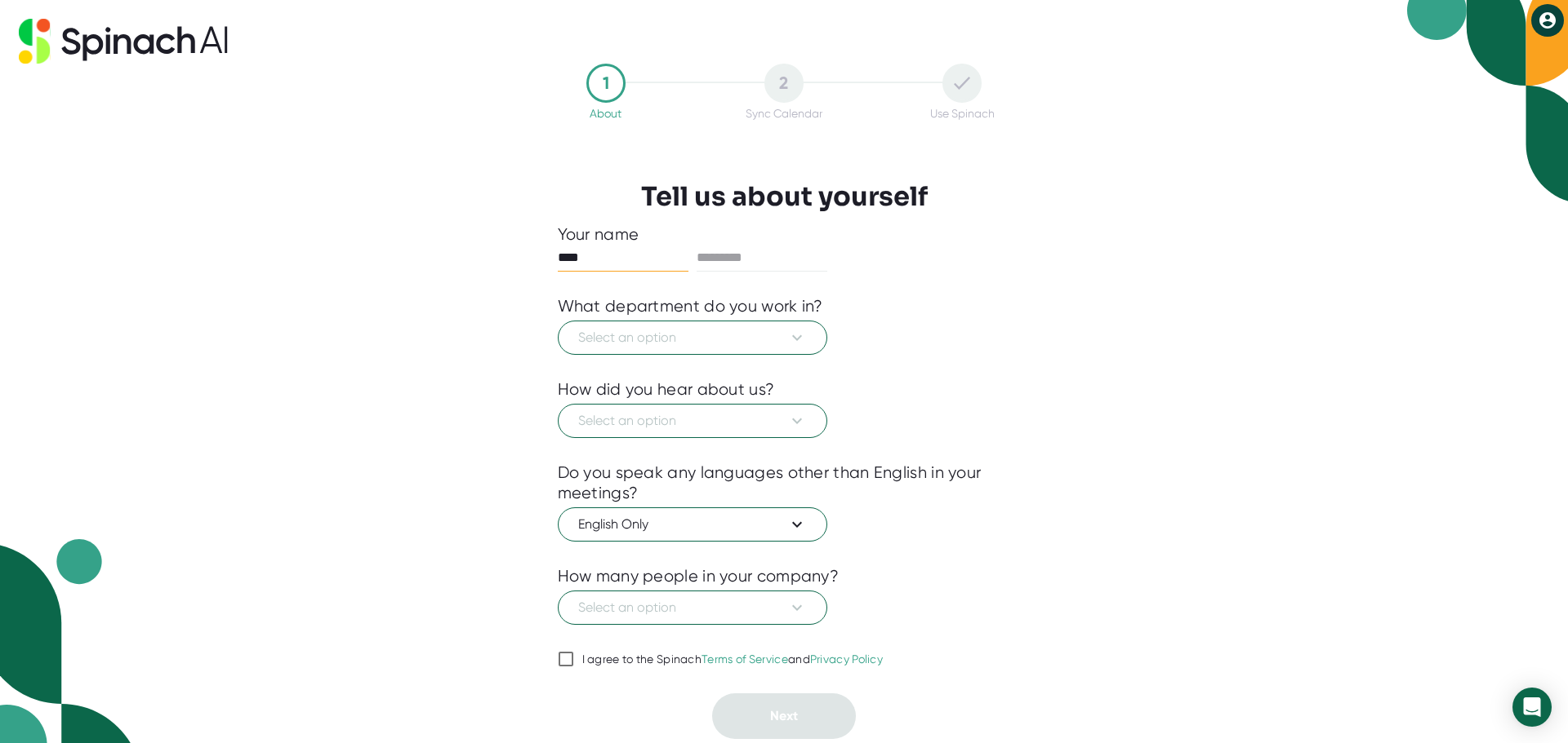
type input "****"
type input "*******"
click at [799, 341] on icon at bounding box center [797, 338] width 19 height 19
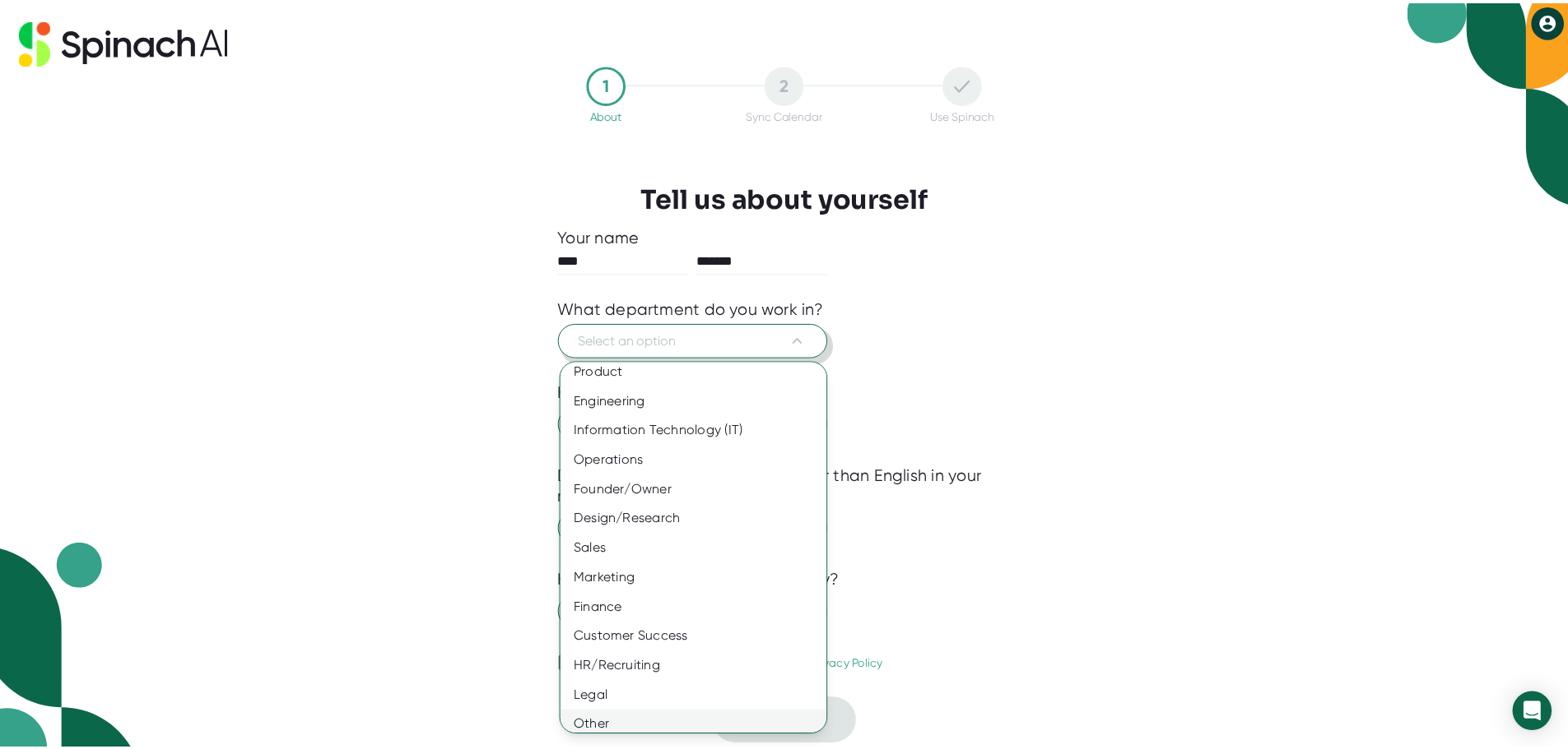
scroll to position [18, 0]
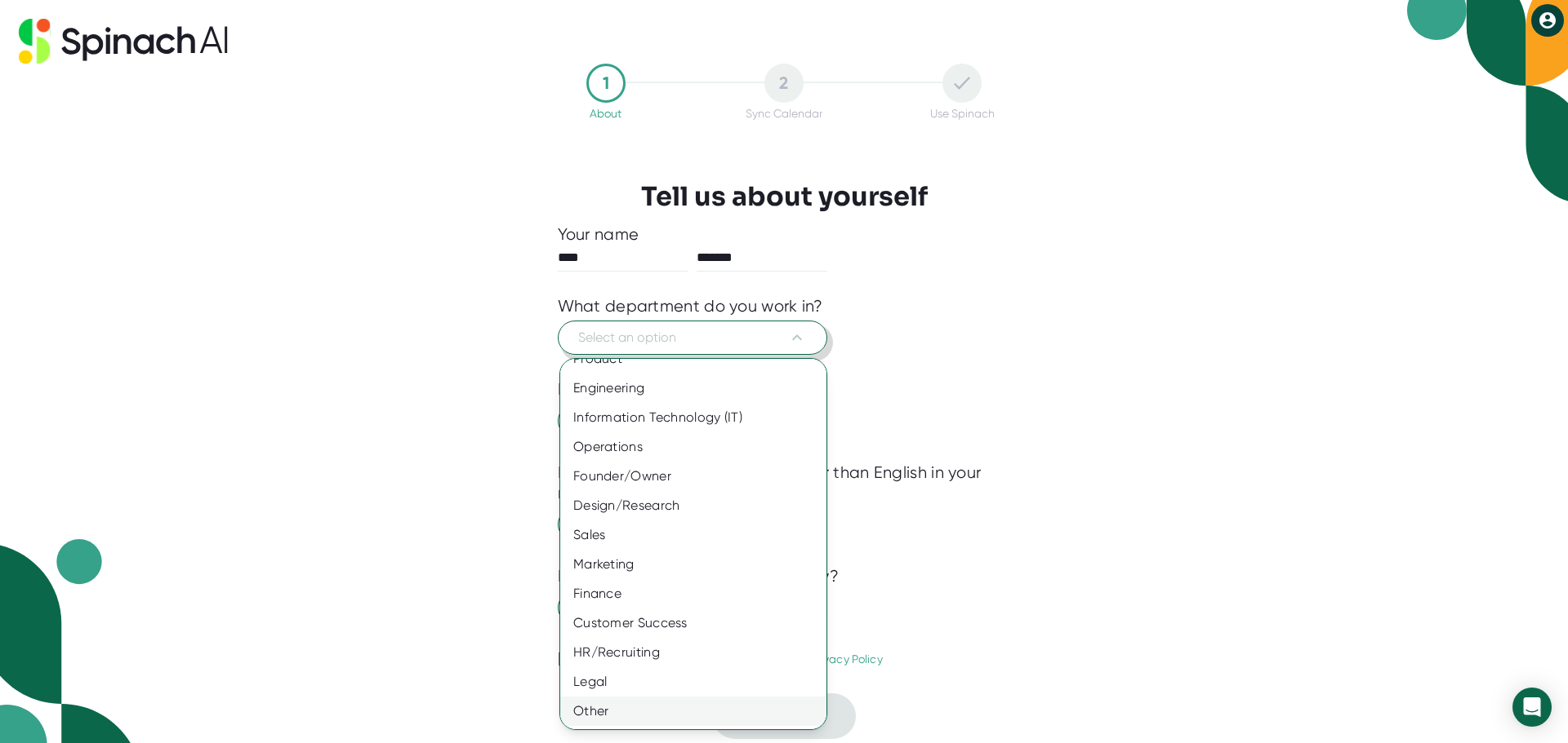
click at [610, 711] on div "Other" at bounding box center [699, 711] width 278 height 29
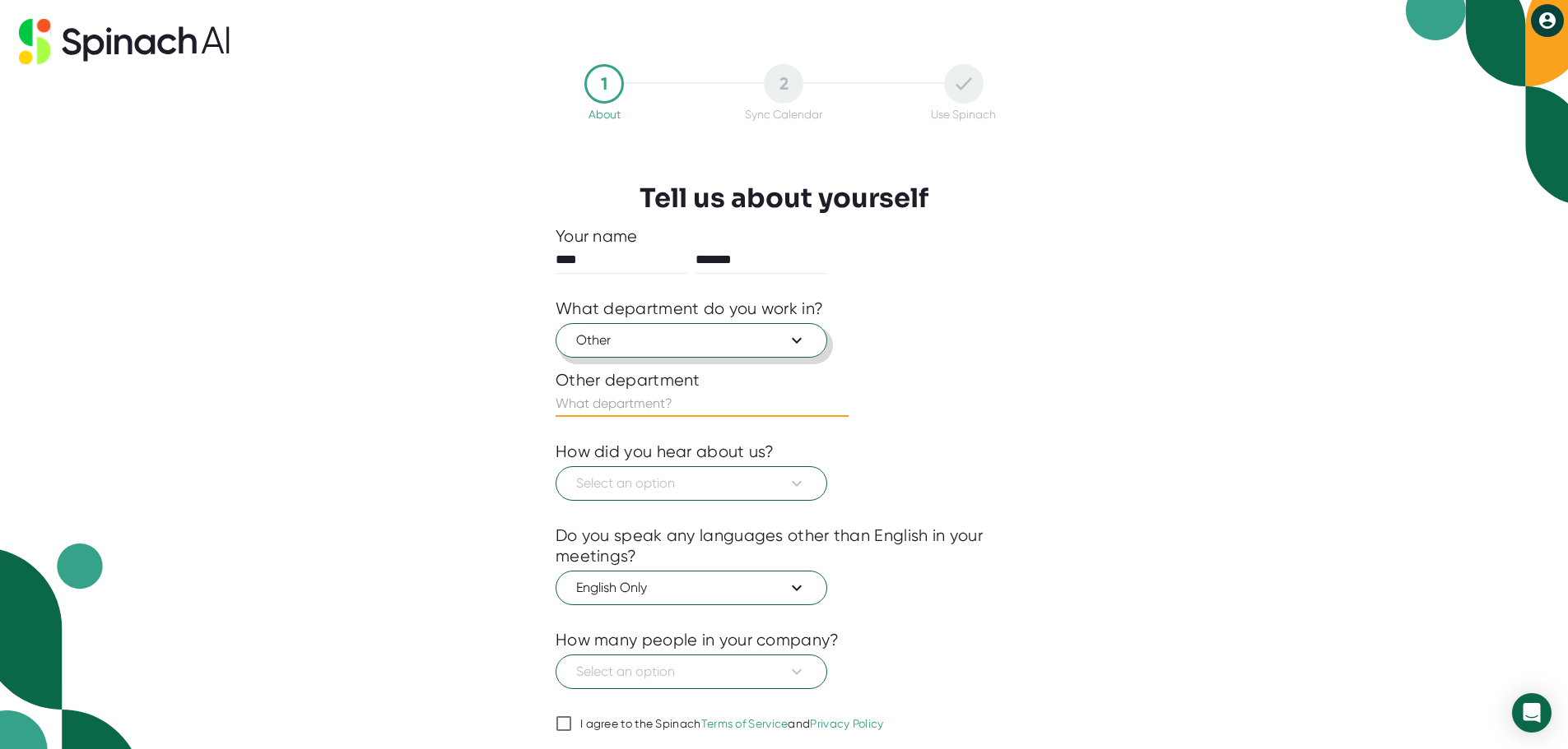
click at [633, 407] on input "text" at bounding box center [702, 404] width 293 height 27
type input "I"
click at [680, 411] on input "Implementation" at bounding box center [702, 404] width 293 height 27
type input "Implementations"
click at [663, 486] on span "Select an option" at bounding box center [692, 484] width 231 height 20
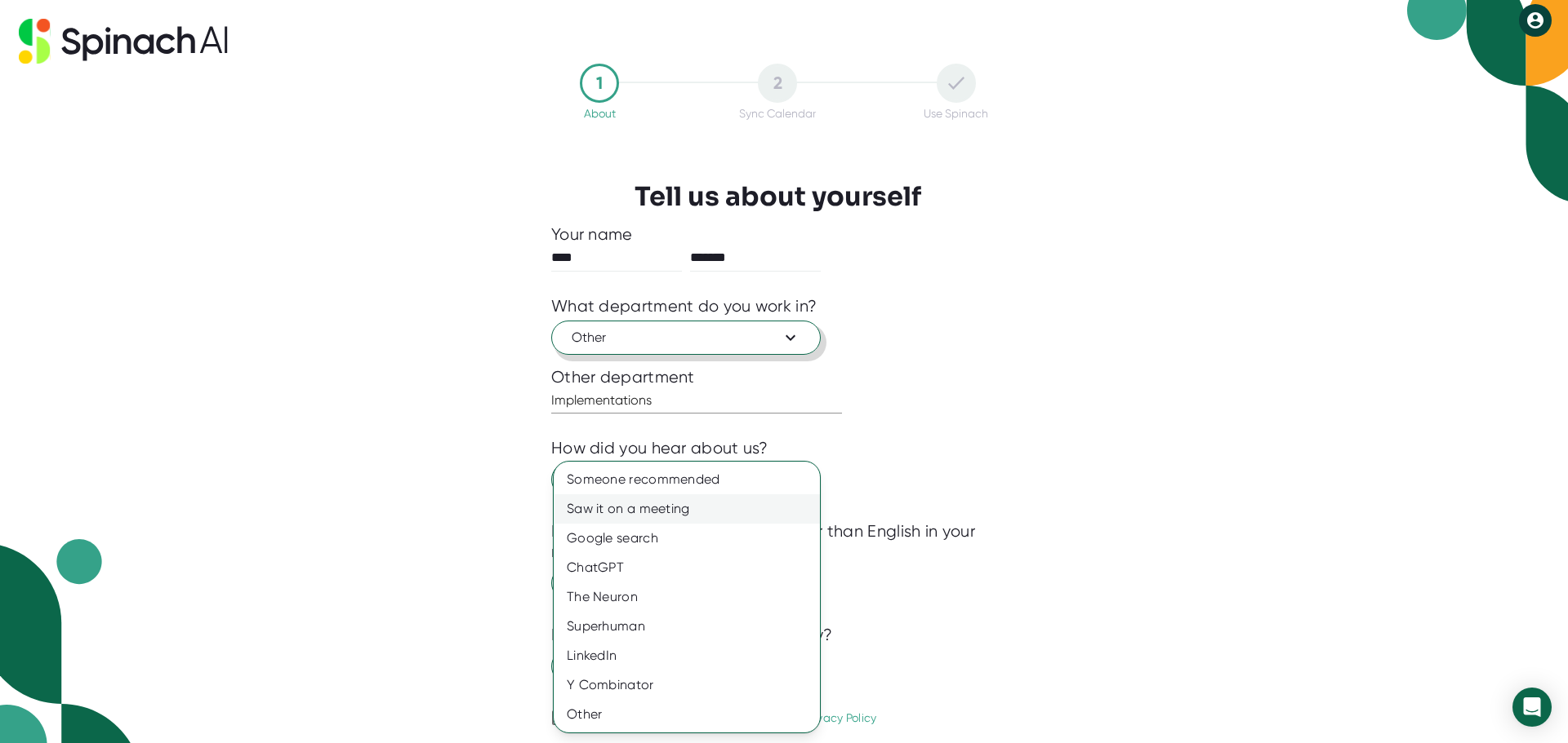
click at [655, 509] on div "Saw it on a meeting" at bounding box center [686, 509] width 266 height 29
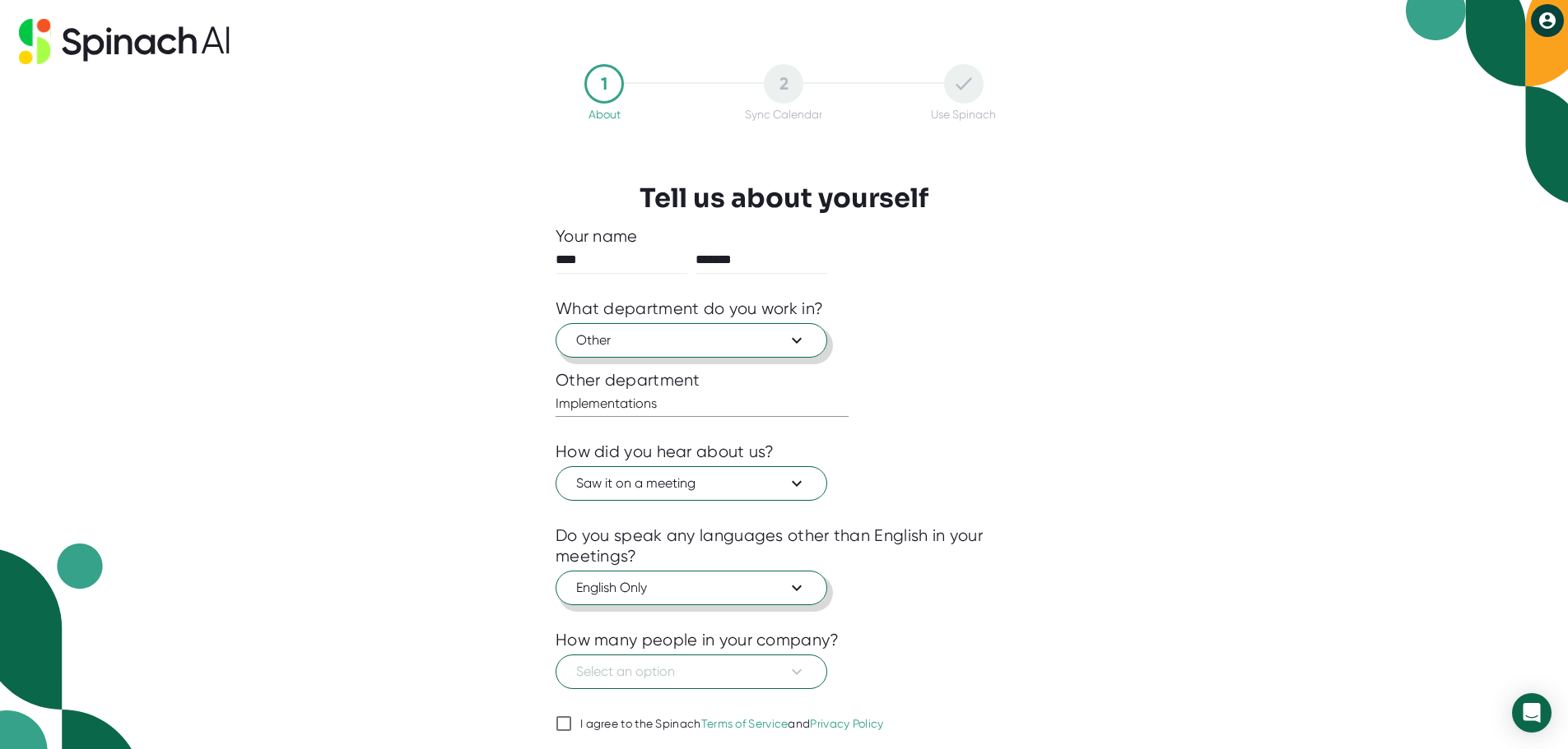
click at [657, 590] on span "English Only" at bounding box center [692, 588] width 231 height 20
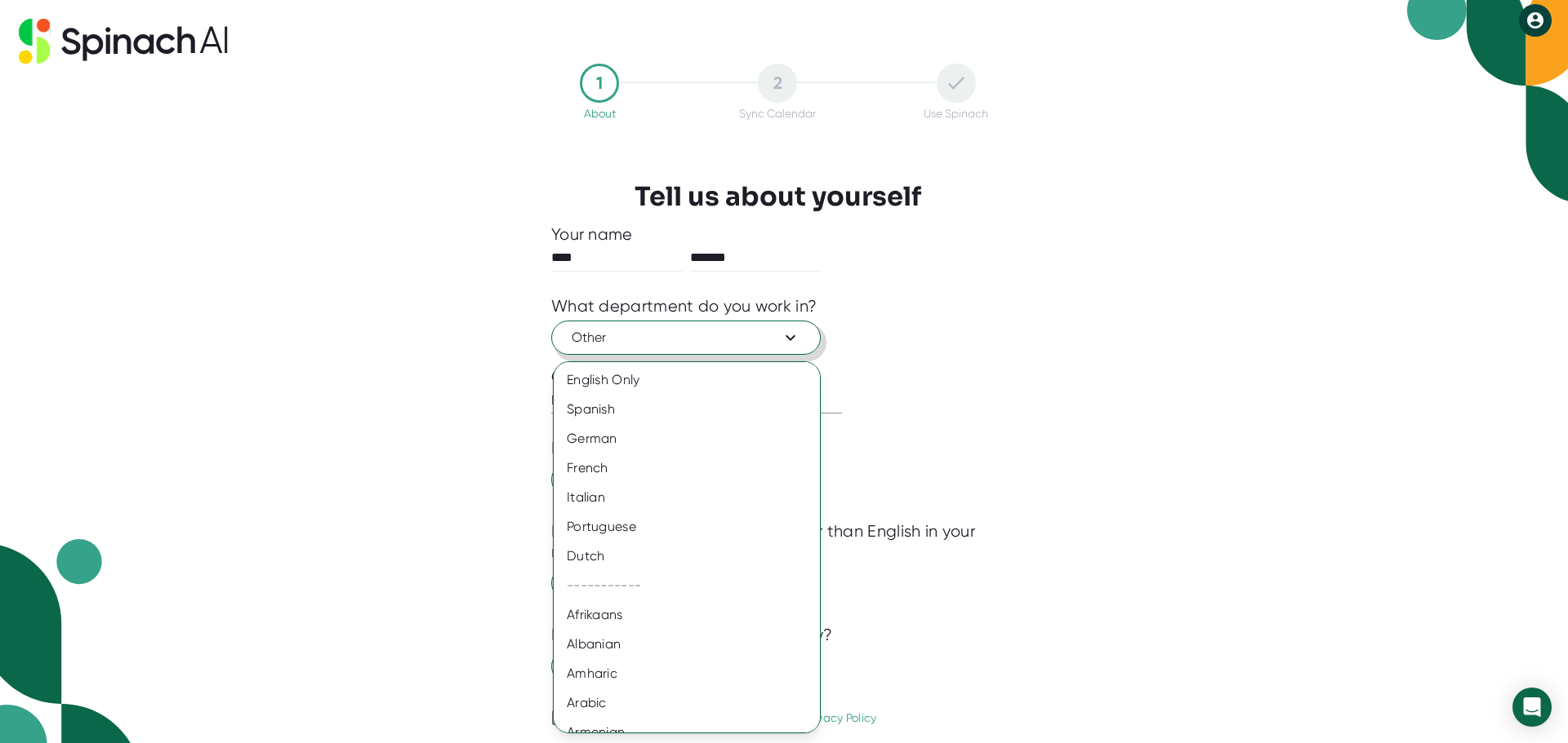
click at [1122, 596] on div at bounding box center [784, 372] width 1568 height 743
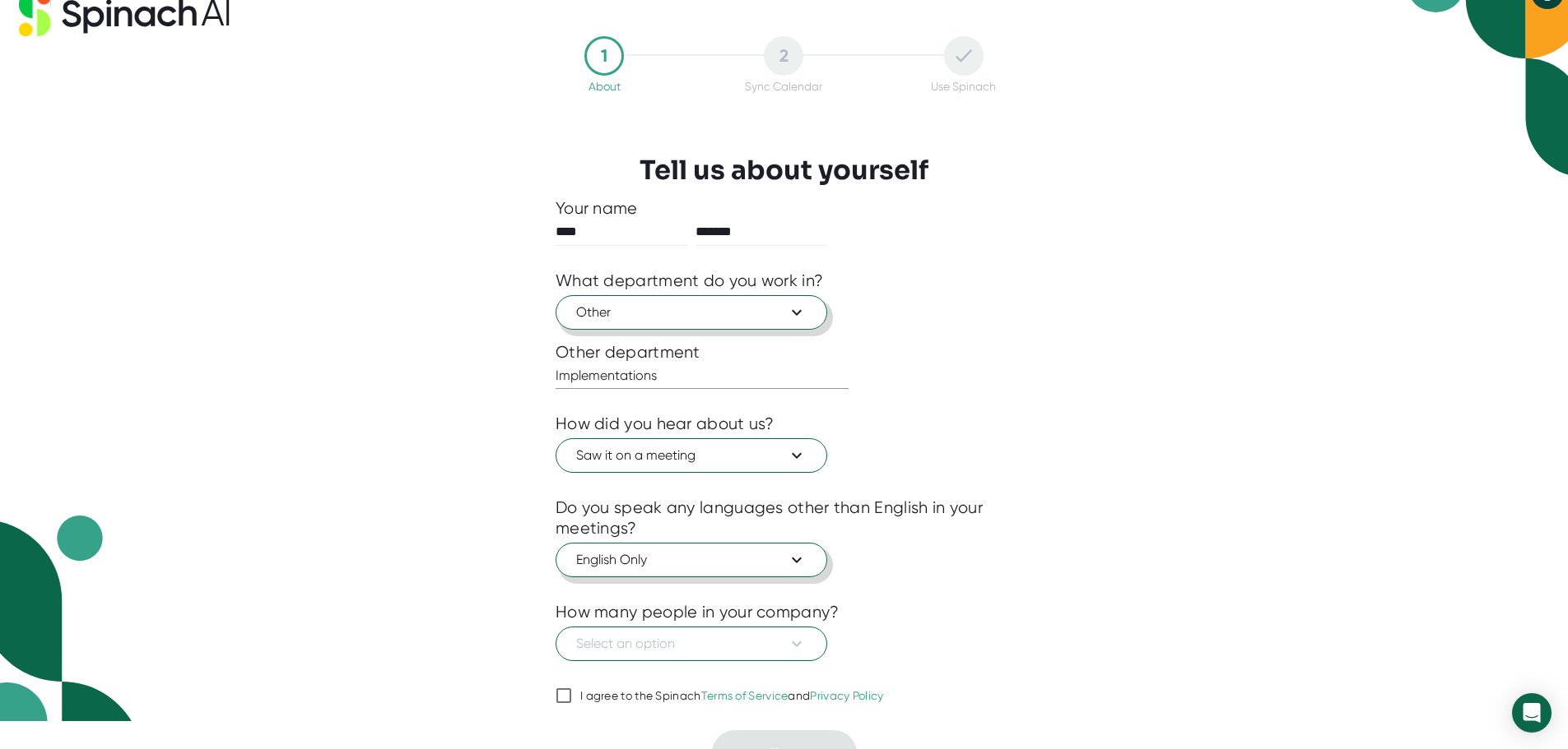
scroll to position [55, 0]
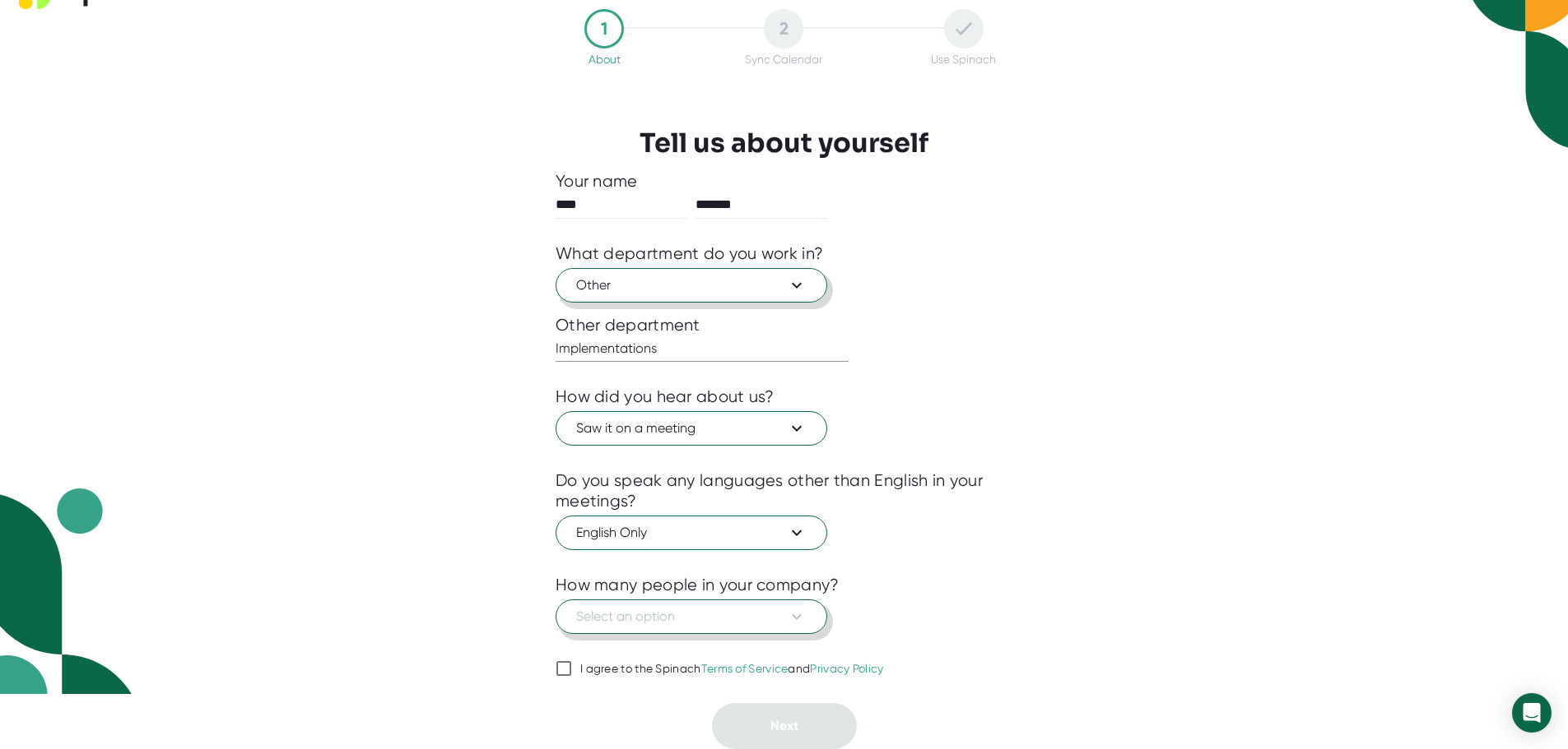
click at [705, 609] on span "Select an option" at bounding box center [692, 617] width 231 height 20
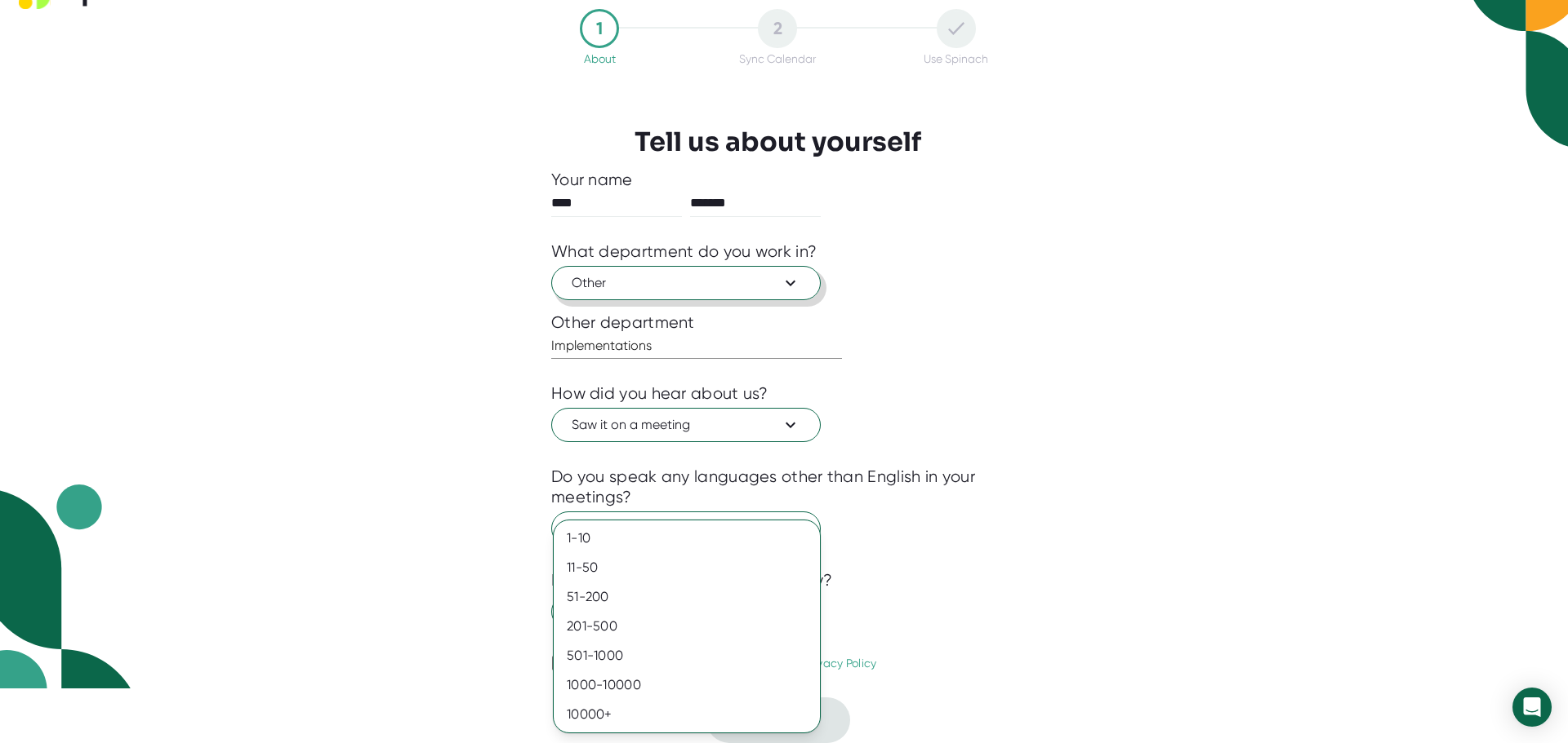
click at [1047, 555] on div at bounding box center [784, 372] width 1568 height 743
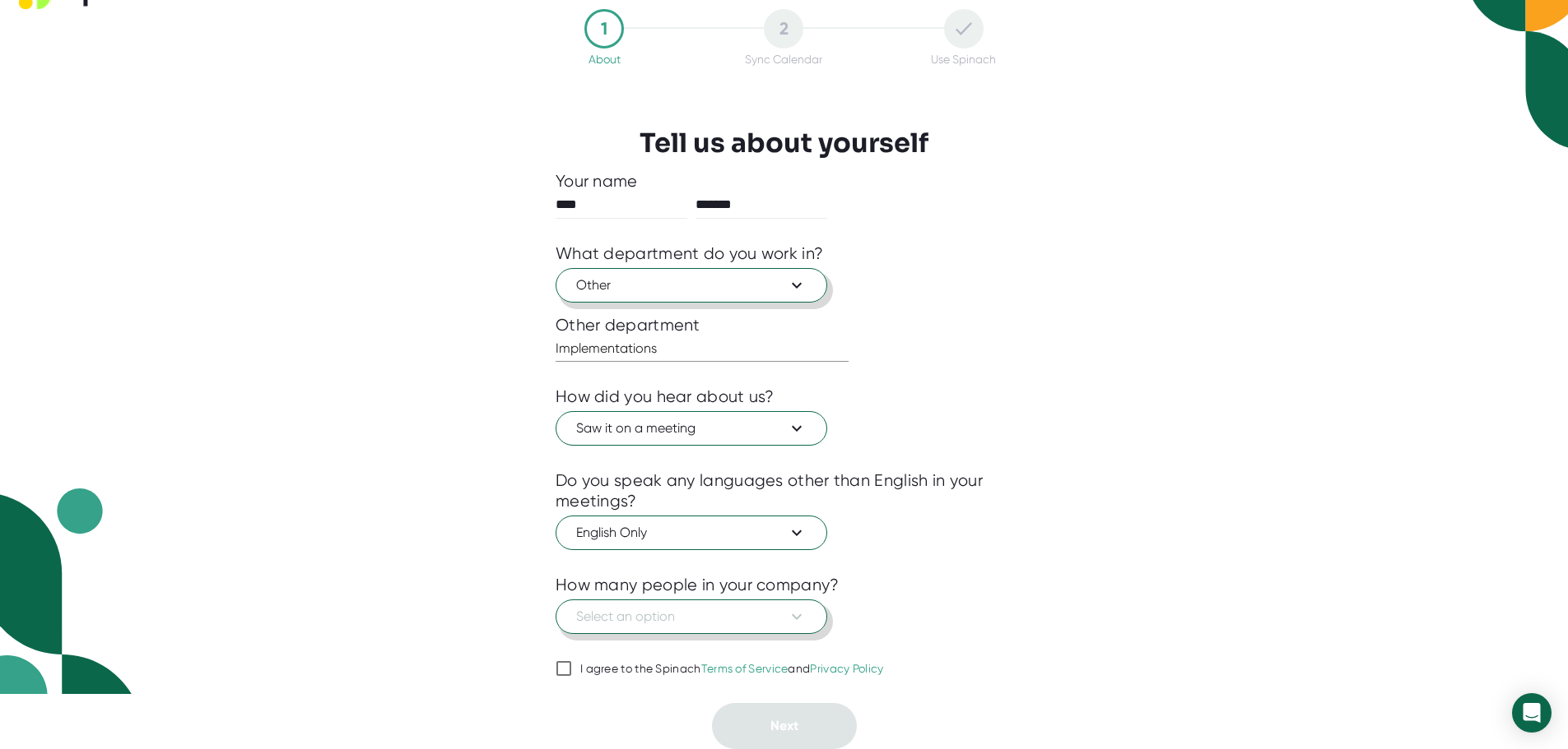
click at [743, 616] on span "Select an option" at bounding box center [692, 617] width 231 height 20
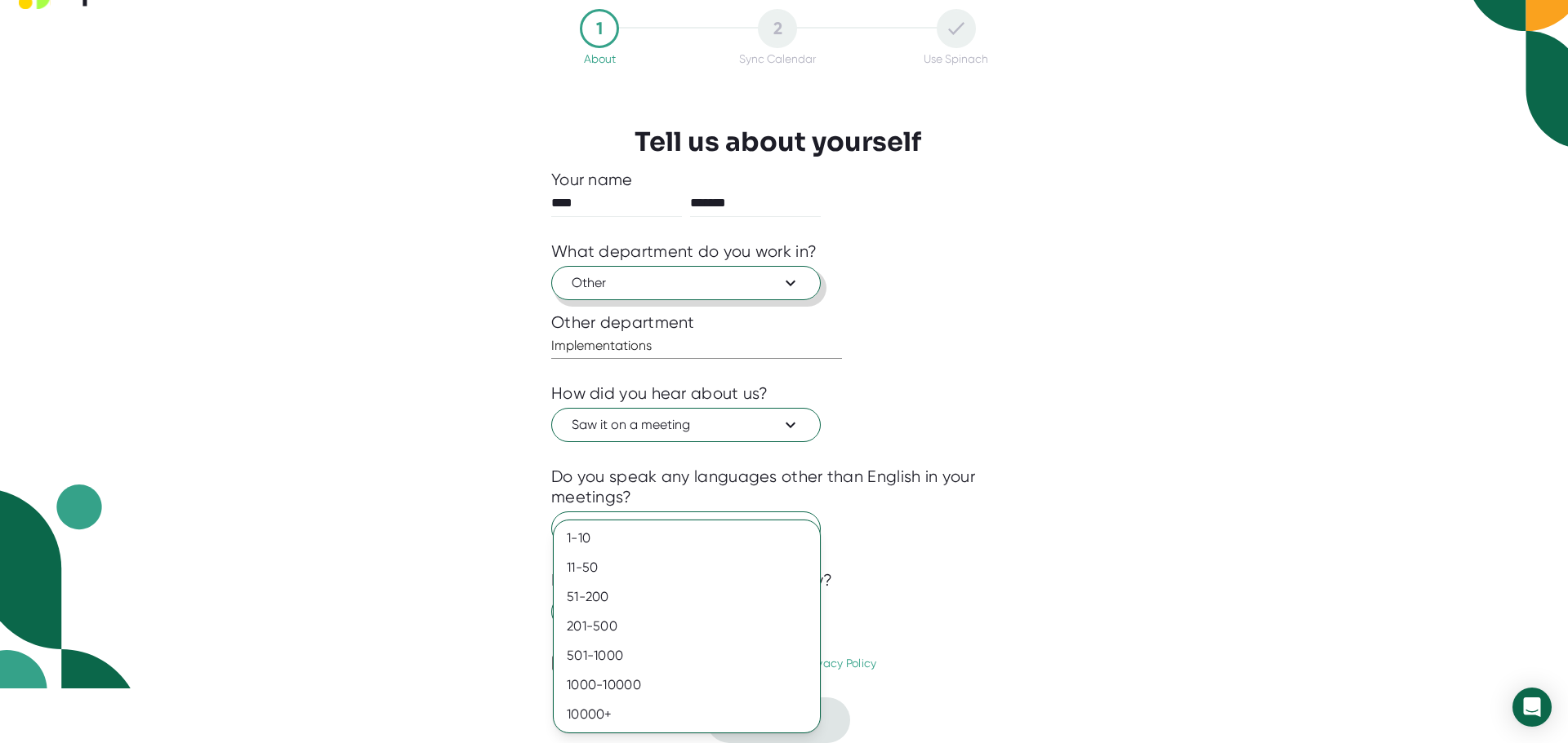
drag, startPoint x: 625, startPoint y: 680, endPoint x: 955, endPoint y: 666, distance: 330.3
click at [632, 678] on div "1000-10000" at bounding box center [686, 685] width 266 height 29
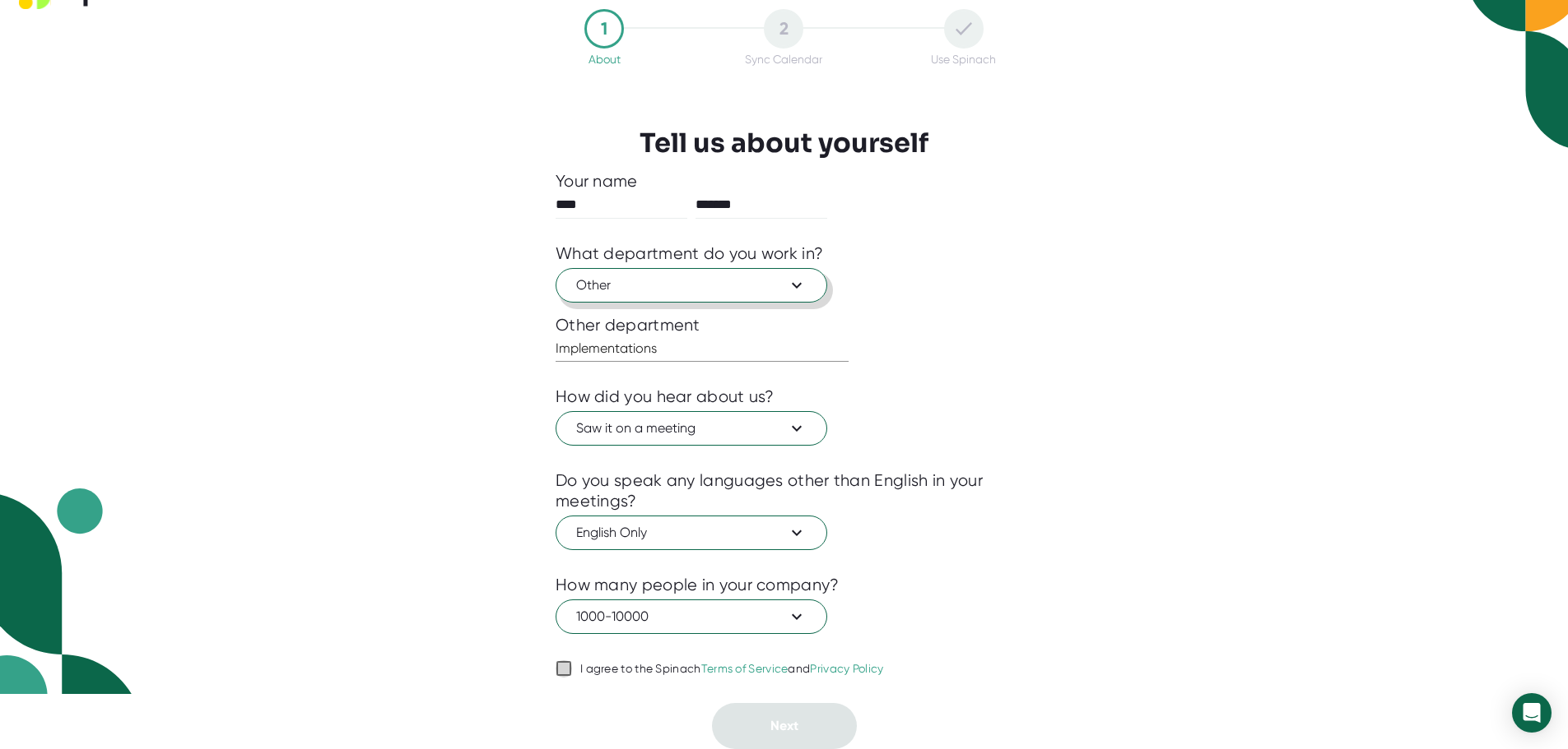
click at [559, 672] on input "I agree to the Spinach Terms of Service and Privacy Policy" at bounding box center [564, 668] width 17 height 20
checkbox input "true"
click at [795, 728] on span "Next" at bounding box center [785, 726] width 28 height 16
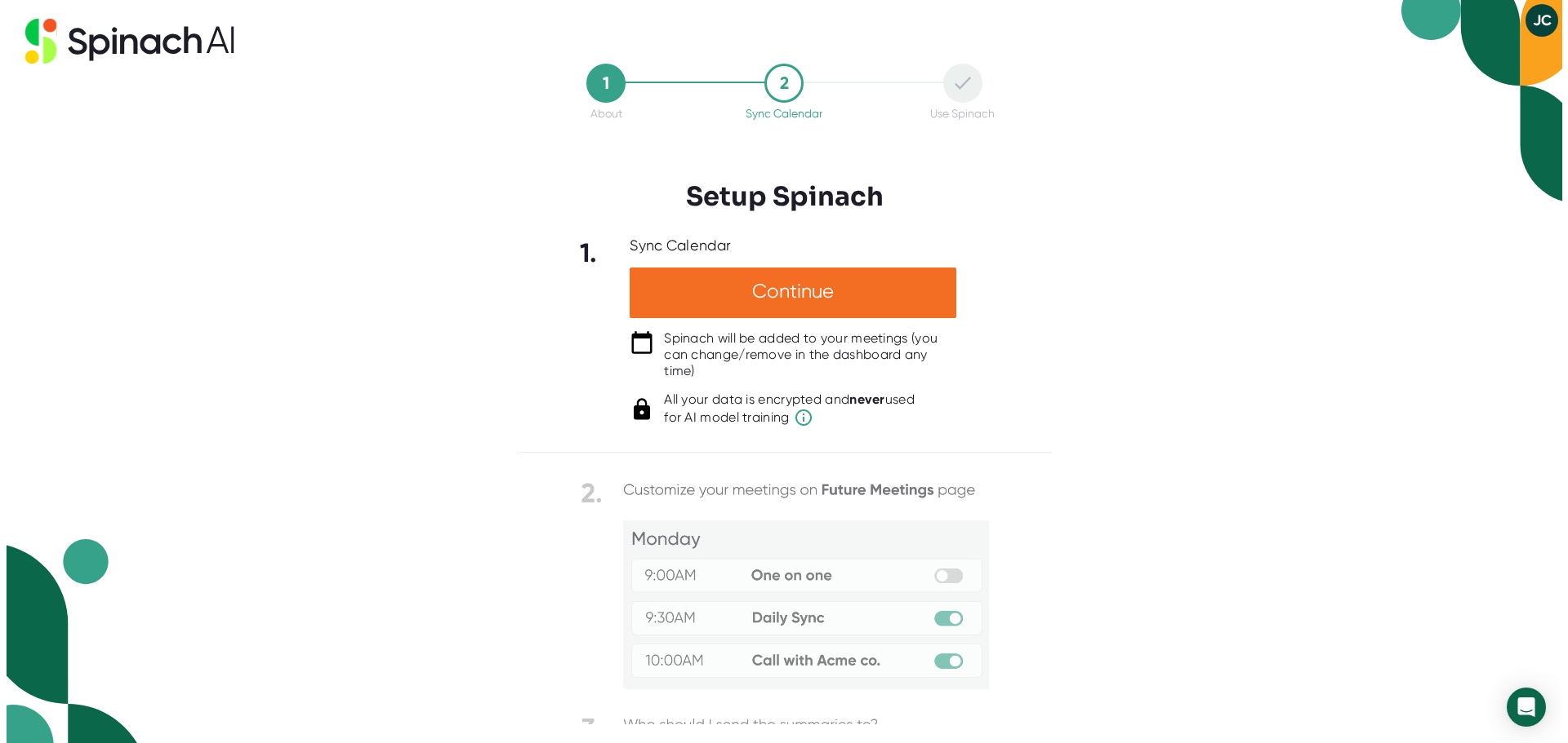
scroll to position [0, 0]
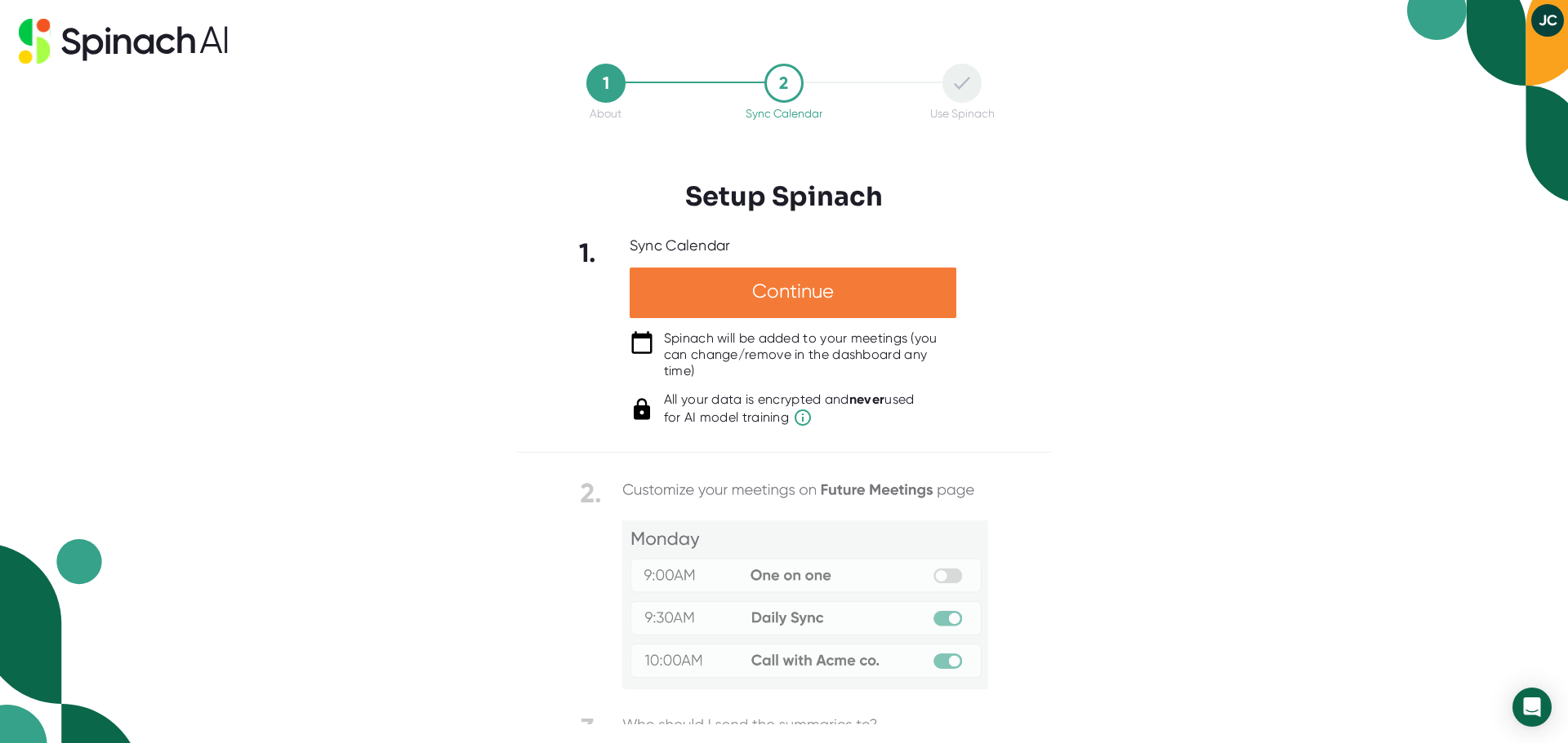
click at [746, 286] on div "Continue" at bounding box center [793, 292] width 327 height 50
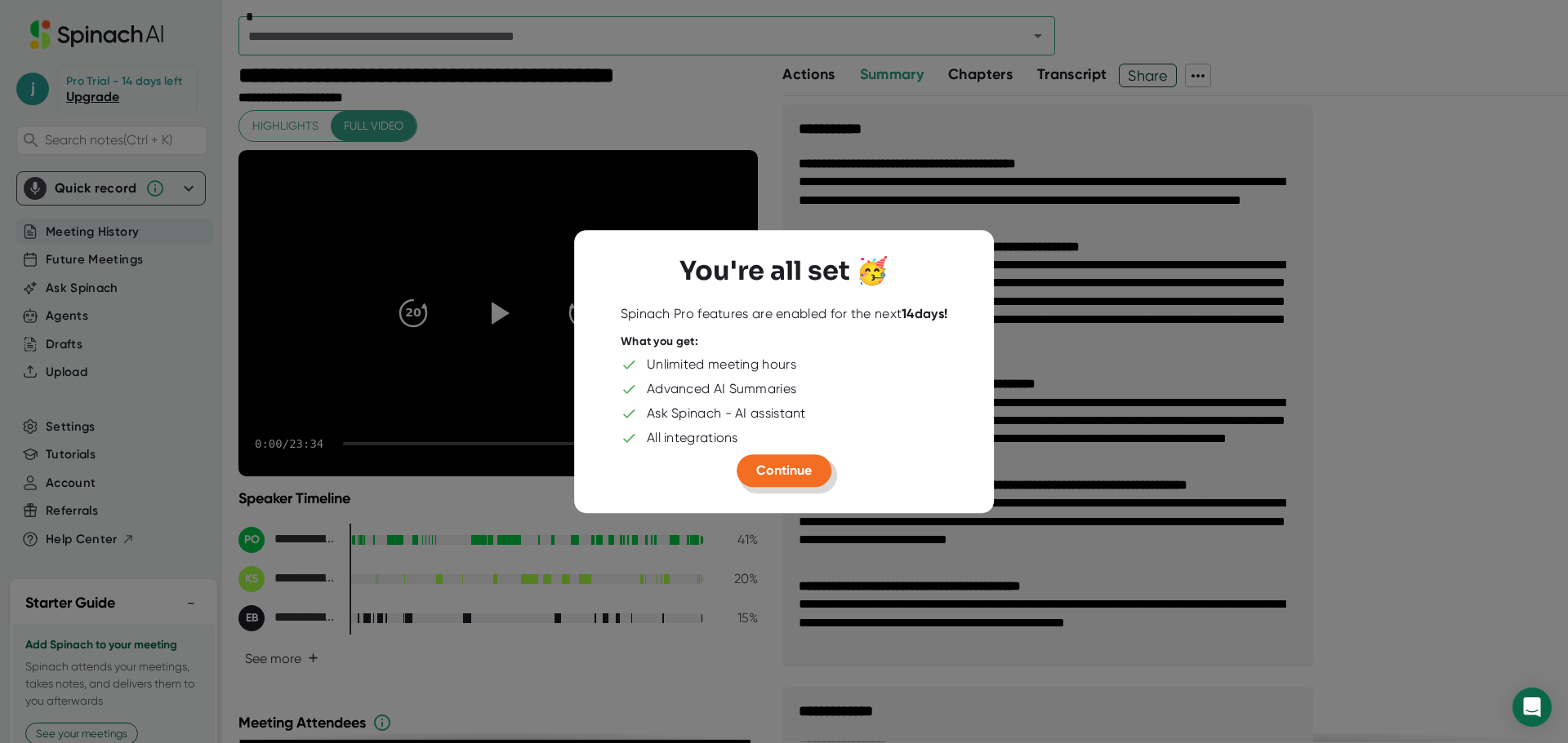
click at [795, 479] on button "Continue" at bounding box center [784, 470] width 95 height 33
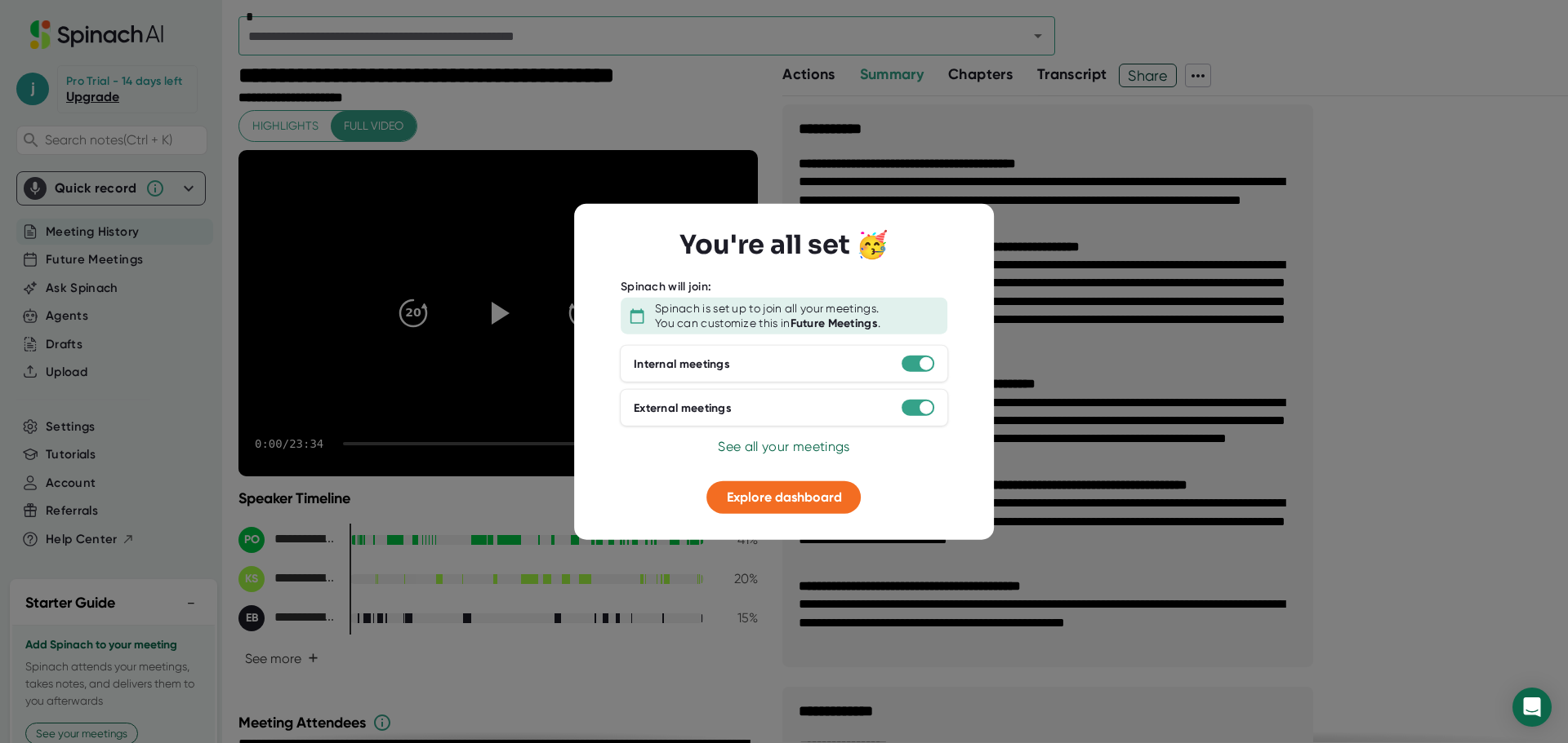
click at [908, 372] on div at bounding box center [917, 364] width 33 height 17
click at [911, 360] on div at bounding box center [917, 364] width 33 height 17
click at [919, 406] on div at bounding box center [917, 408] width 33 height 17
click at [912, 408] on div at bounding box center [917, 408] width 33 height 17
click at [770, 493] on span "Explore dashboard" at bounding box center [784, 497] width 115 height 16
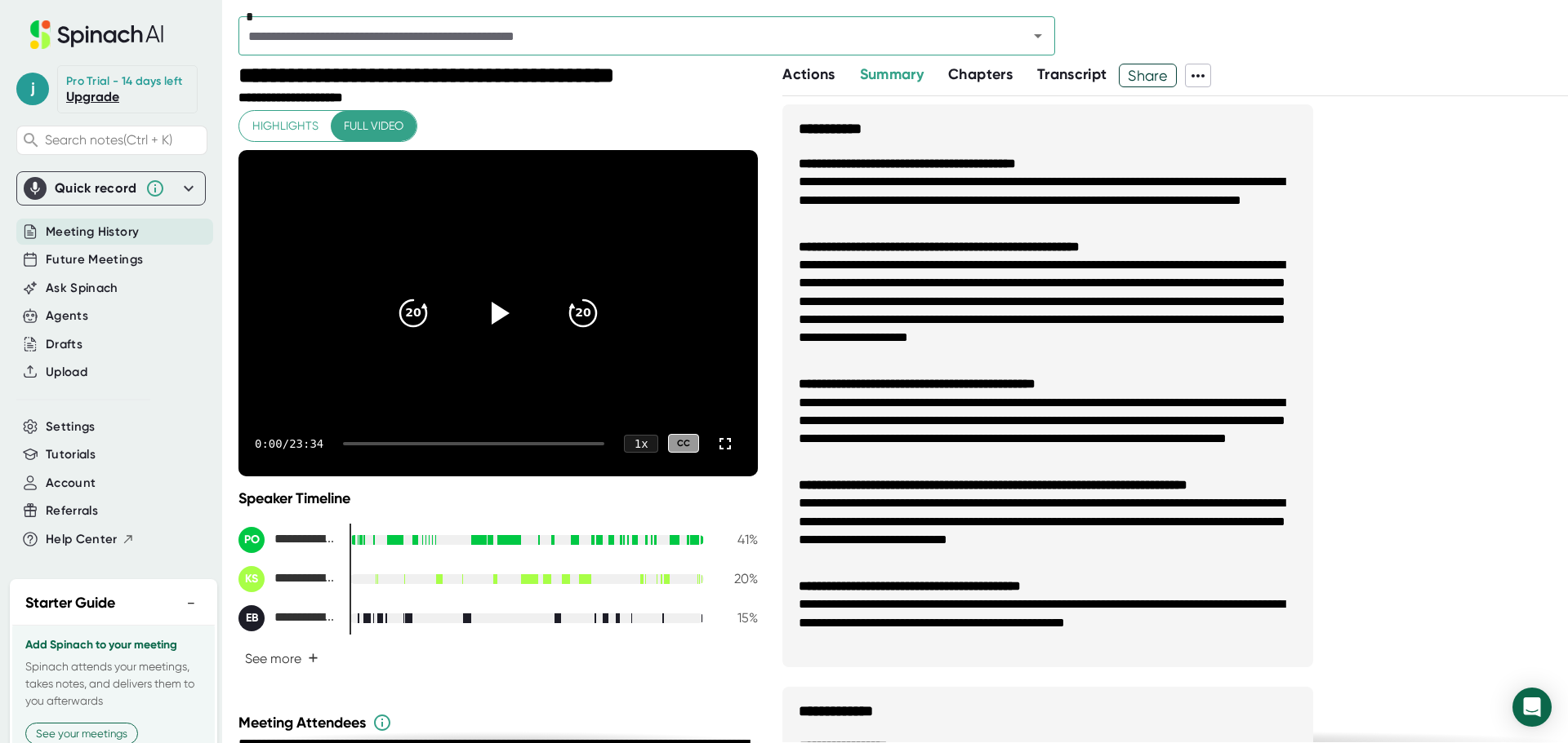
click at [79, 241] on span "Meeting History" at bounding box center [92, 232] width 93 height 18
click at [72, 435] on span "Settings" at bounding box center [70, 427] width 50 height 18
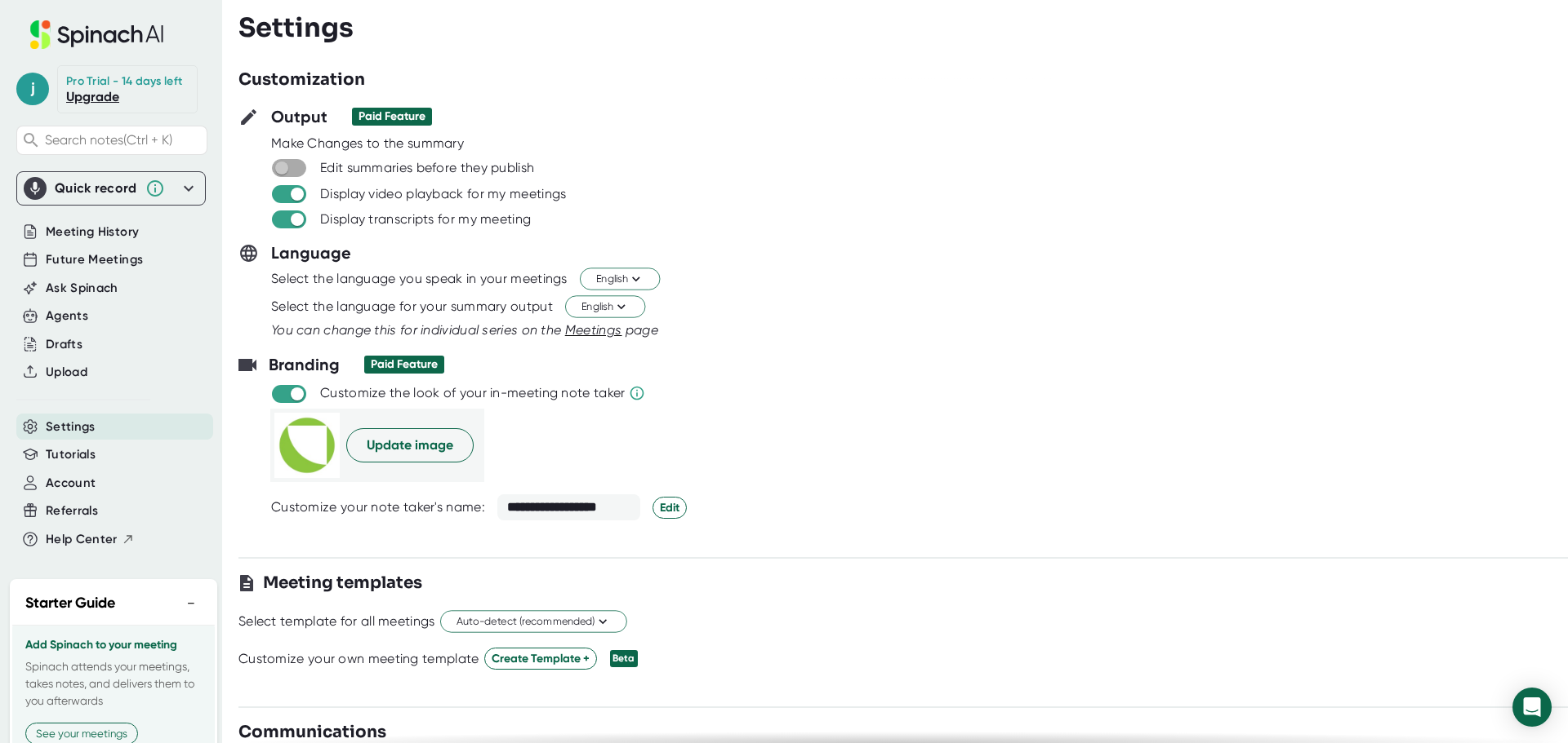
click at [289, 172] on input "checkbox" at bounding box center [281, 168] width 47 height 15
checkbox input "true"
click at [110, 269] on span "Future Meetings" at bounding box center [94, 260] width 97 height 18
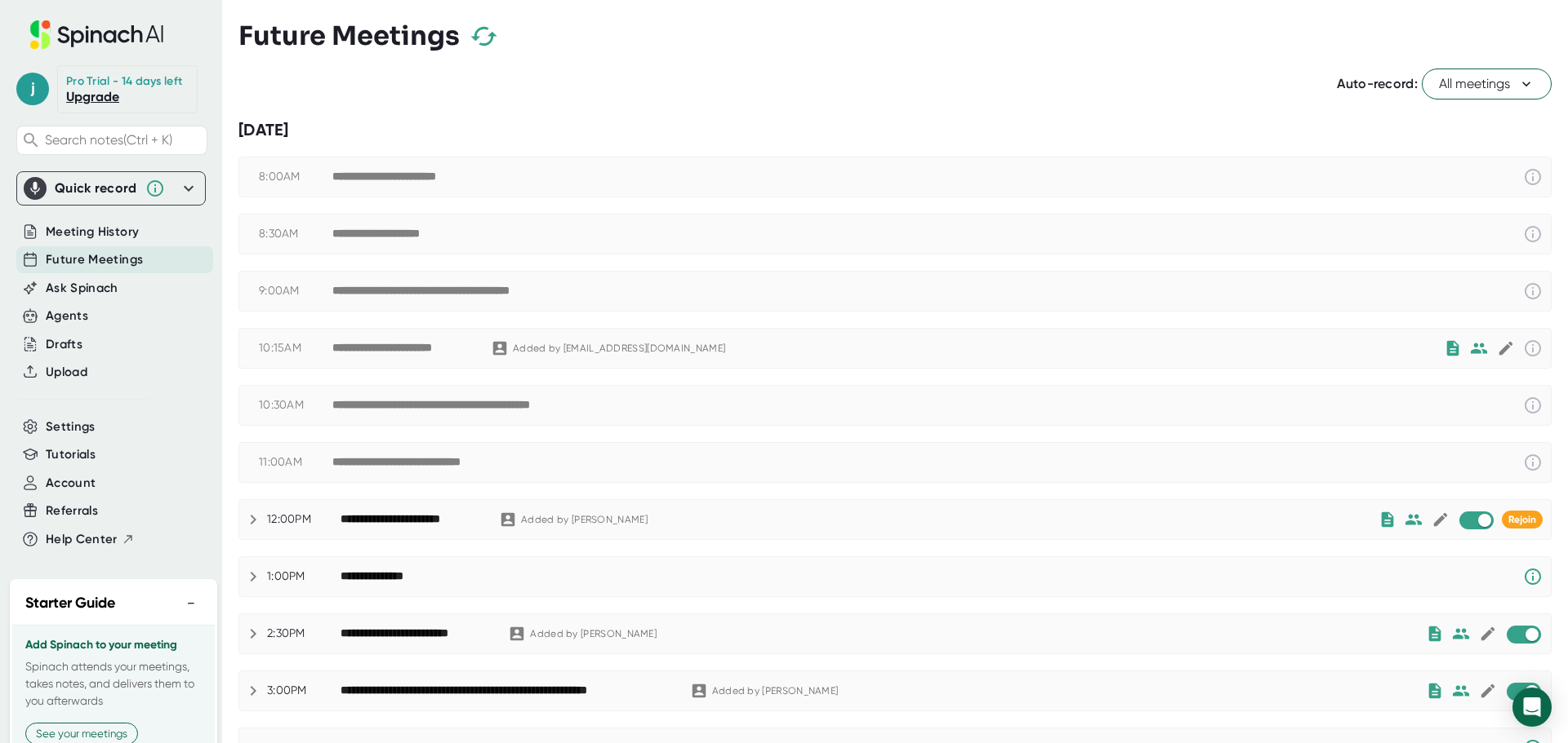
click at [1518, 84] on icon at bounding box center [1526, 84] width 17 height 17
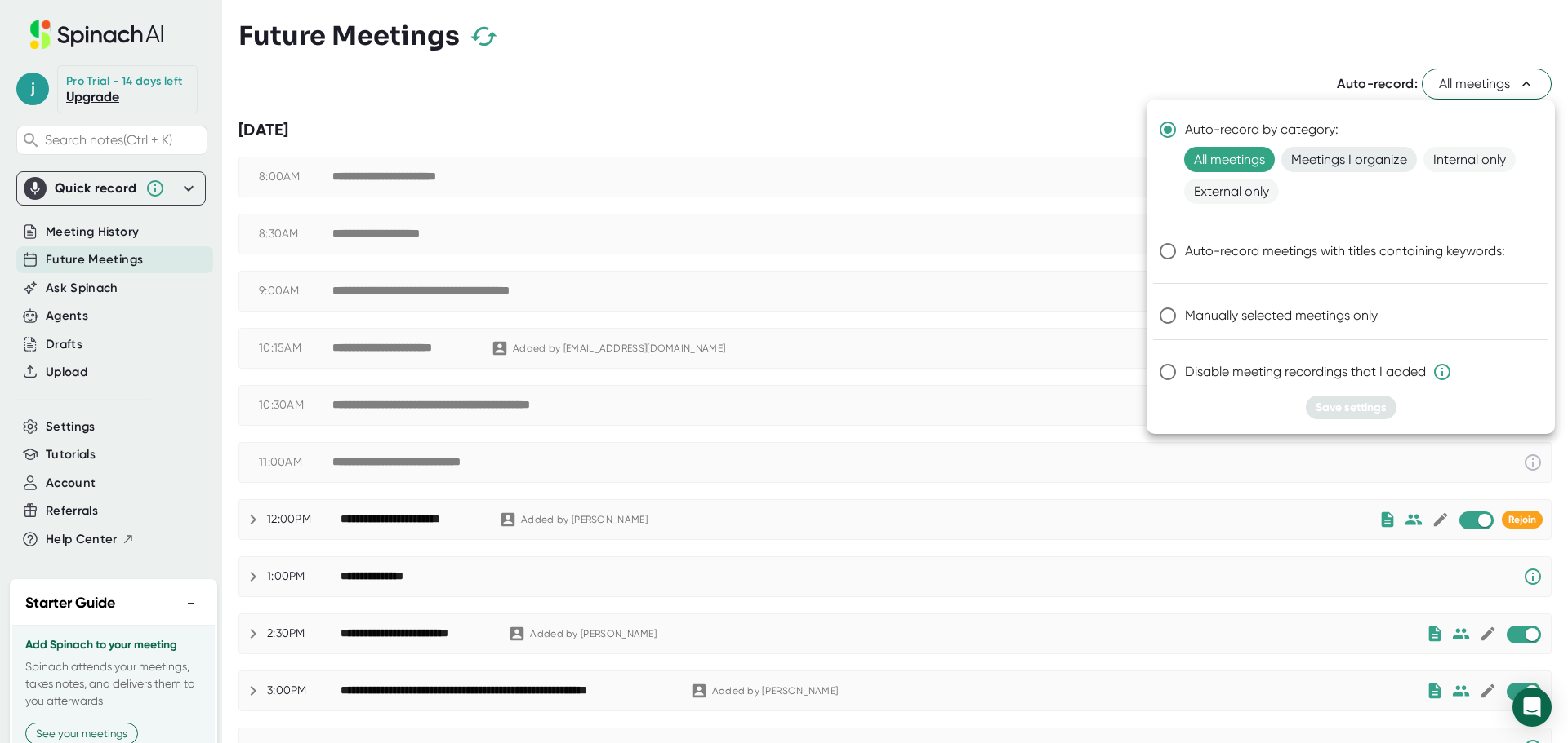
click at [1358, 162] on span "Meetings I organize" at bounding box center [1349, 159] width 136 height 26
click at [1470, 160] on span "Internal only" at bounding box center [1469, 159] width 92 height 26
click at [1363, 156] on span "Meetings I organize" at bounding box center [1349, 159] width 136 height 26
click at [1164, 252] on input "Auto-record meetings with titles containing keywords:" at bounding box center [1167, 251] width 34 height 34
radio input "true"
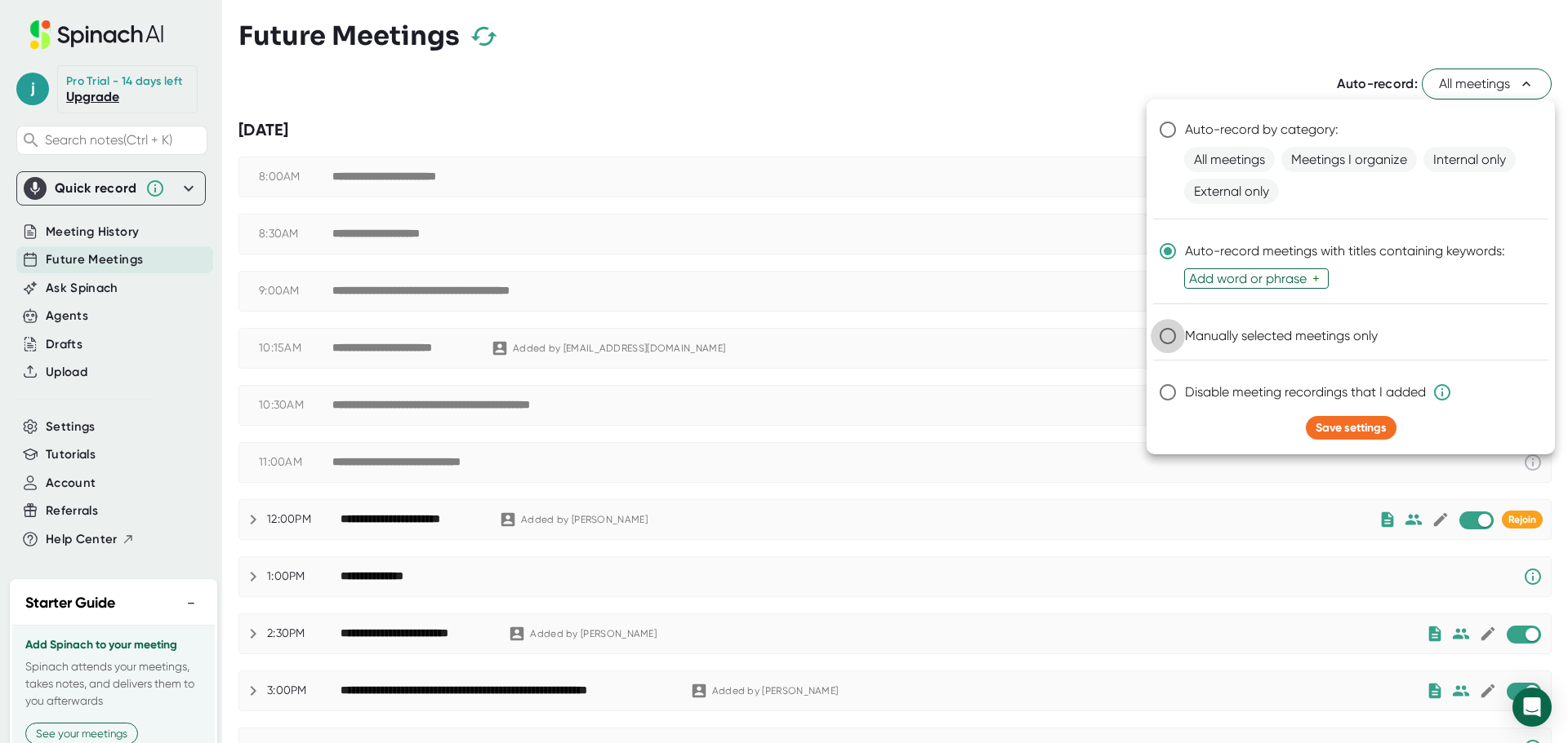
click at [1172, 329] on input "Manually selected meetings only" at bounding box center [1167, 335] width 34 height 34
radio input "true"
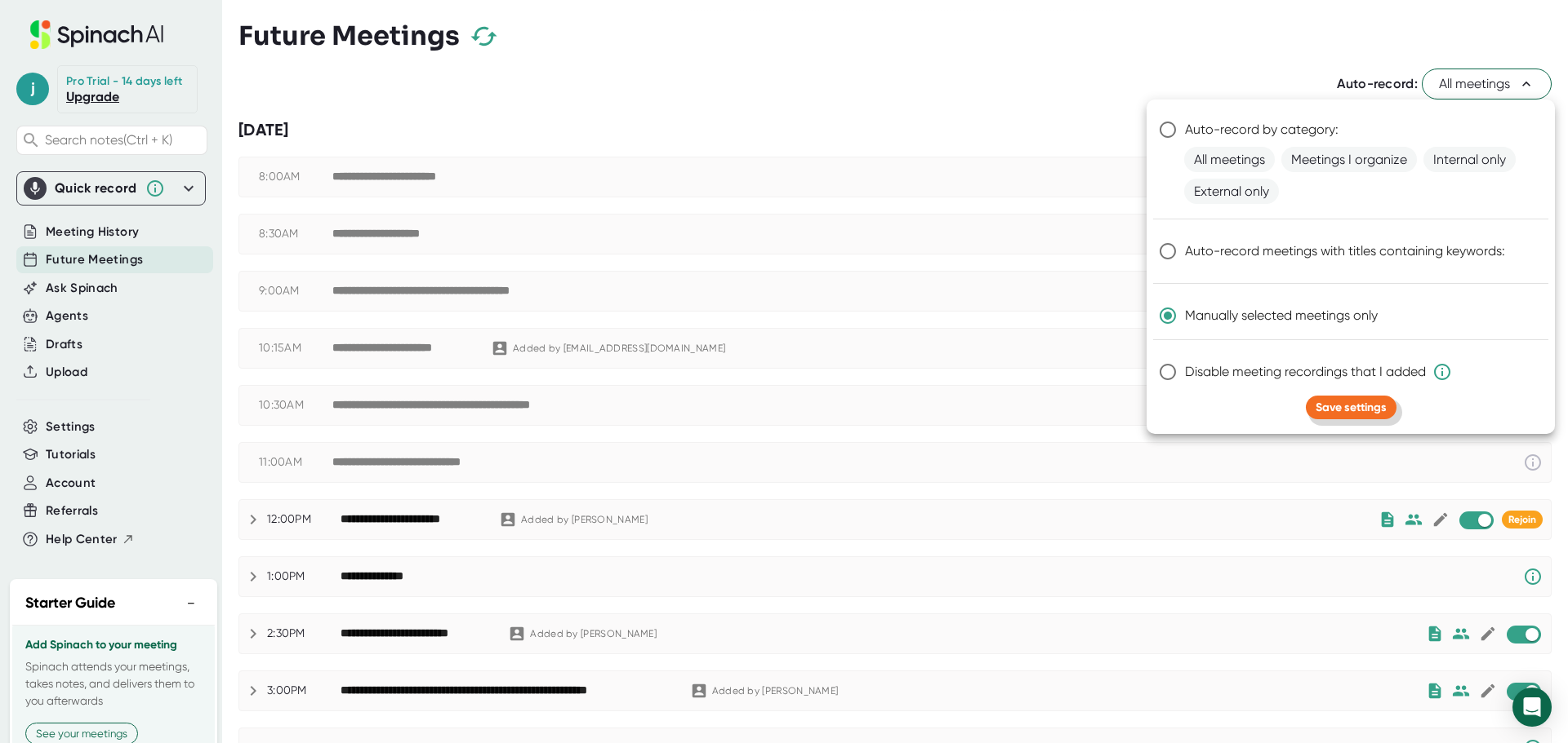
click at [1330, 408] on span "Save settings" at bounding box center [1350, 408] width 71 height 14
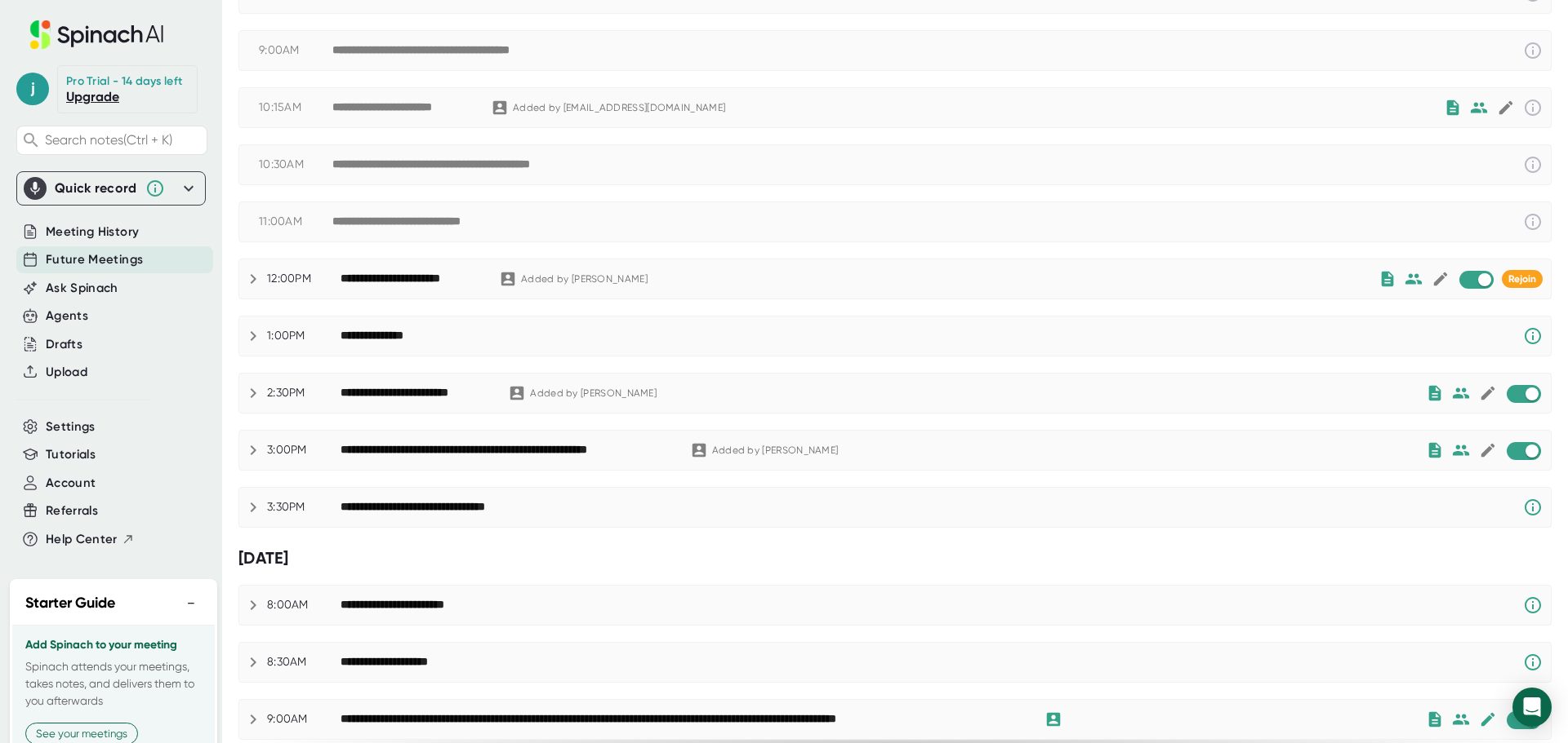
scroll to position [245, 0]
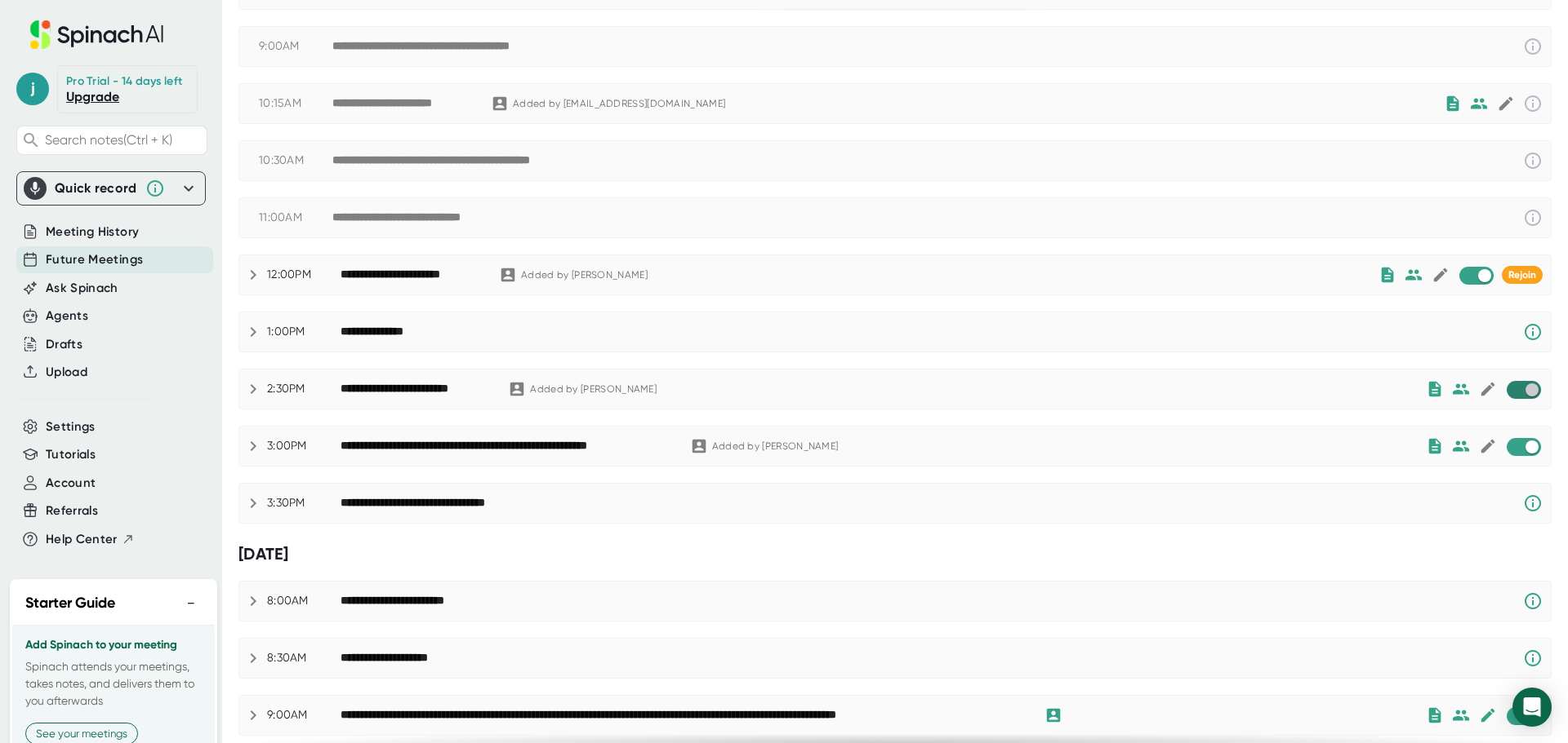
click at [1508, 388] on input "checkbox" at bounding box center [1531, 390] width 47 height 15
checkbox input "true"
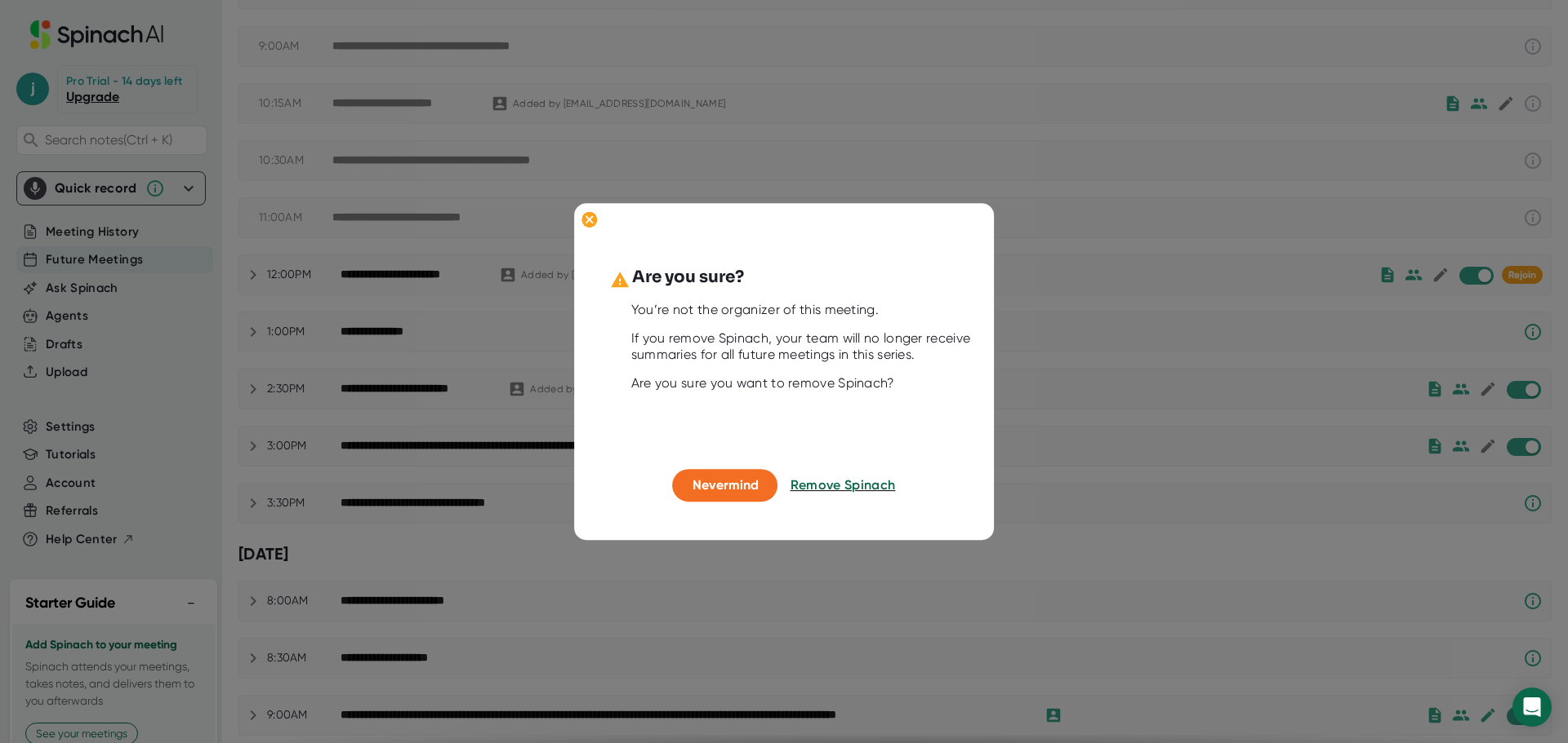
click at [823, 476] on button "Remove Spinach" at bounding box center [843, 486] width 106 height 33
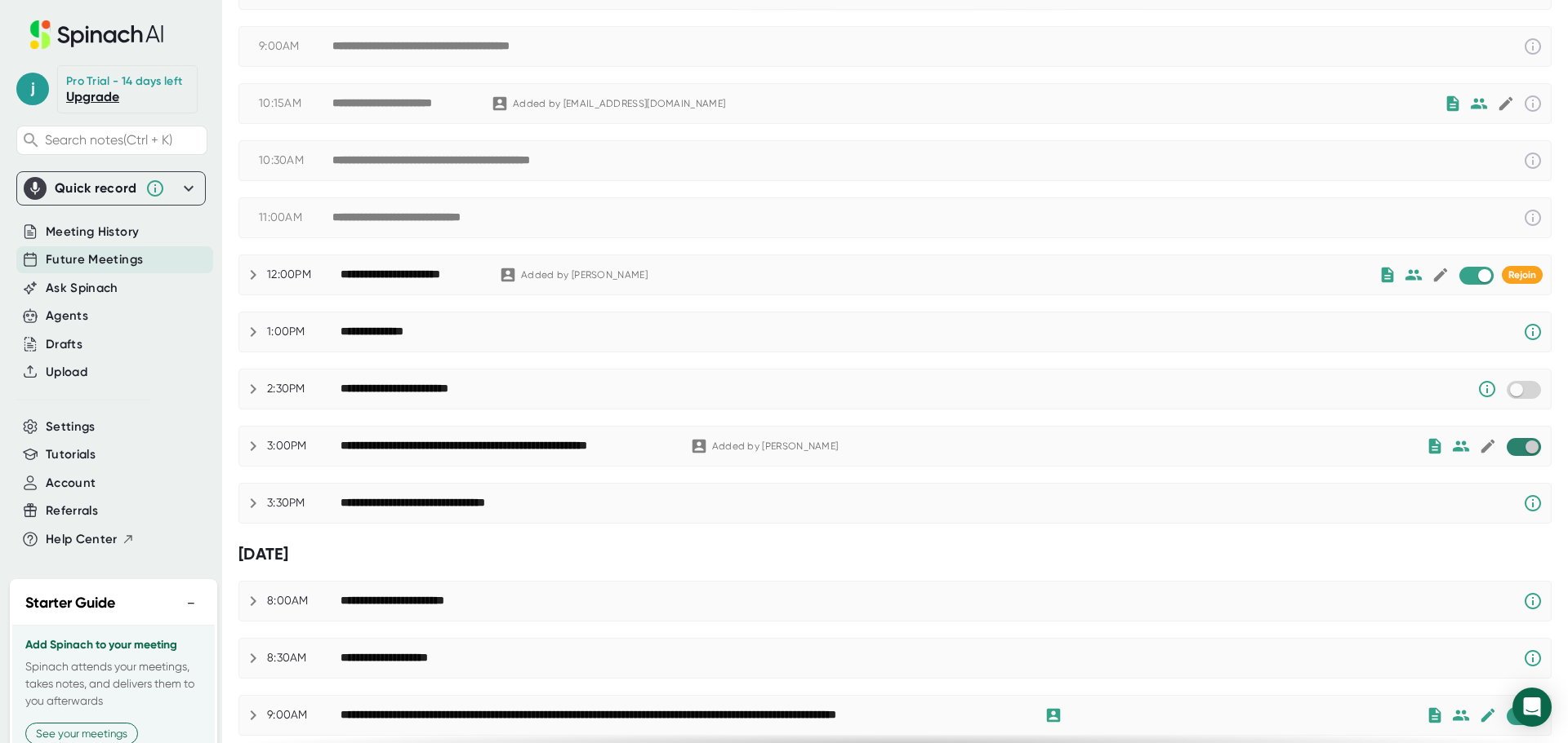
click at [1508, 445] on input "checkbox" at bounding box center [1531, 447] width 47 height 15
checkbox input "true"
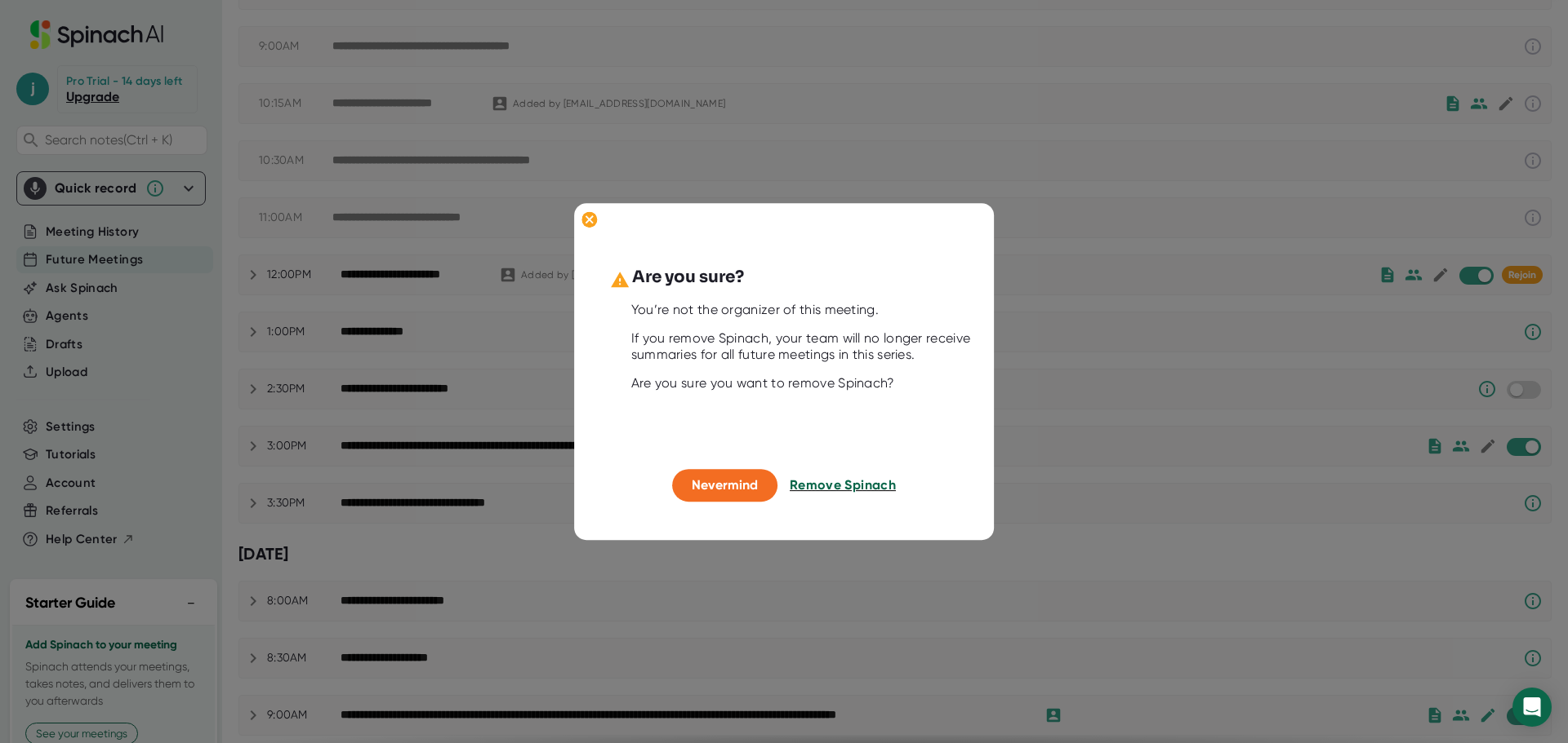
click at [867, 480] on span "Remove Spinach" at bounding box center [842, 486] width 106 height 16
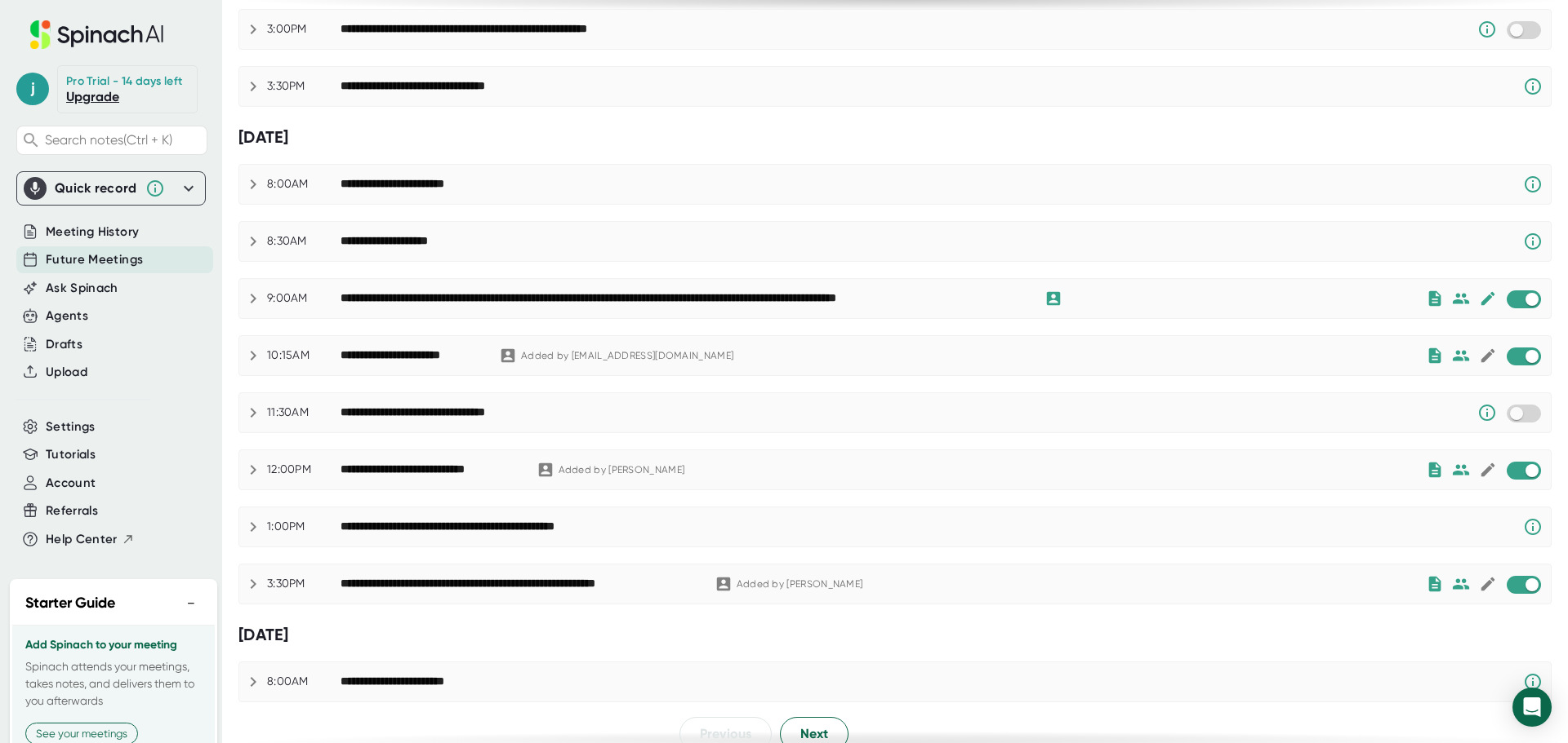
scroll to position [682, 0]
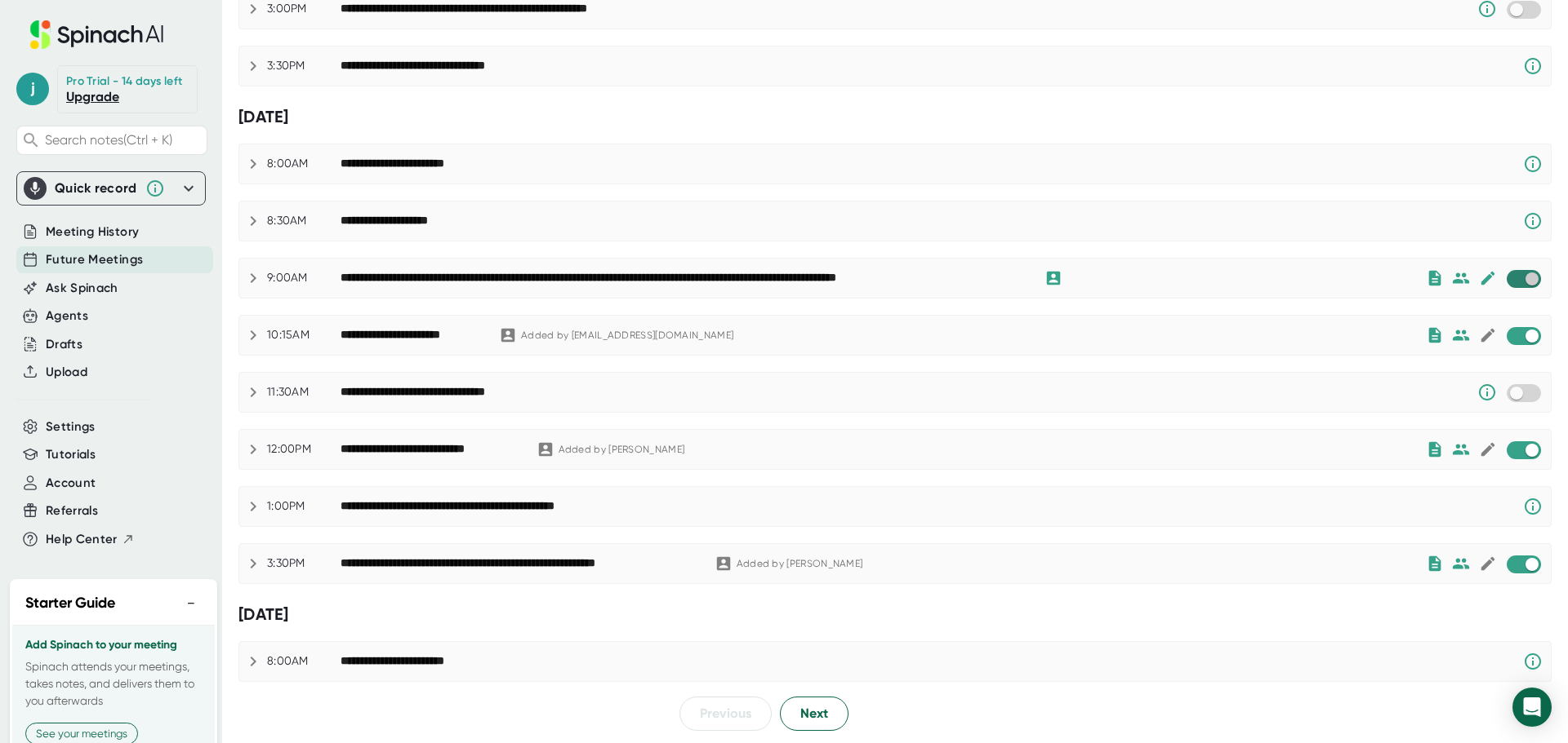
click at [1508, 277] on input "checkbox" at bounding box center [1531, 279] width 47 height 15
click at [1508, 566] on input "checkbox" at bounding box center [1531, 564] width 47 height 15
click at [802, 712] on span "Next" at bounding box center [814, 714] width 28 height 19
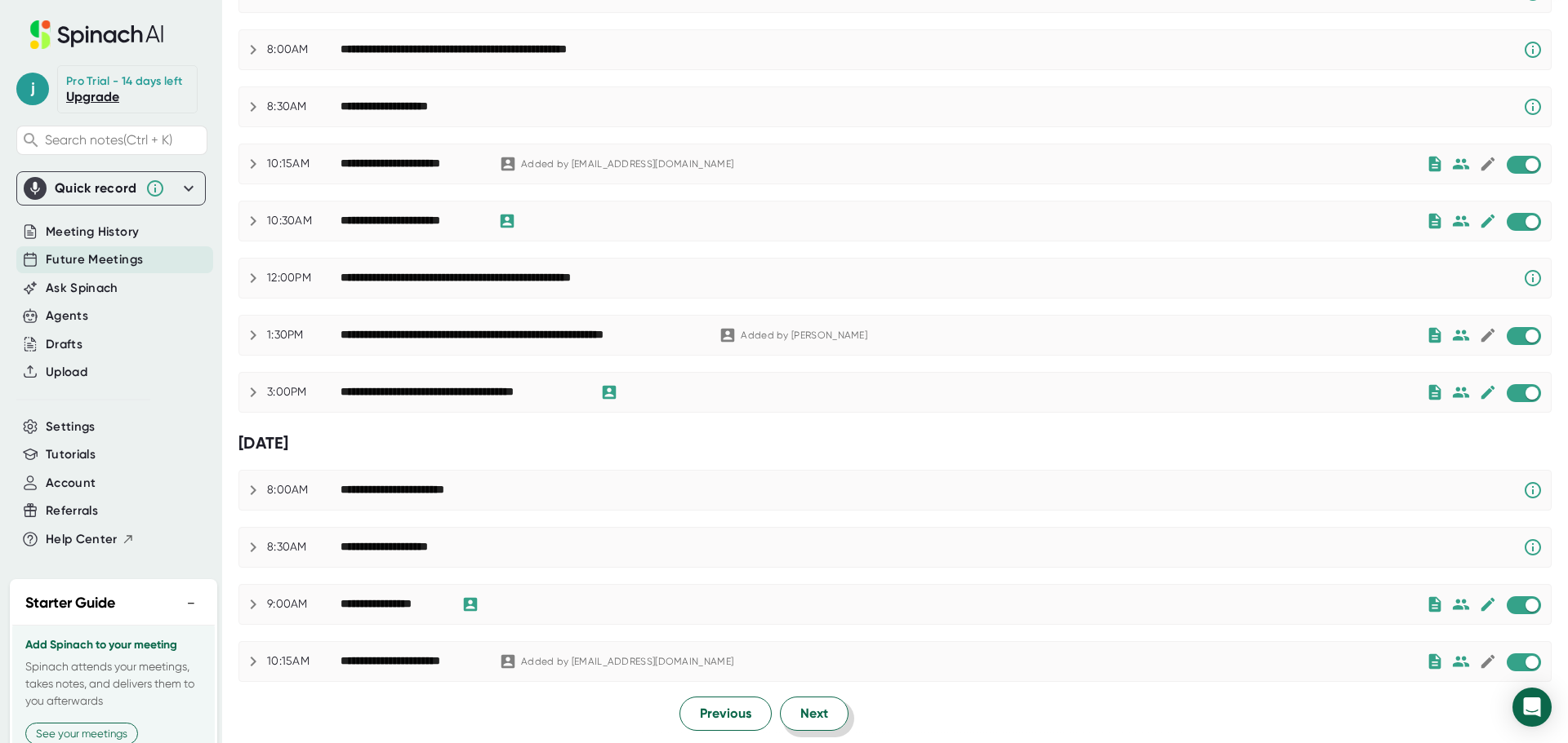
scroll to position [0, 0]
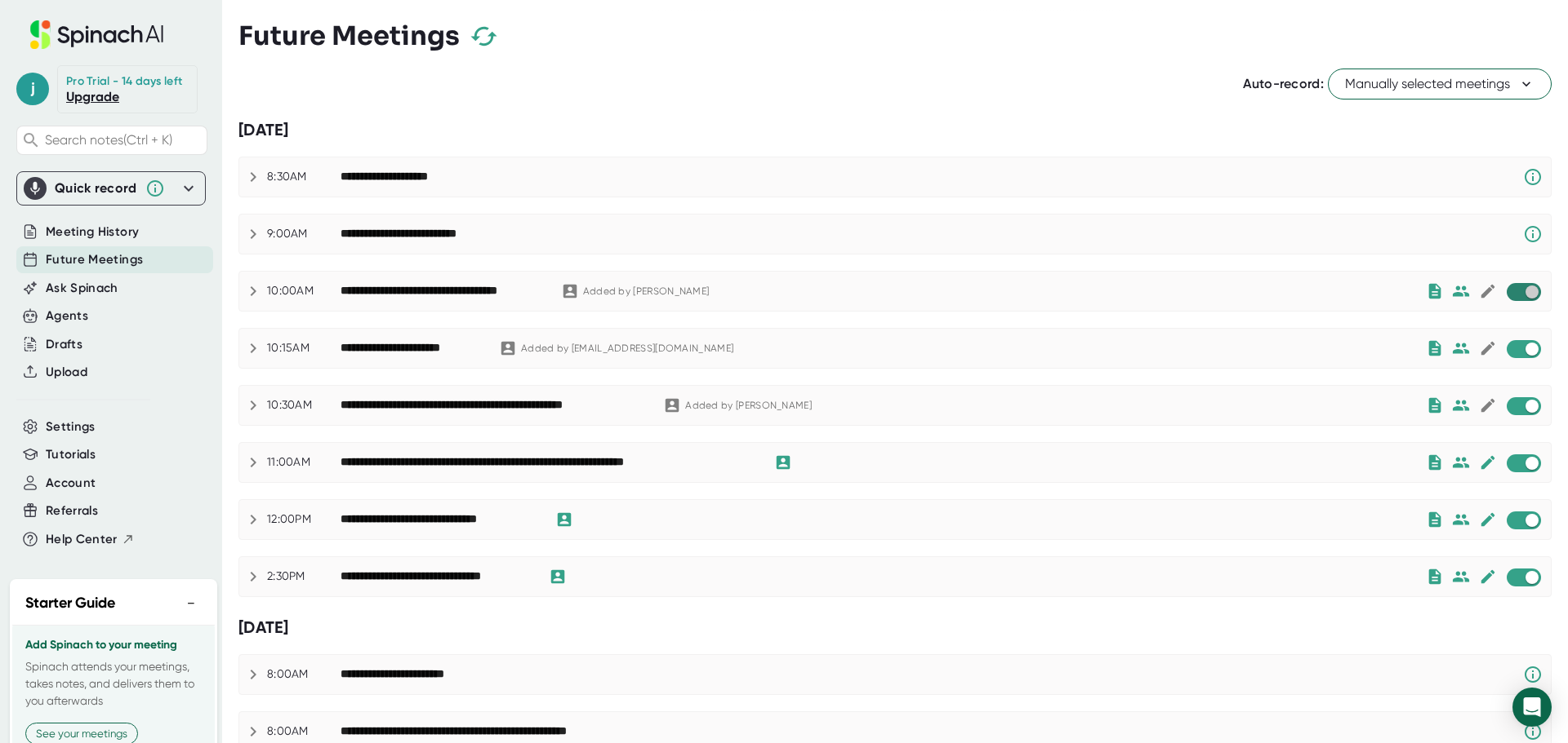
click at [1508, 291] on input "checkbox" at bounding box center [1531, 291] width 47 height 15
checkbox input "true"
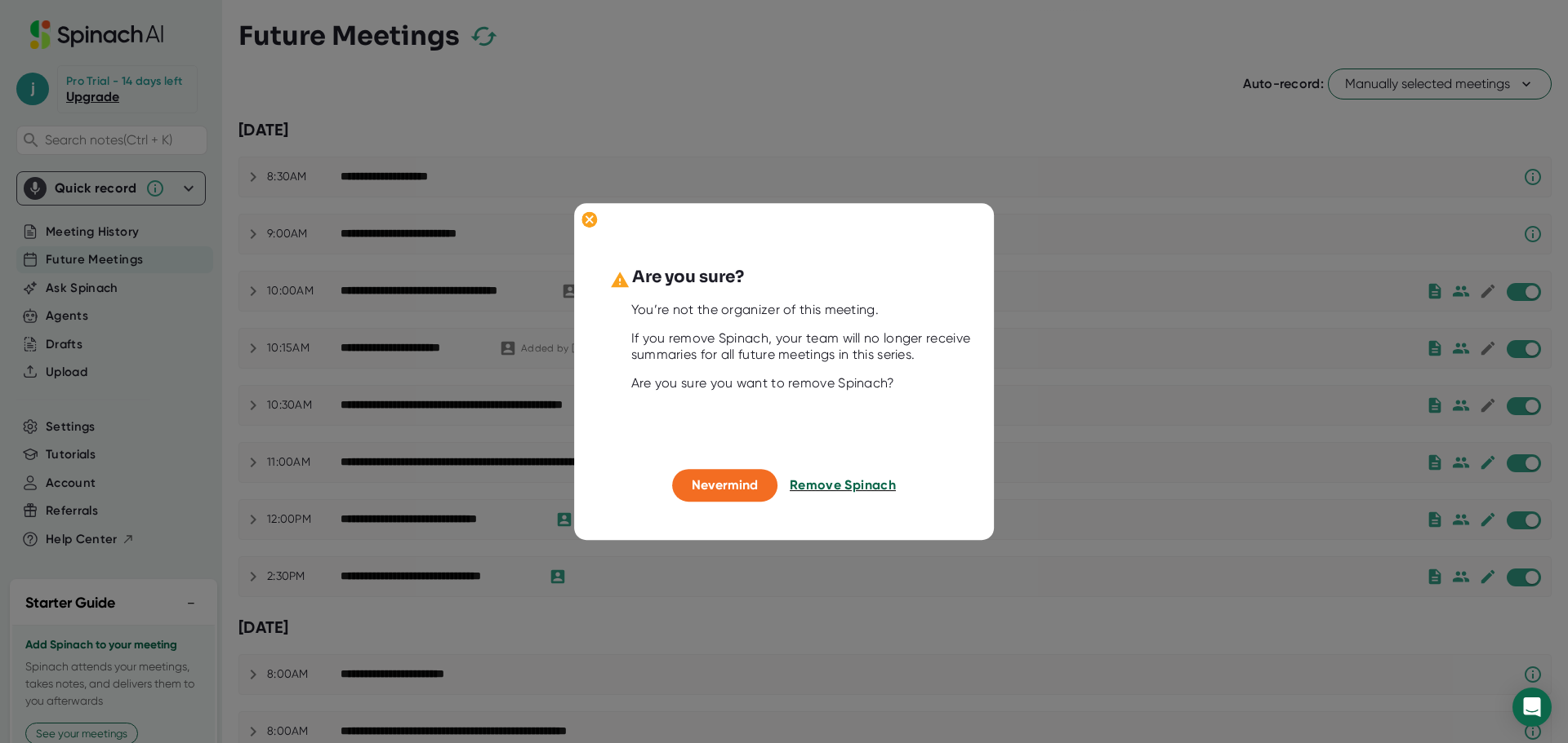
click at [834, 487] on span "Remove Spinach" at bounding box center [842, 486] width 106 height 16
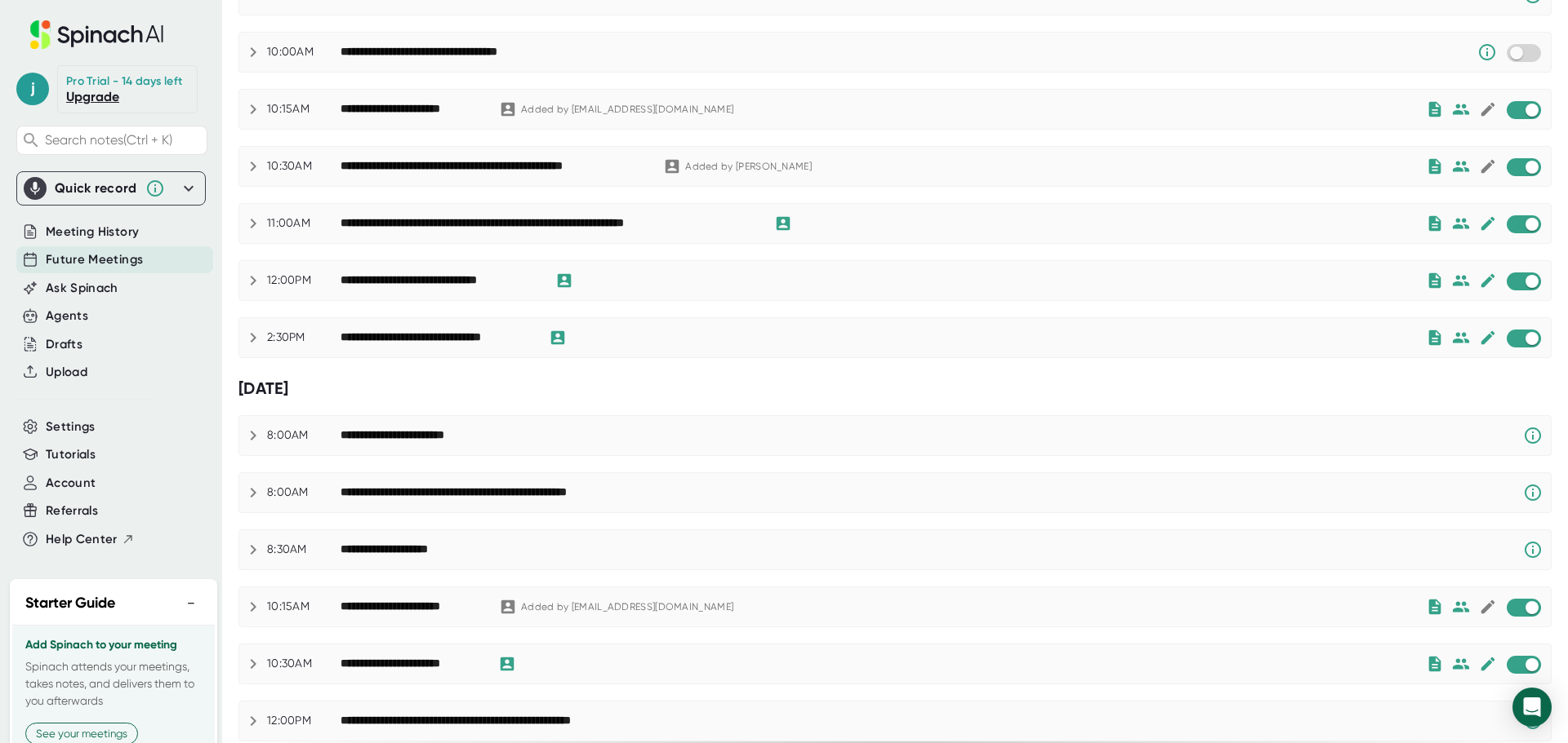
scroll to position [245, 0]
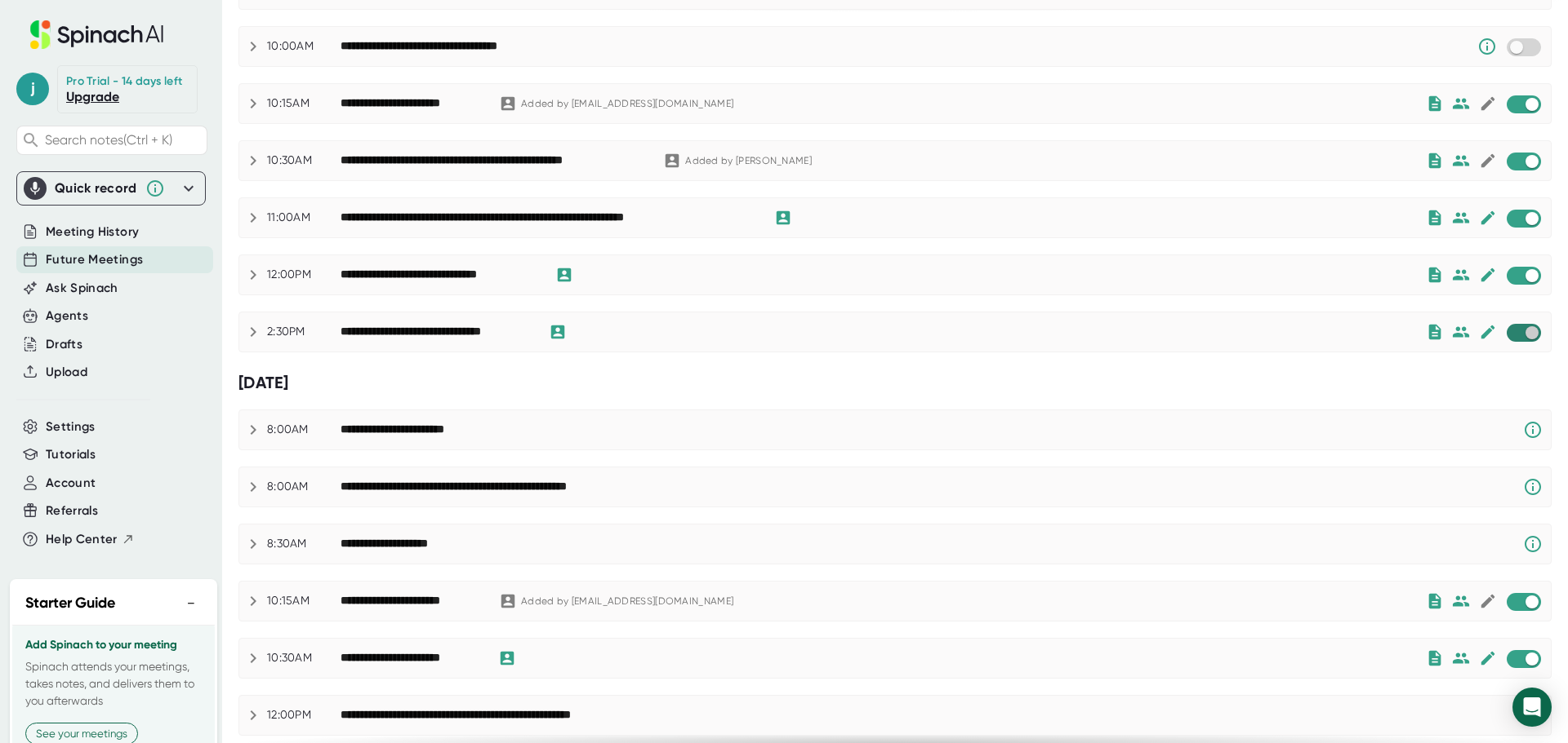
click at [1508, 335] on input "checkbox" at bounding box center [1531, 333] width 47 height 15
checkbox input "true"
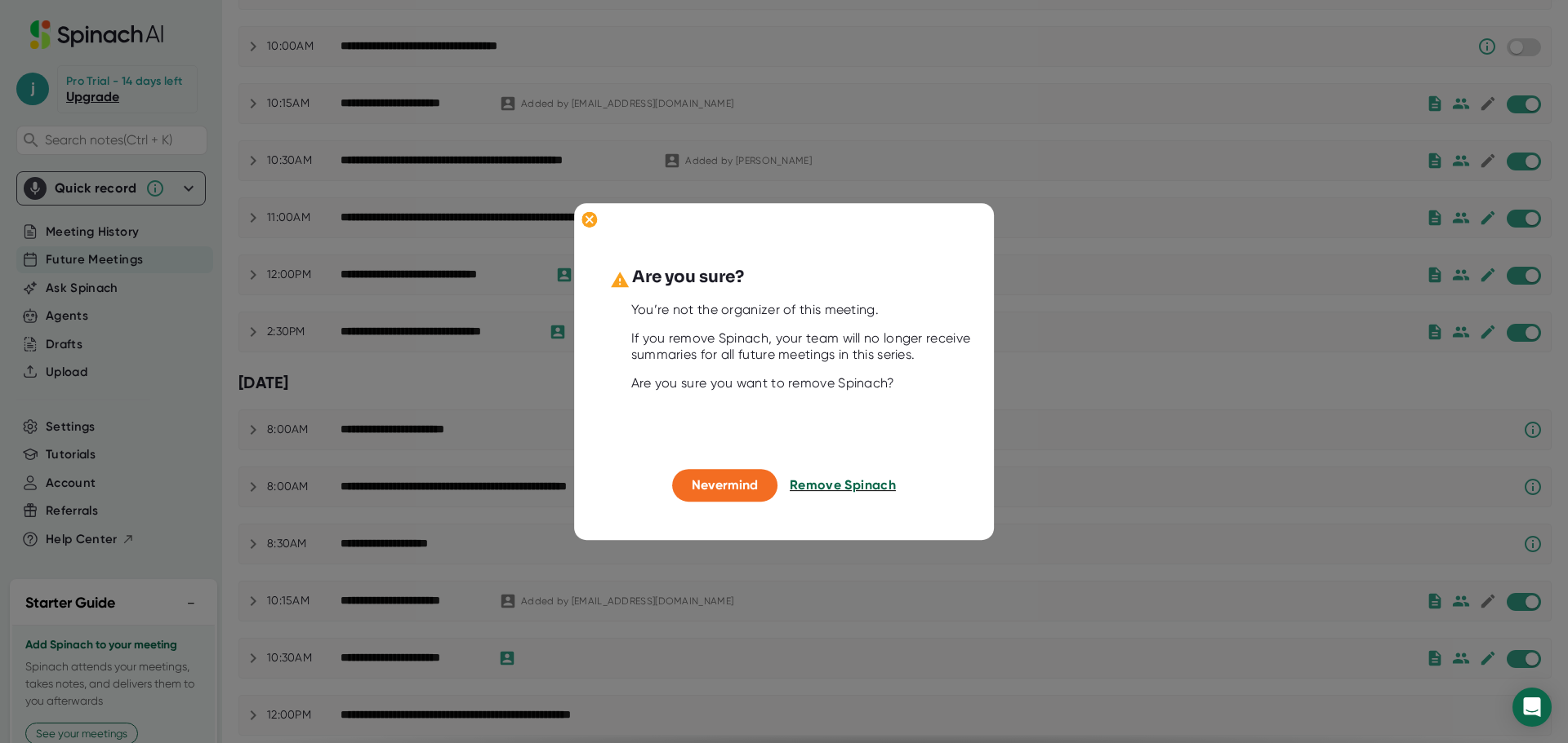
click at [875, 486] on span "Remove Spinach" at bounding box center [842, 486] width 106 height 16
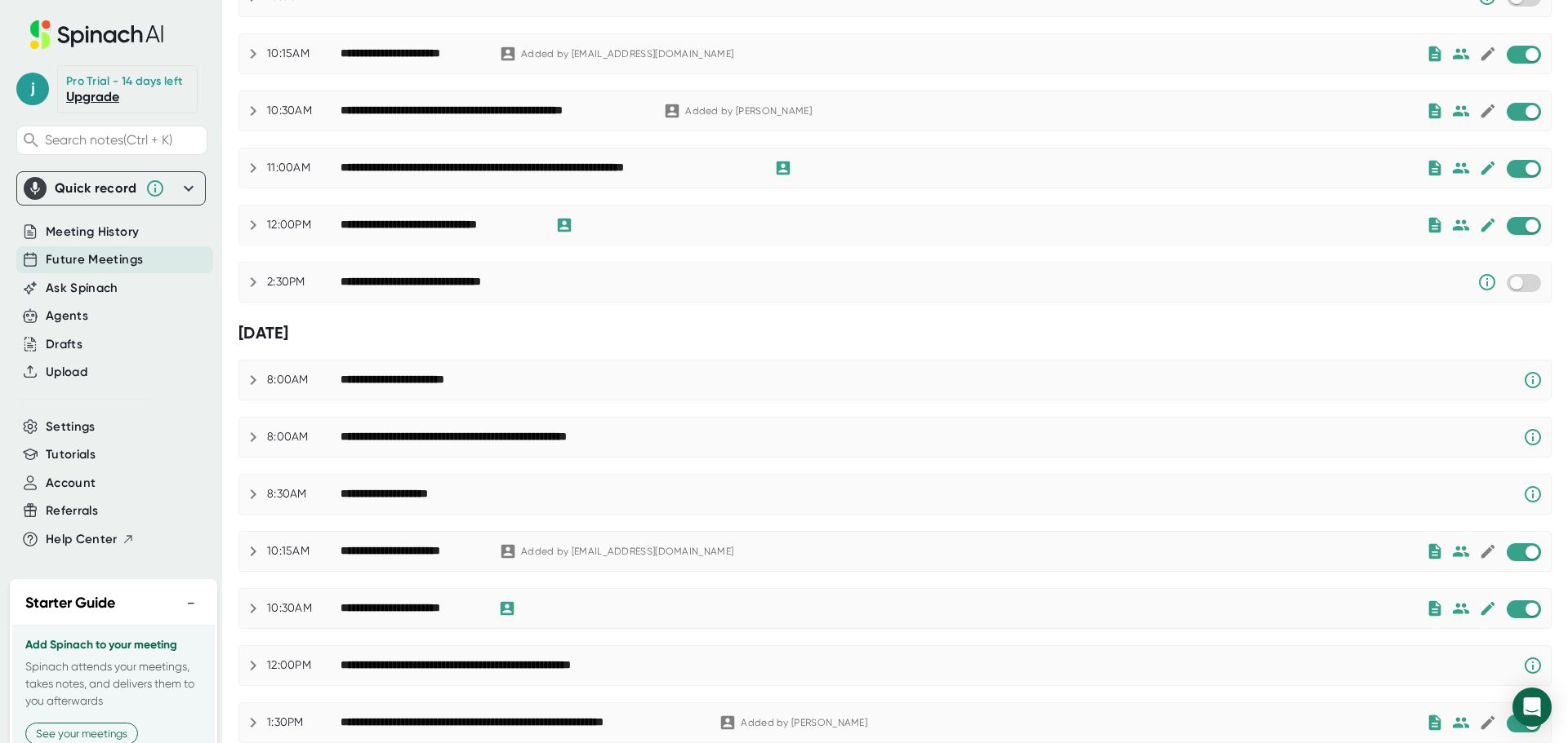
scroll to position [489, 0]
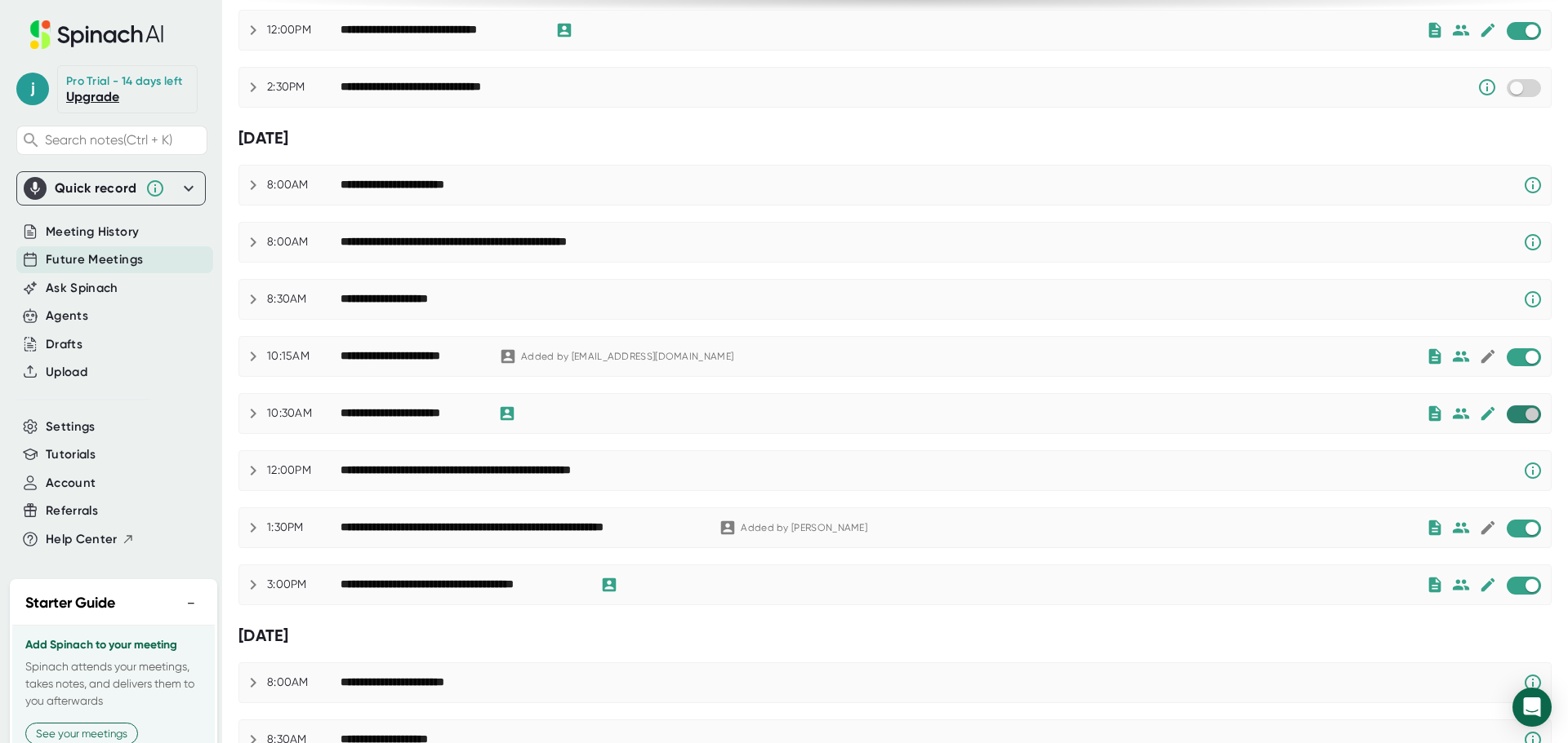
click at [1508, 416] on input "checkbox" at bounding box center [1531, 415] width 47 height 15
click at [1508, 530] on input "checkbox" at bounding box center [1531, 528] width 47 height 15
click at [1508, 581] on input "checkbox" at bounding box center [1531, 585] width 47 height 15
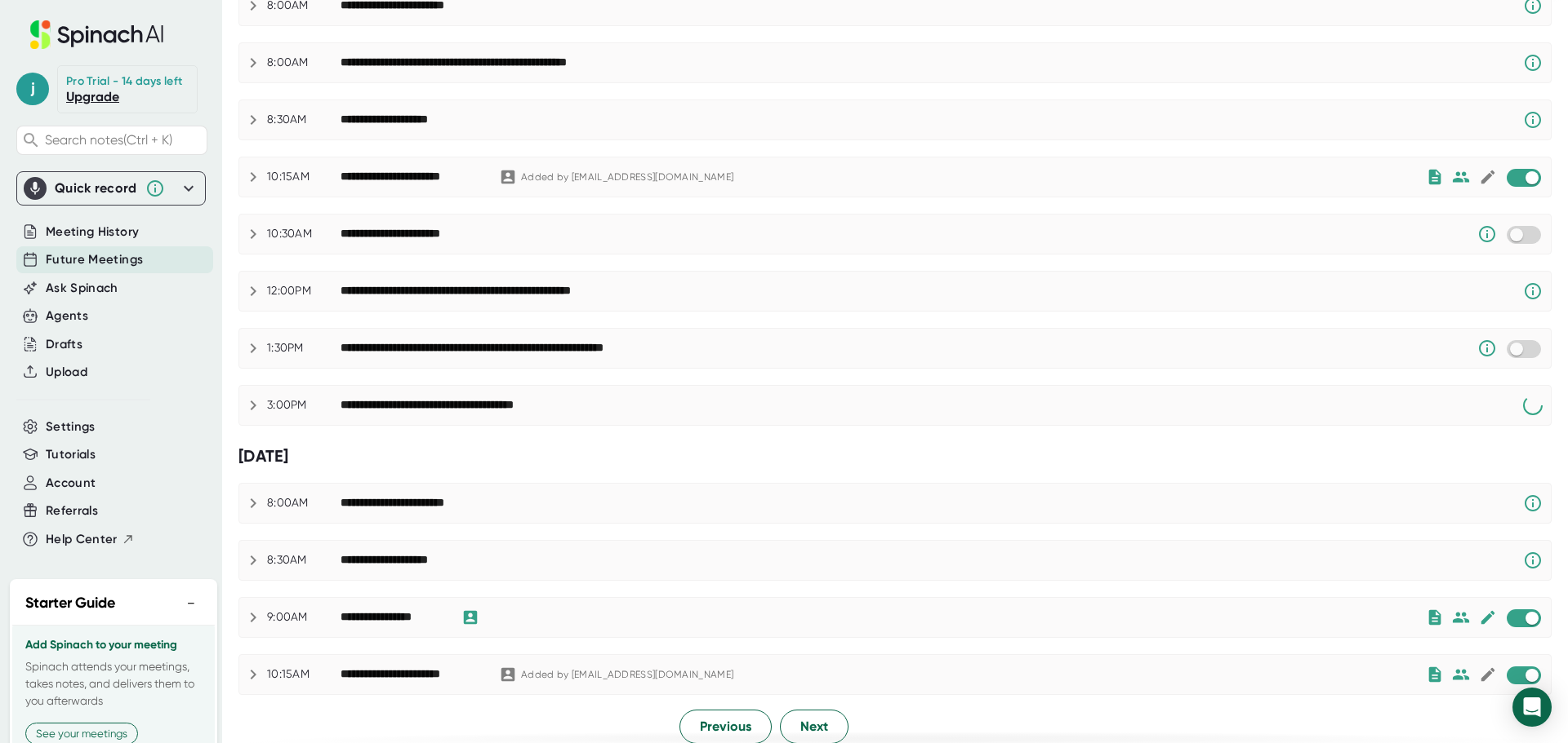
scroll to position [682, 0]
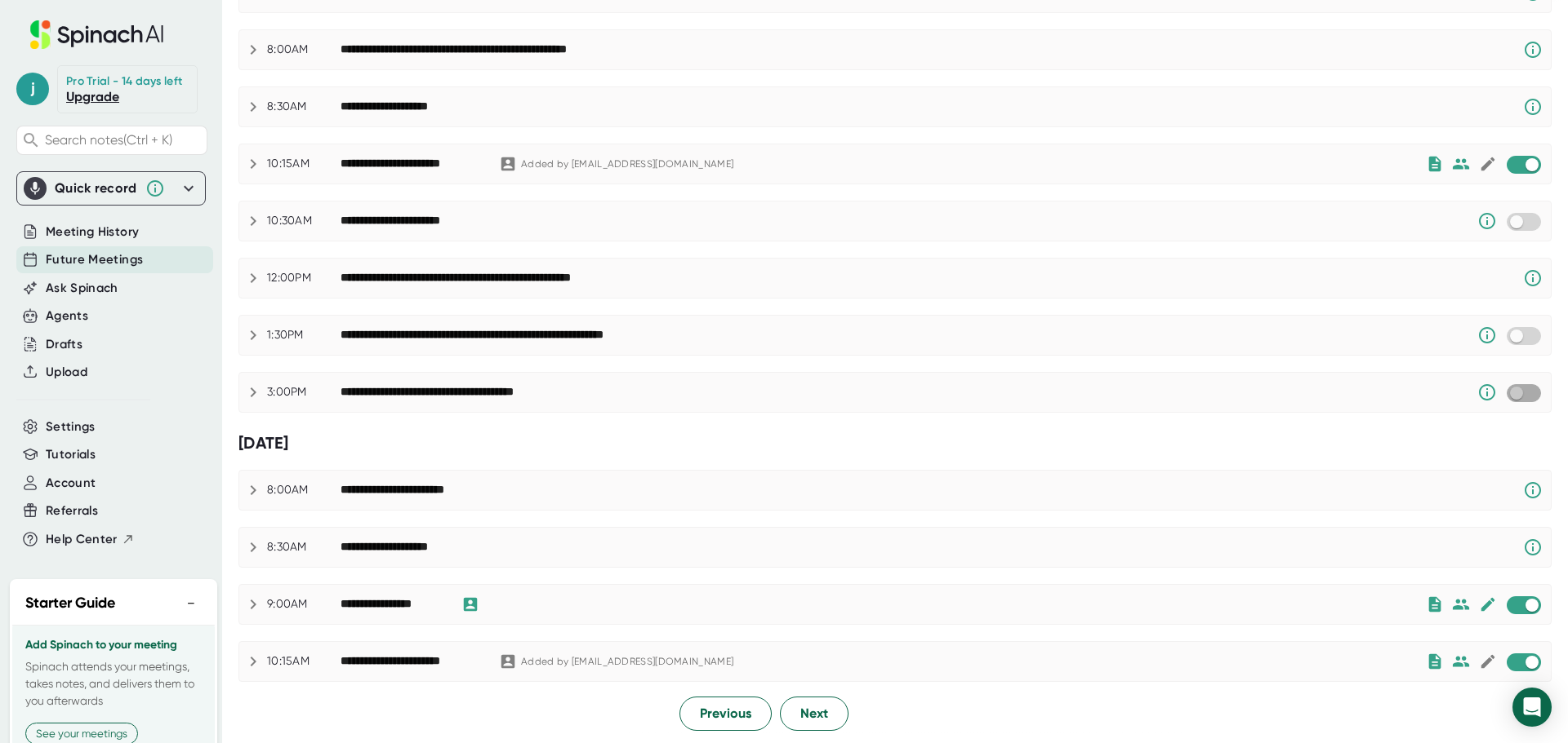
click at [1513, 394] on input "checkbox" at bounding box center [1515, 393] width 47 height 15
click at [1508, 605] on input "checkbox" at bounding box center [1531, 605] width 47 height 15
checkbox input "true"
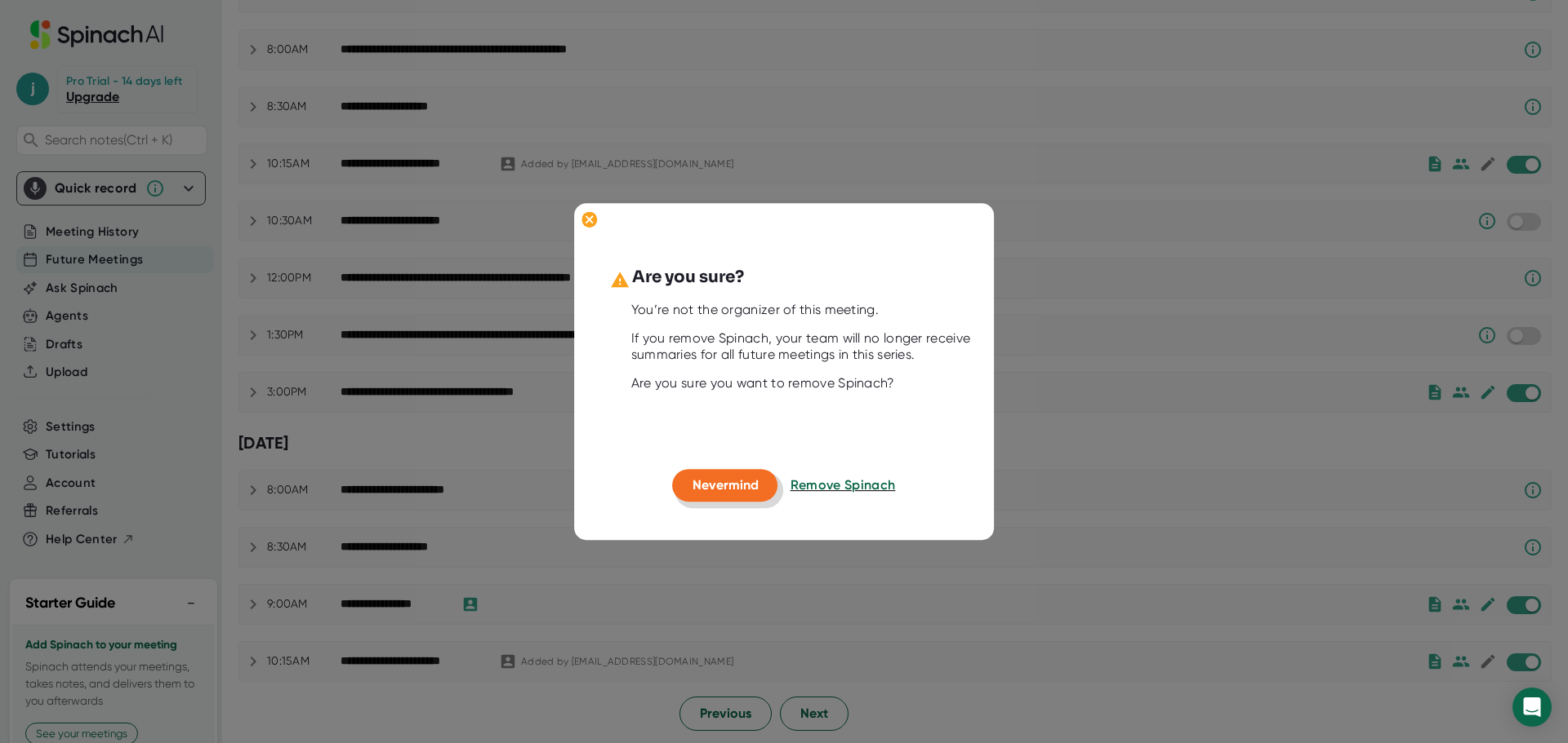
click at [695, 488] on span "Nevermind" at bounding box center [725, 486] width 66 height 16
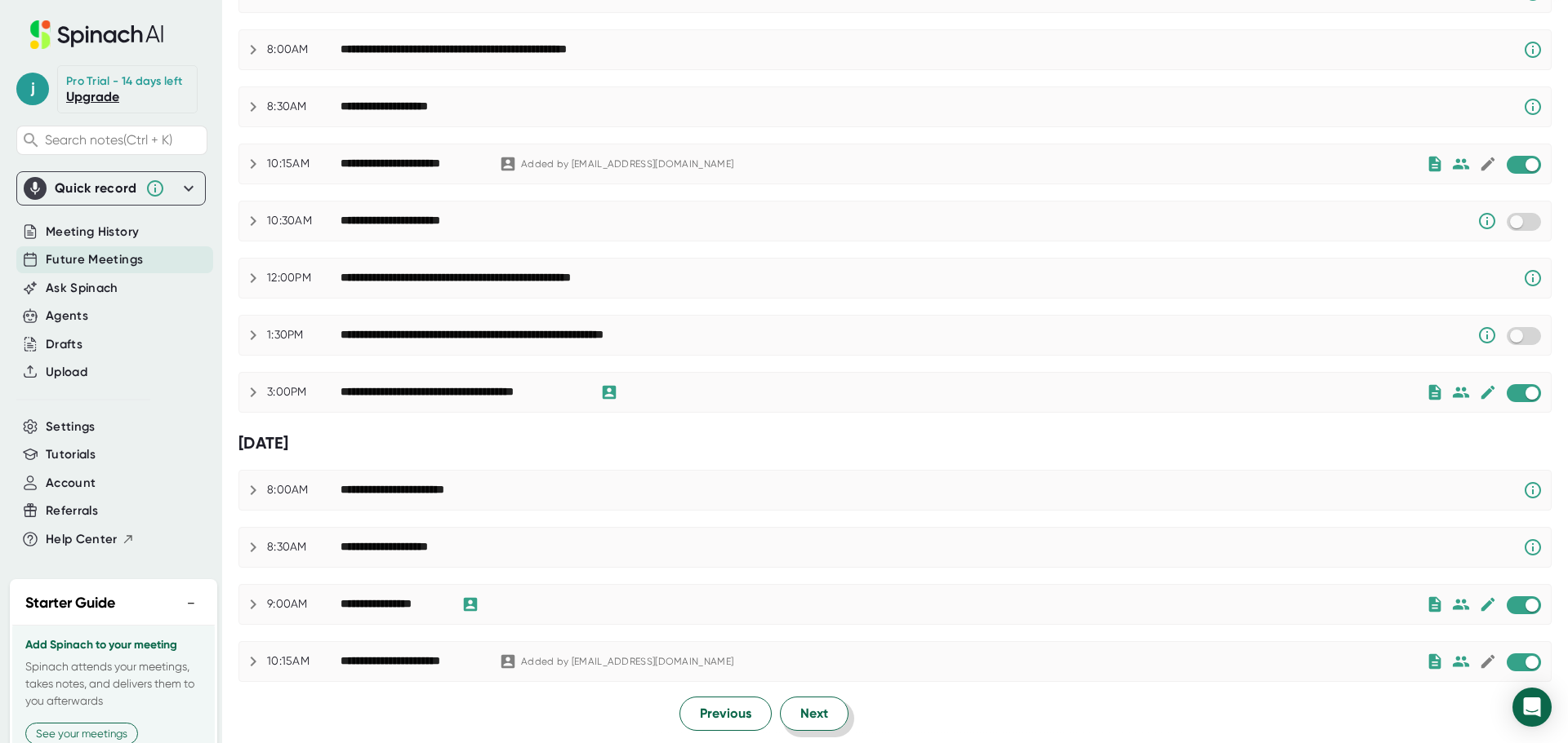
click at [819, 719] on span "Next" at bounding box center [814, 714] width 28 height 19
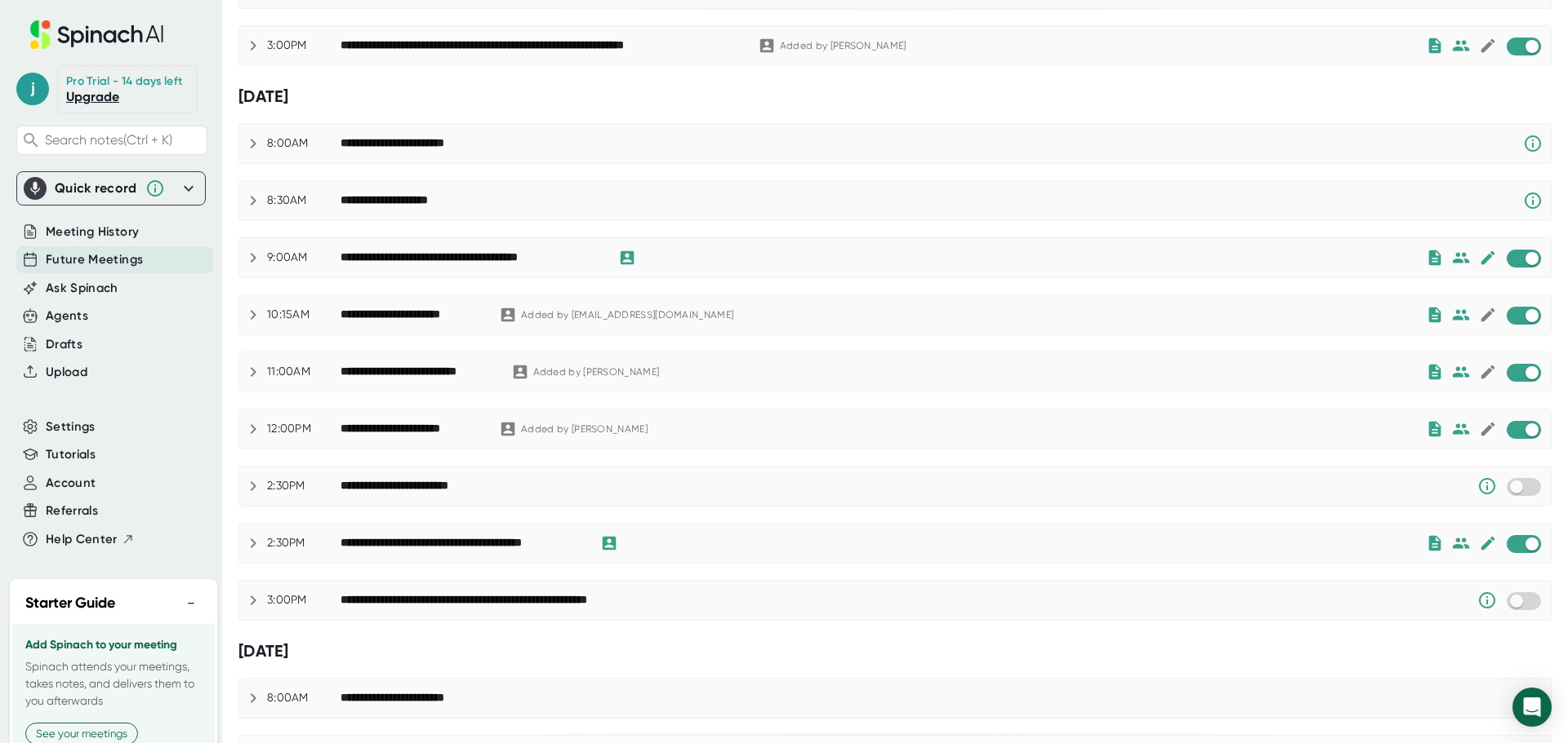
scroll to position [519, 0]
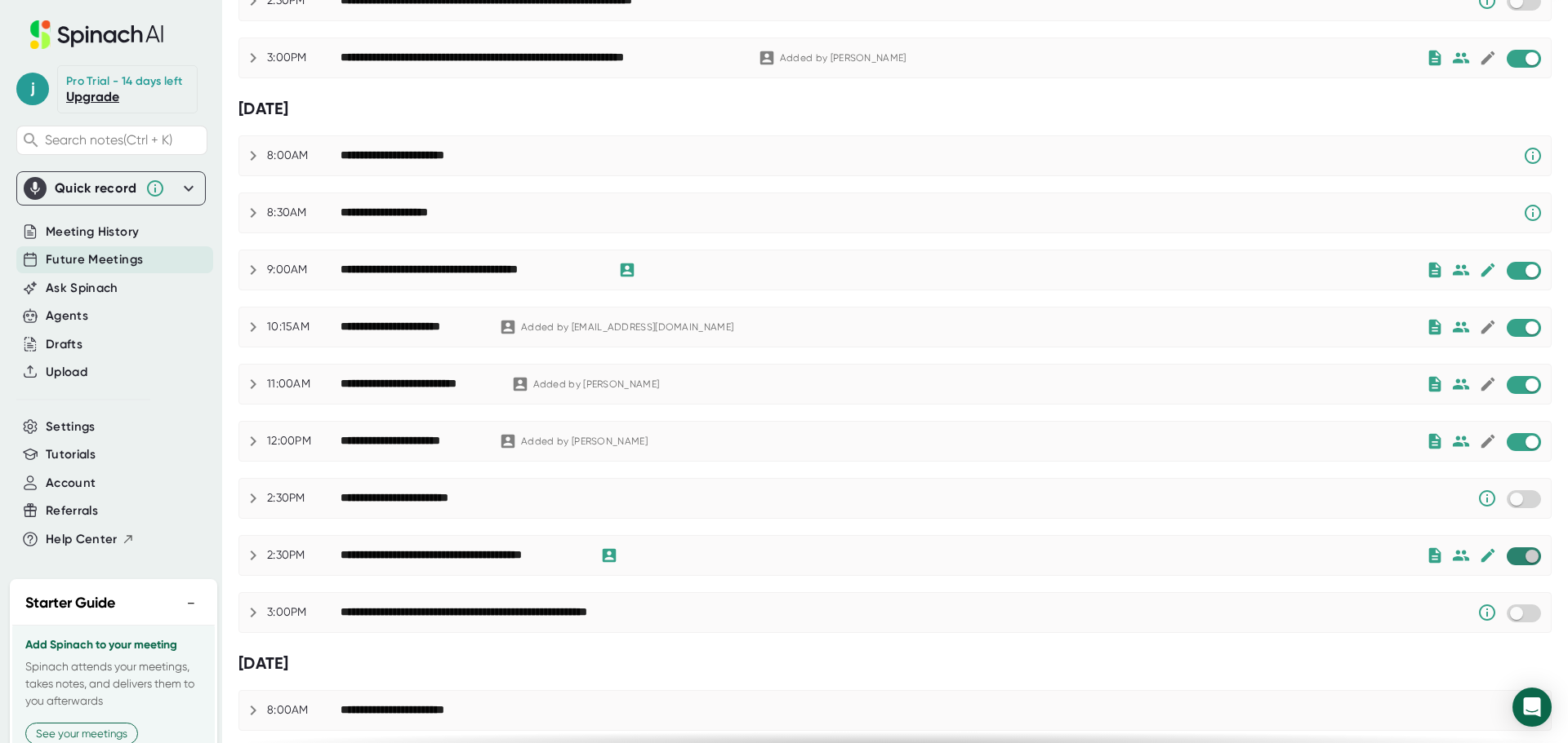
click at [1508, 558] on input "checkbox" at bounding box center [1531, 556] width 47 height 15
checkbox input "true"
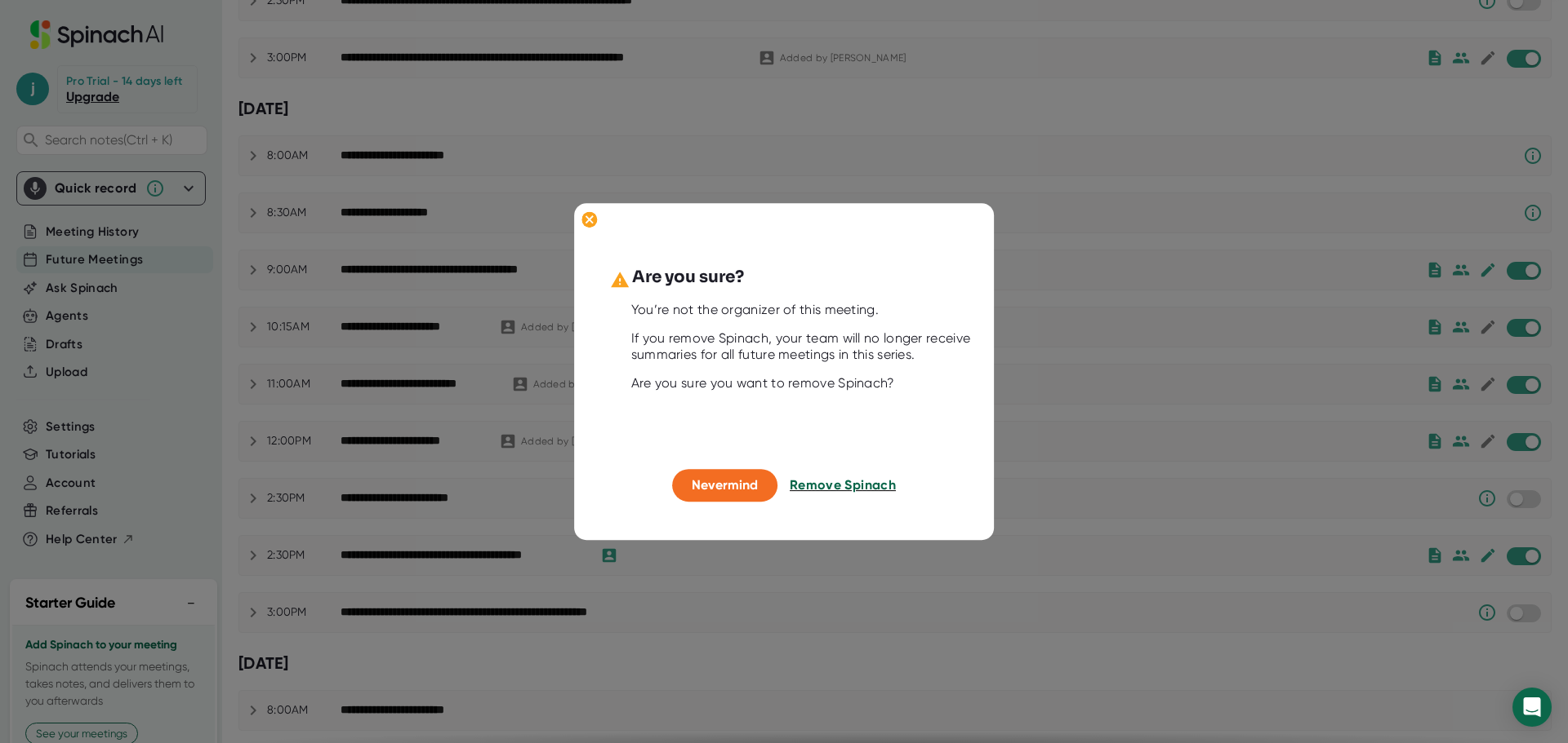
click at [839, 488] on span "Remove Spinach" at bounding box center [842, 486] width 106 height 16
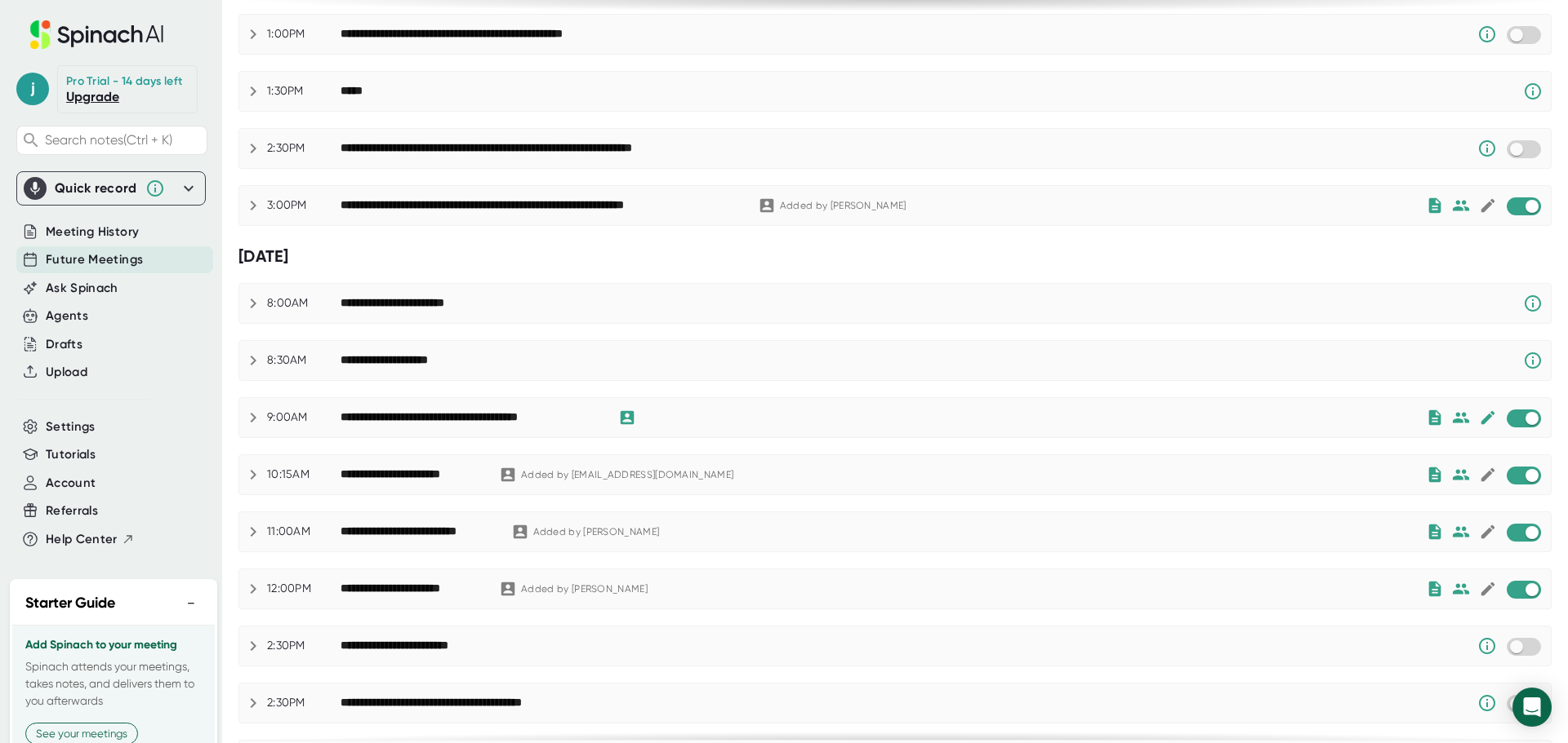
scroll to position [356, 0]
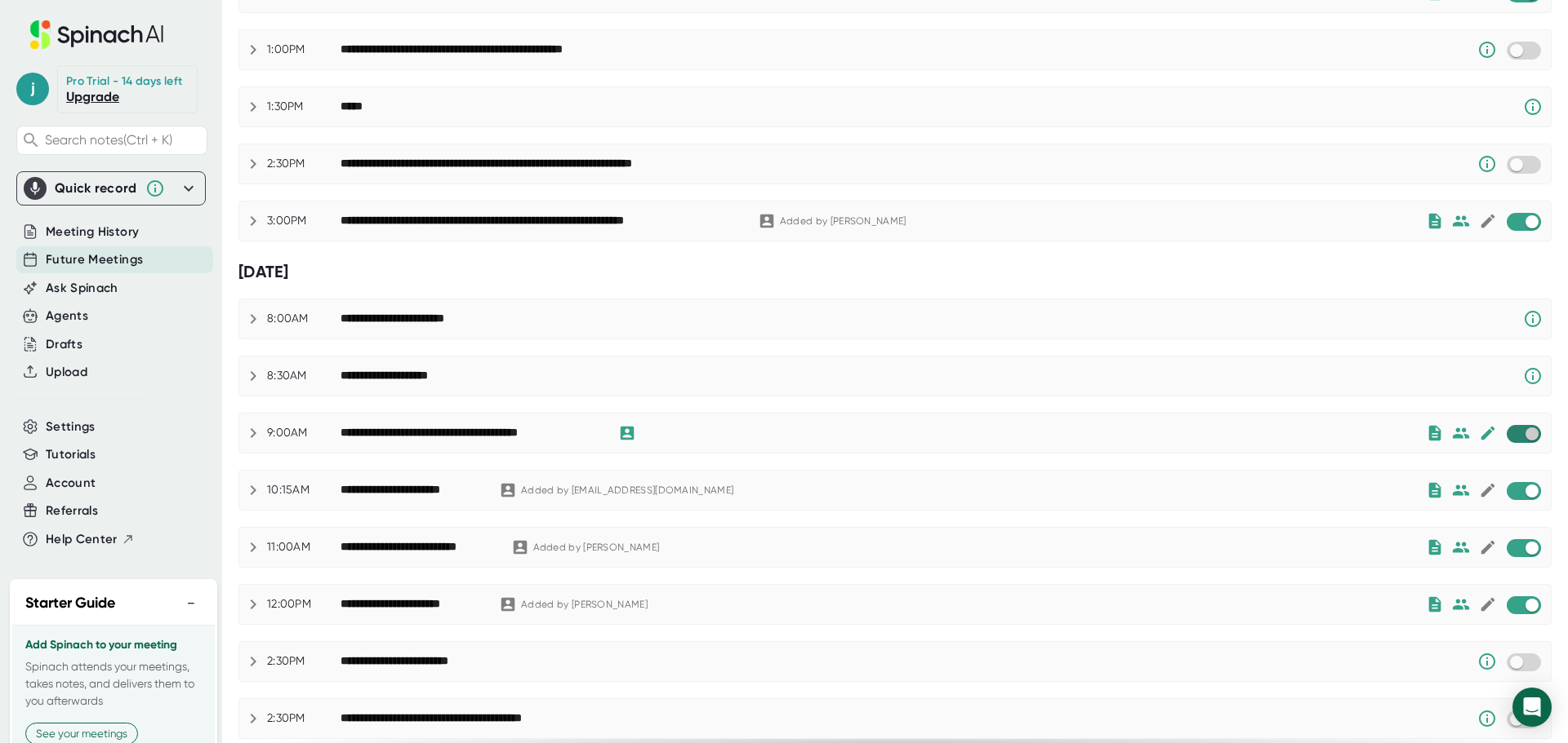
click at [1508, 437] on input "checkbox" at bounding box center [1531, 434] width 47 height 15
checkbox input "true"
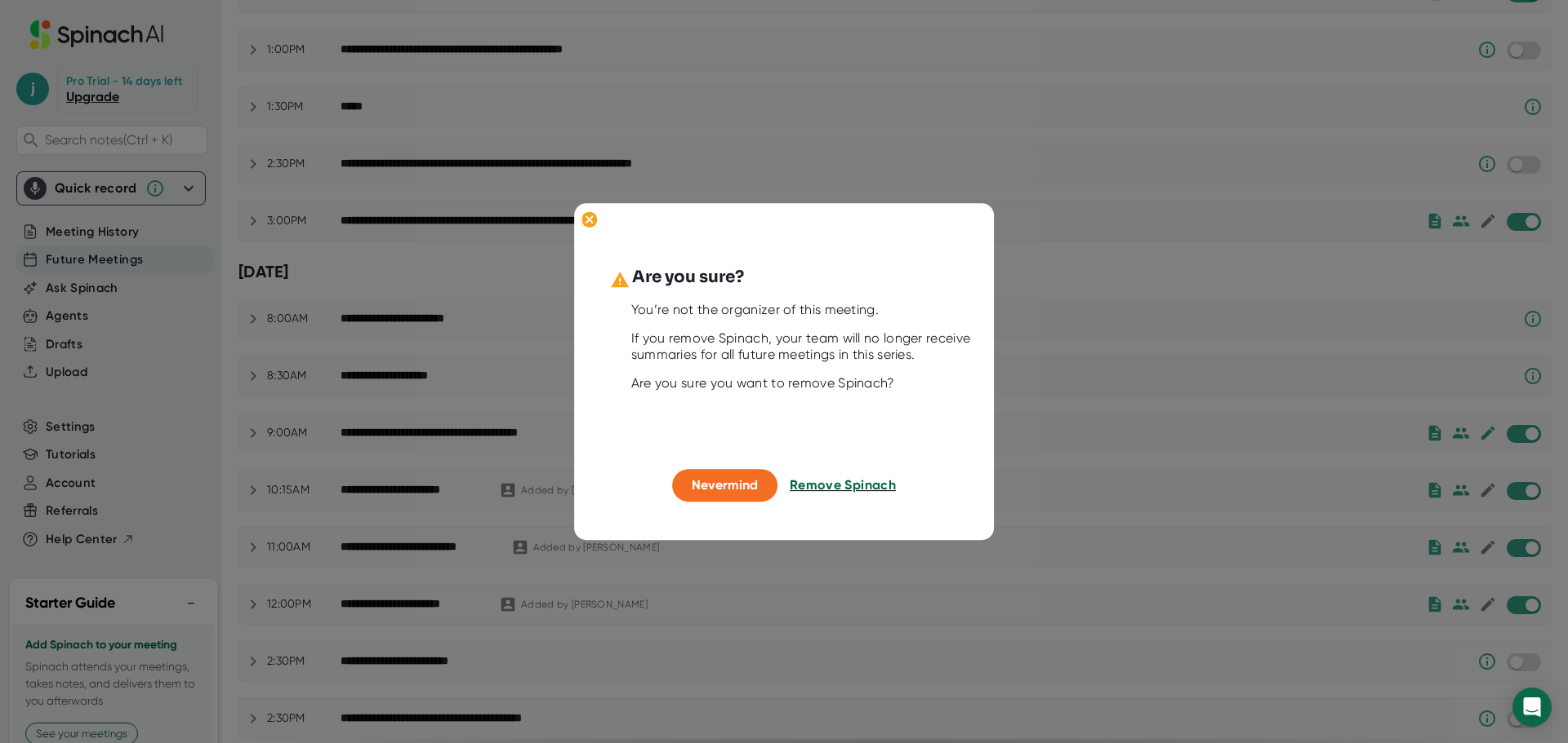
click at [854, 485] on span "Remove Spinach" at bounding box center [842, 486] width 106 height 16
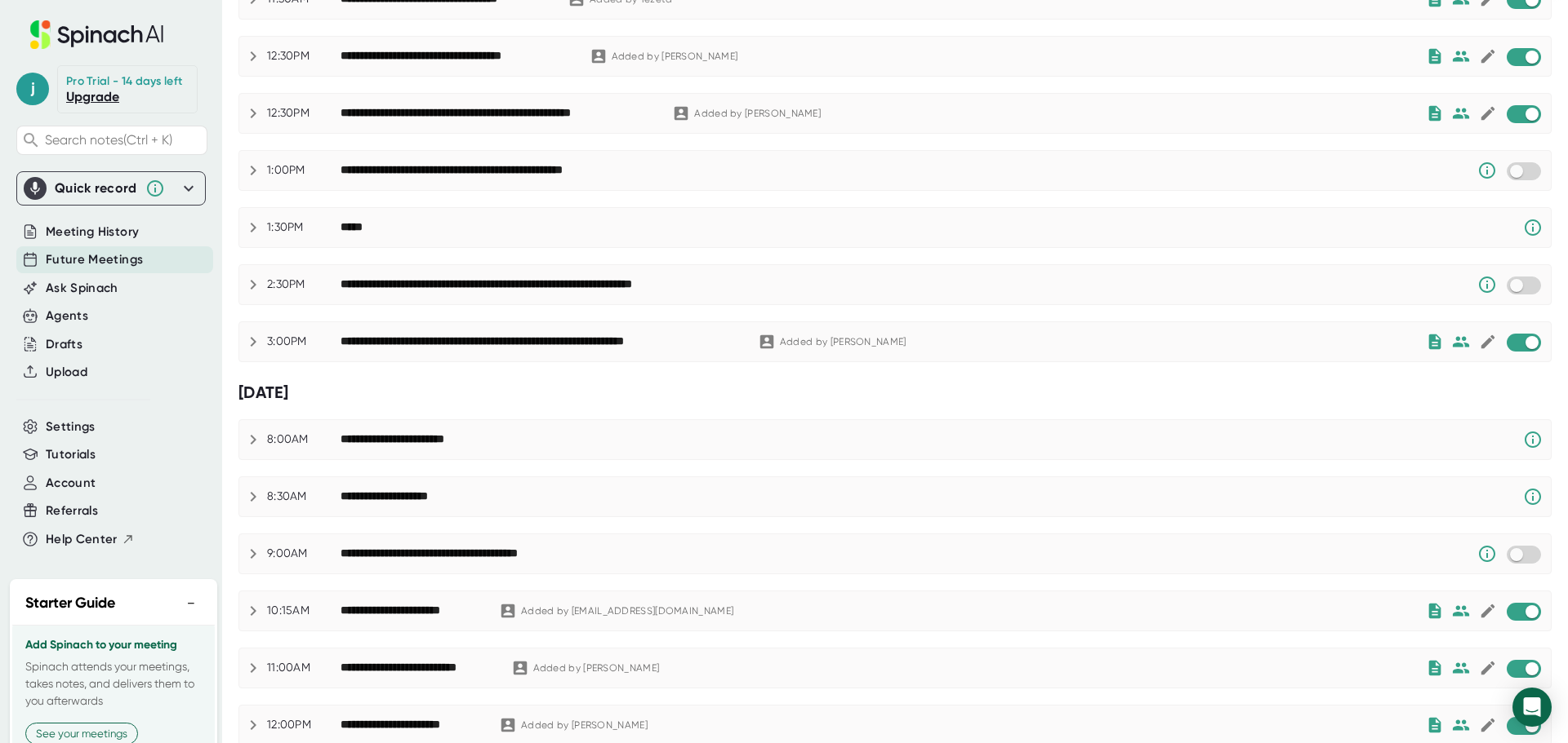
scroll to position [111, 0]
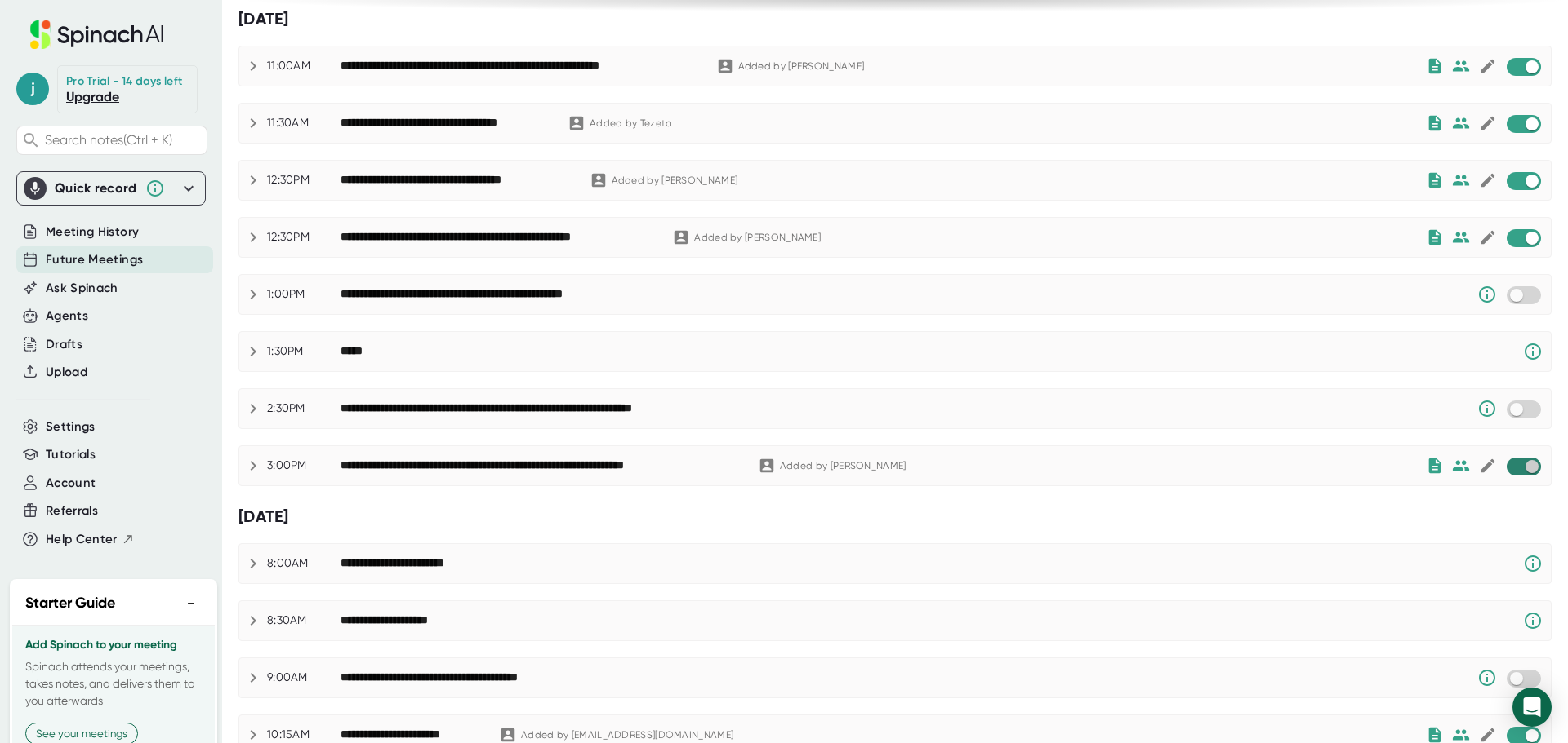
click at [1508, 465] on input "checkbox" at bounding box center [1531, 467] width 47 height 15
checkbox input "true"
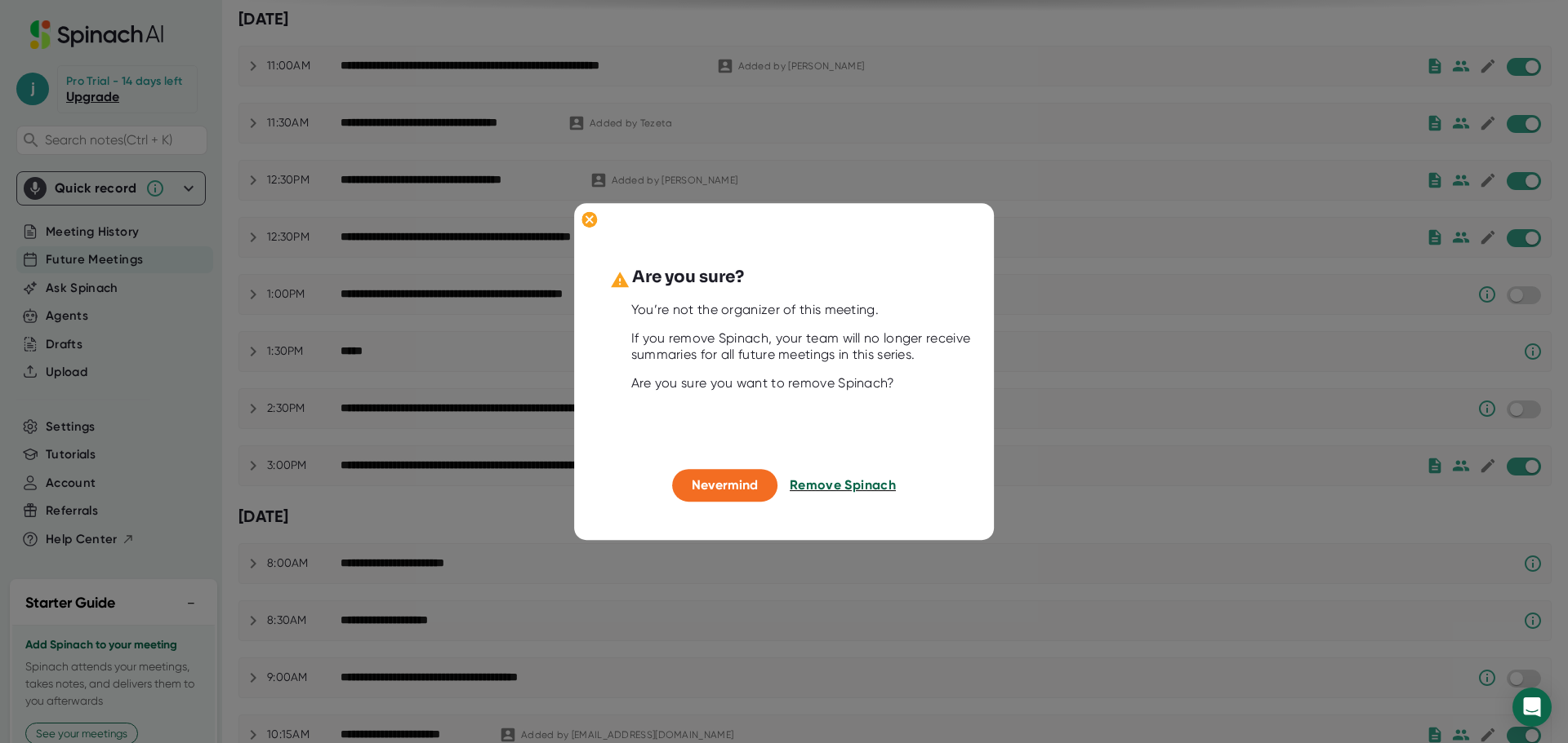
click at [866, 485] on span "Remove Spinach" at bounding box center [842, 486] width 106 height 16
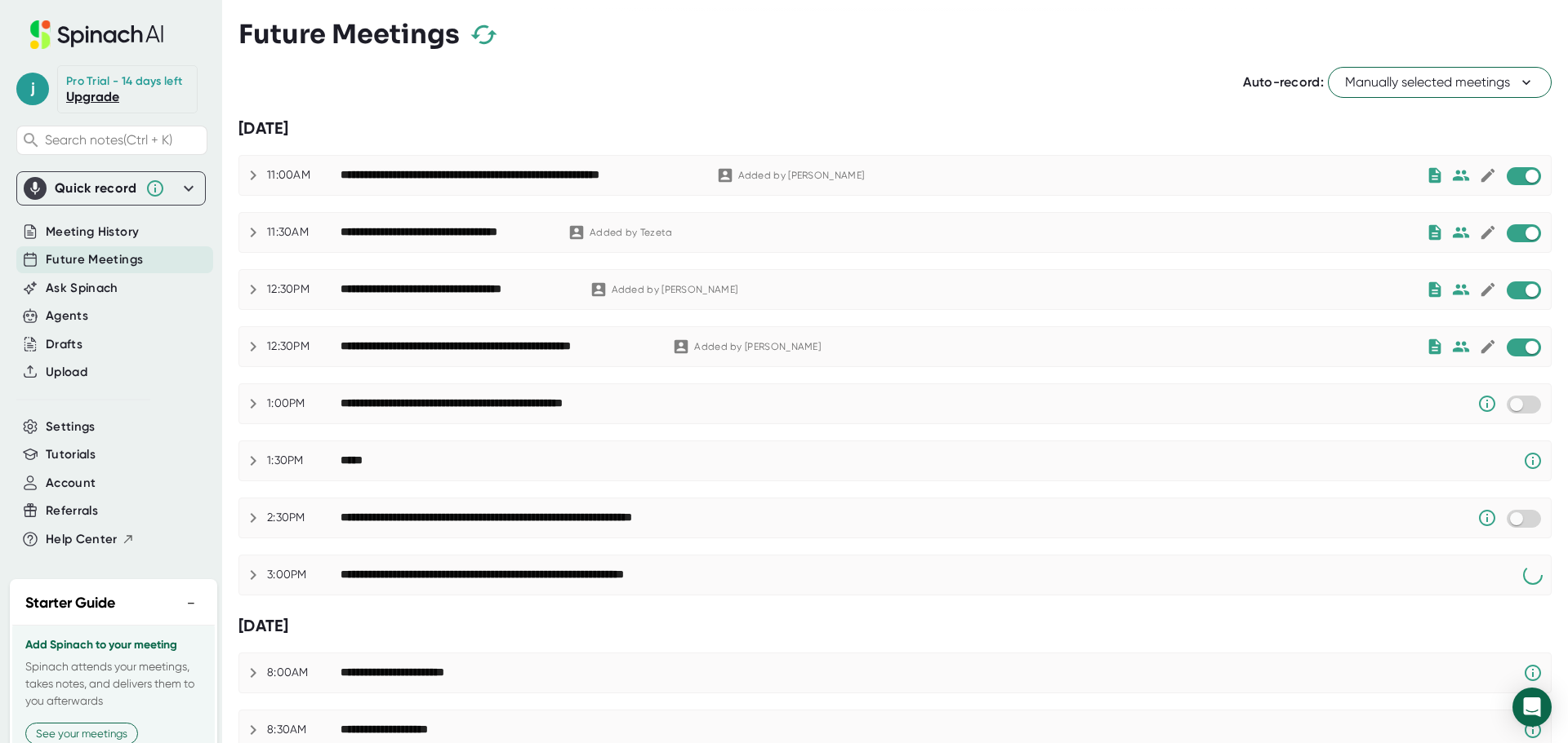
scroll to position [0, 0]
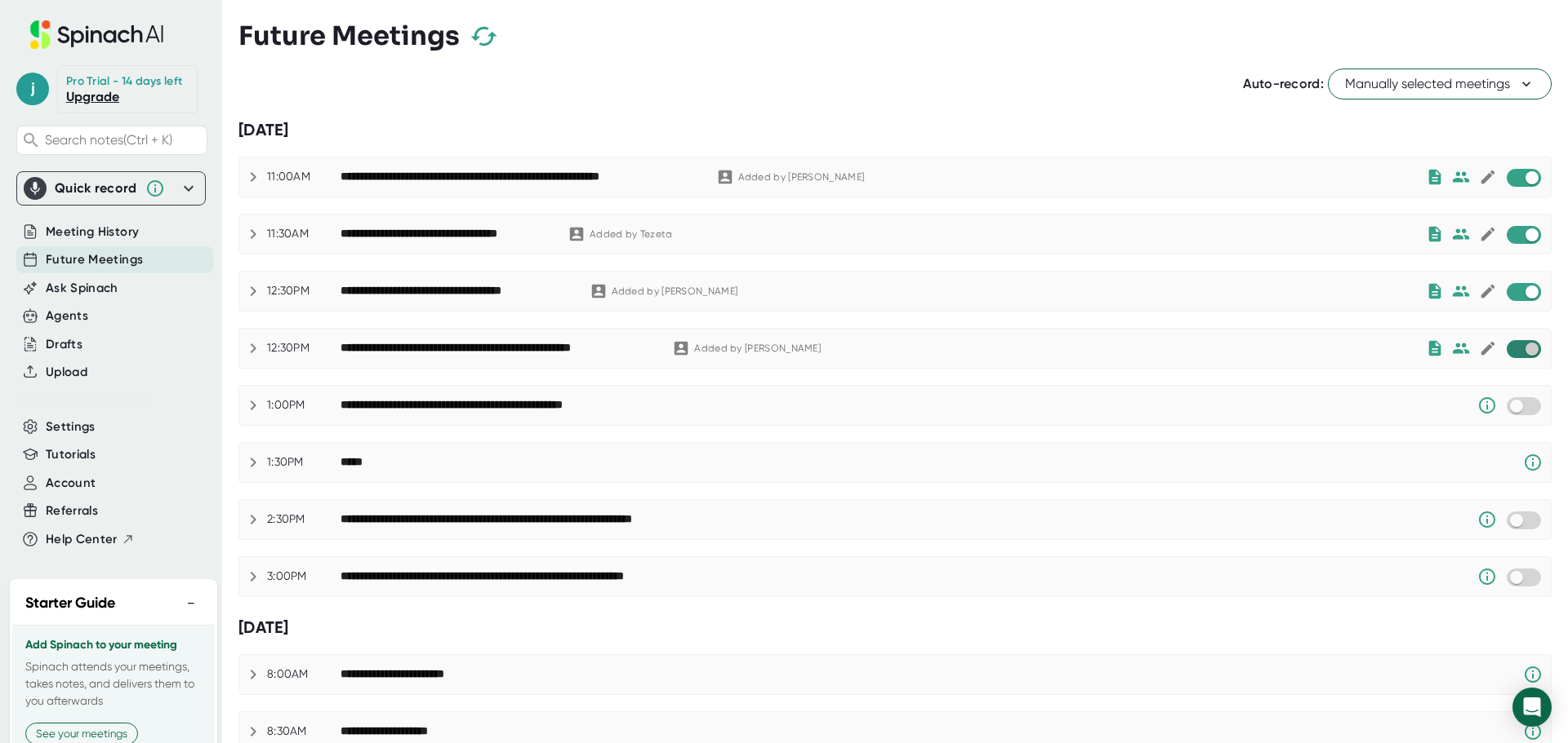
click at [1508, 344] on input "checkbox" at bounding box center [1531, 349] width 47 height 15
click at [1508, 180] on input "checkbox" at bounding box center [1531, 178] width 47 height 15
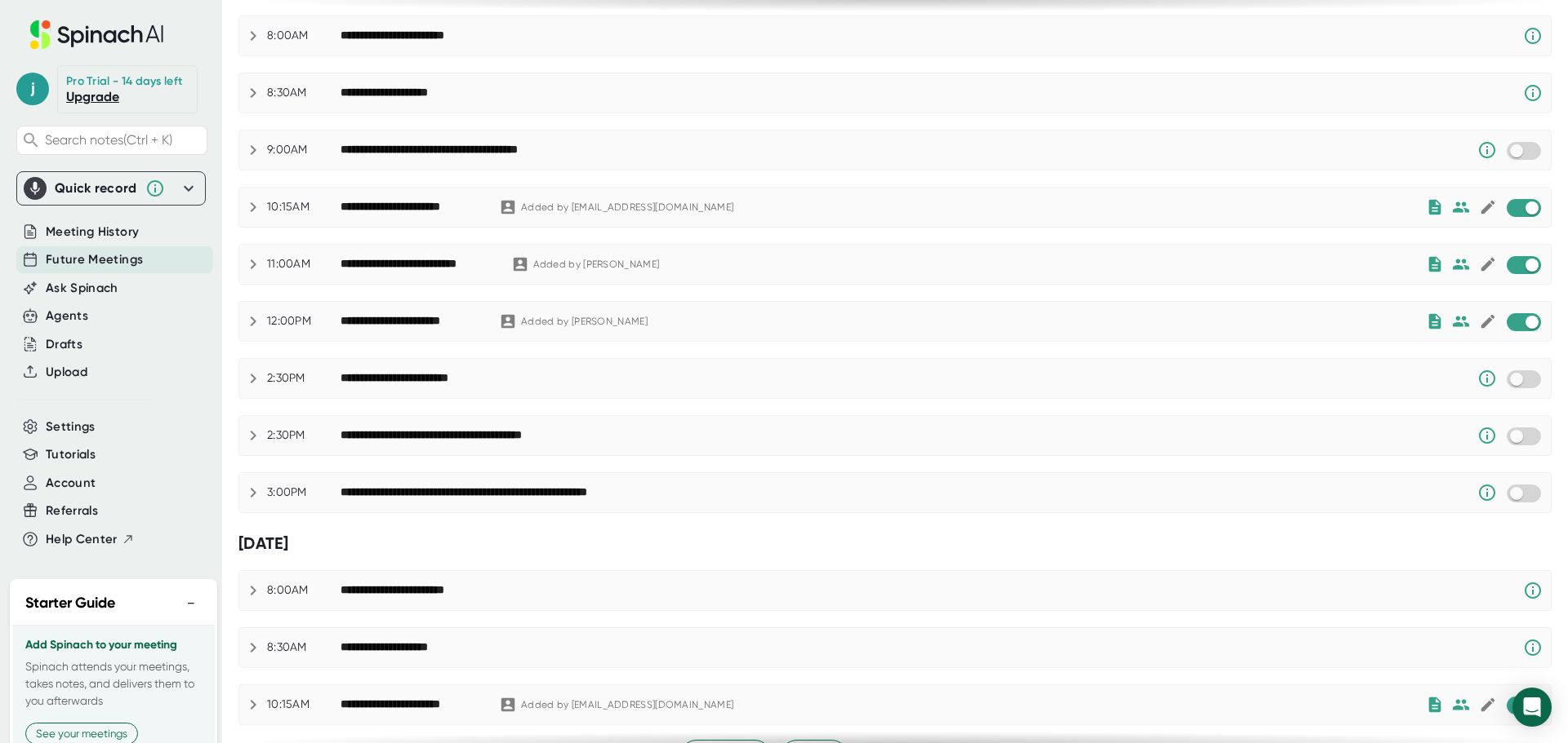
scroll to position [682, 0]
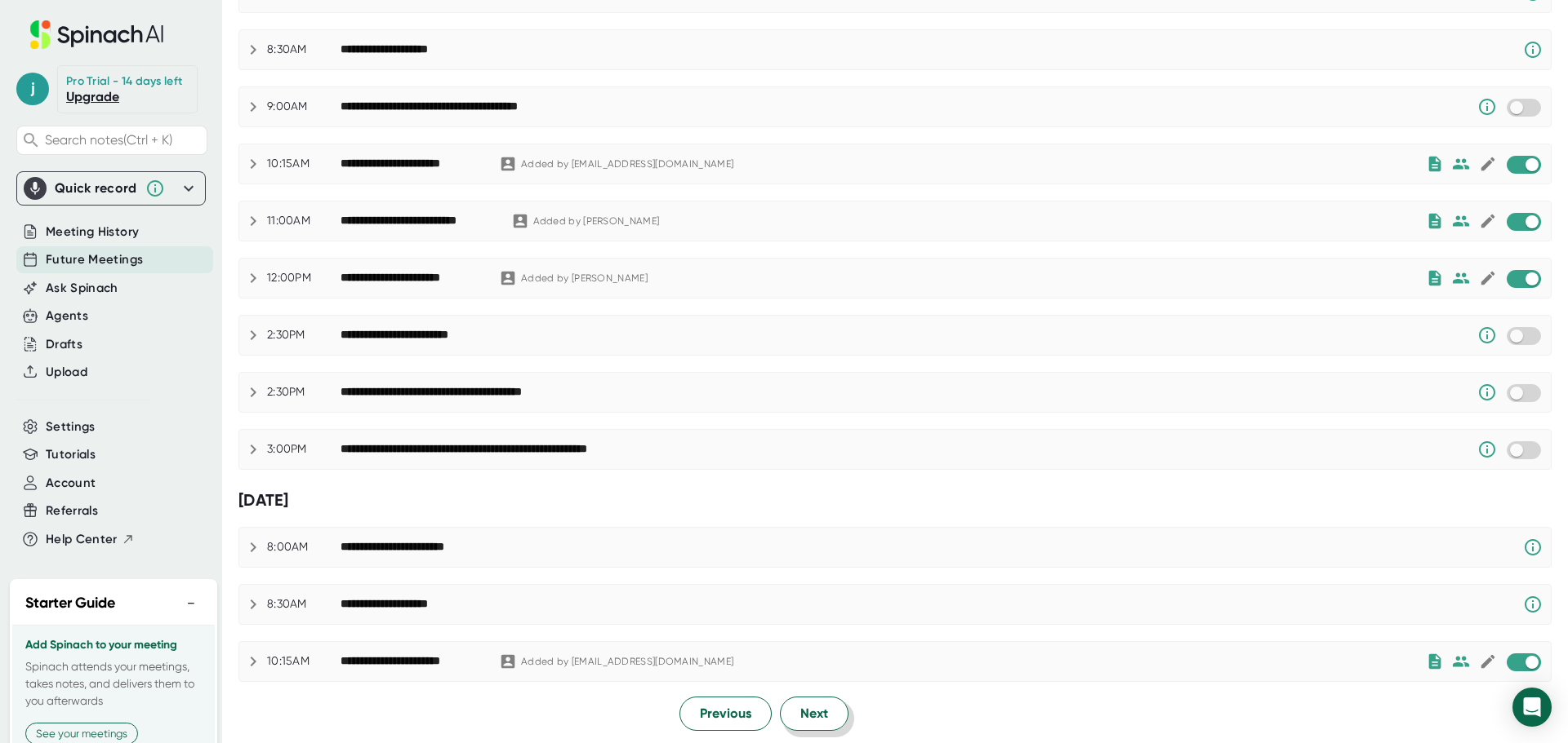
click at [807, 717] on span "Next" at bounding box center [814, 714] width 28 height 19
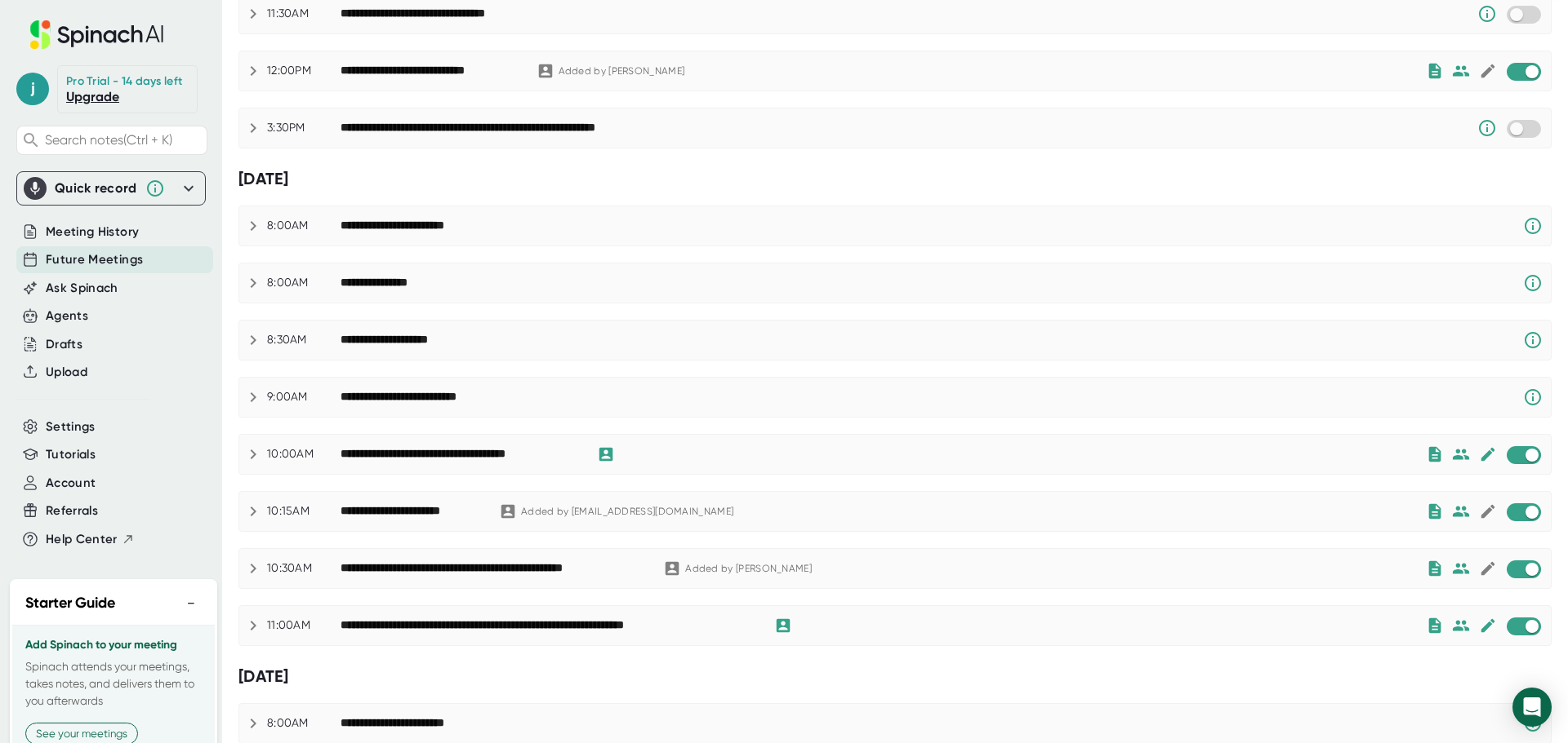
scroll to position [245, 0]
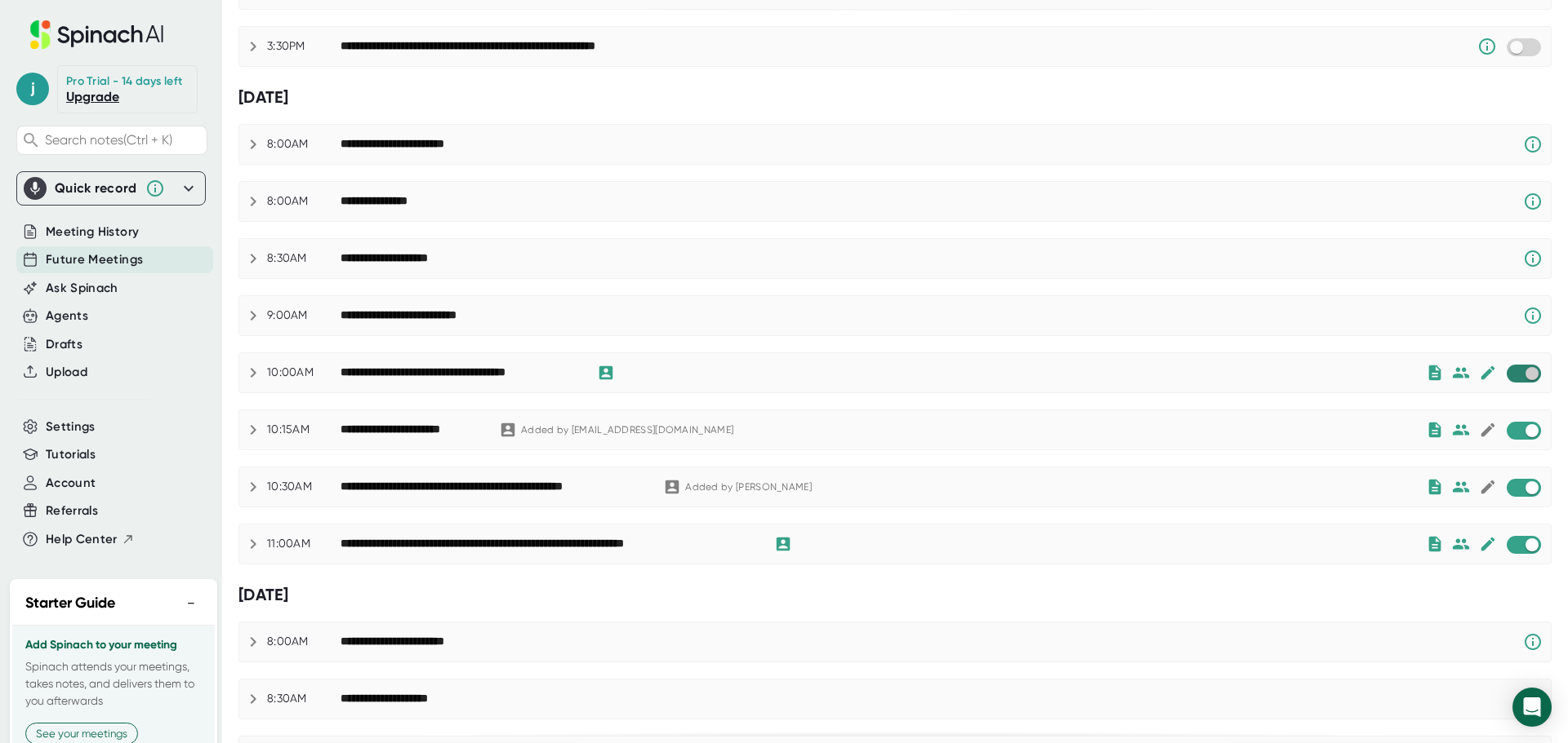
click at [1508, 375] on input "checkbox" at bounding box center [1531, 373] width 47 height 15
checkbox input "true"
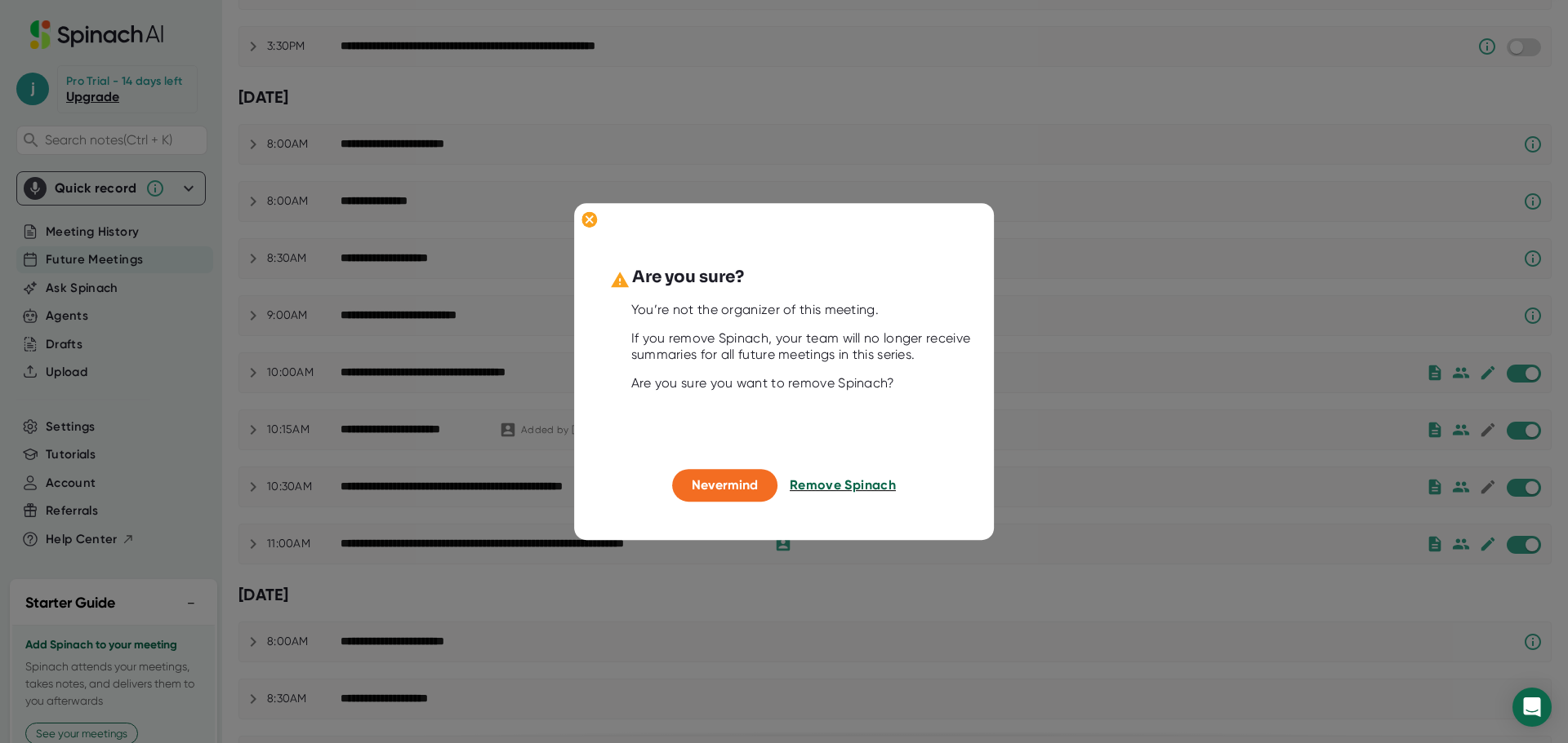
click at [871, 483] on span "Remove Spinach" at bounding box center [842, 486] width 106 height 16
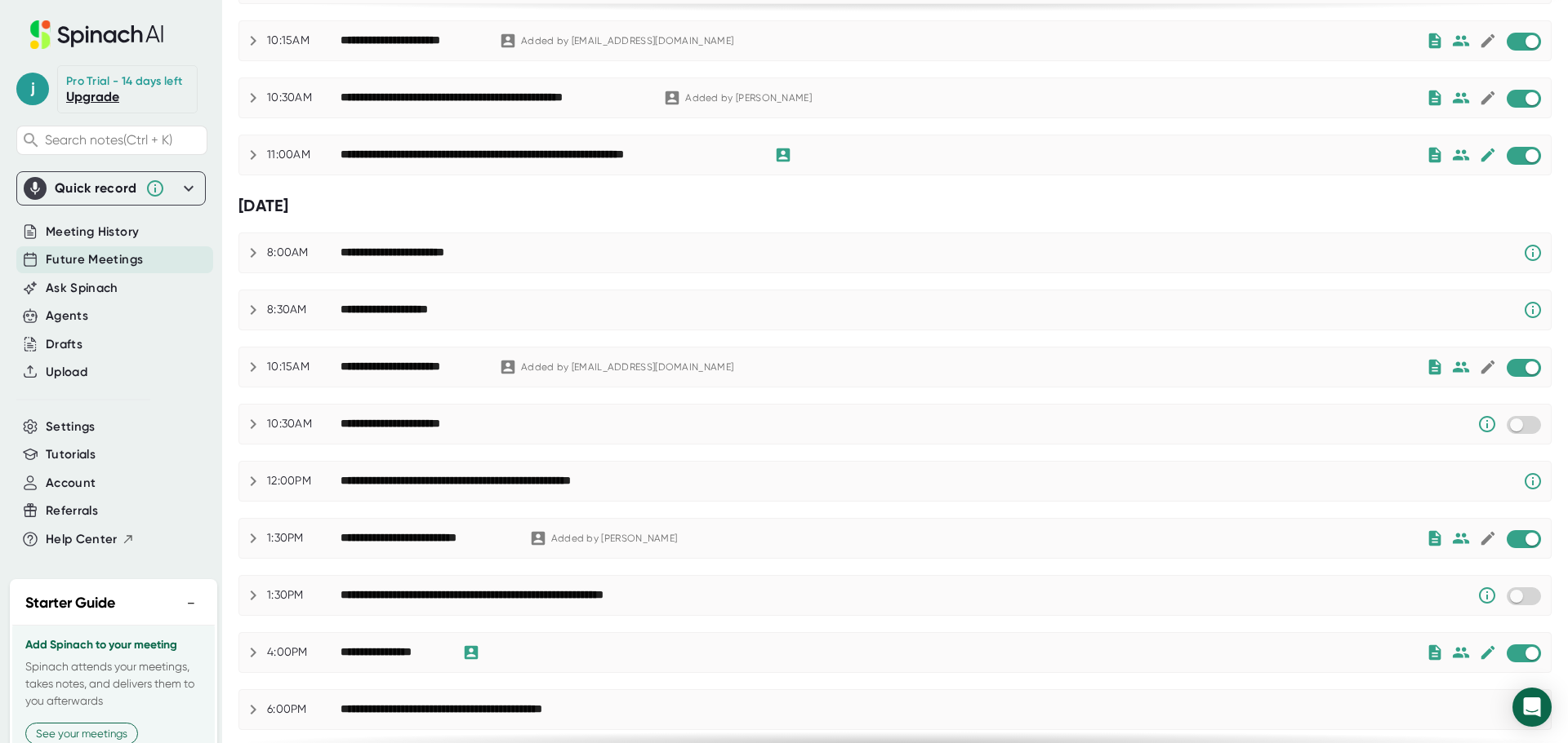
scroll to position [682, 0]
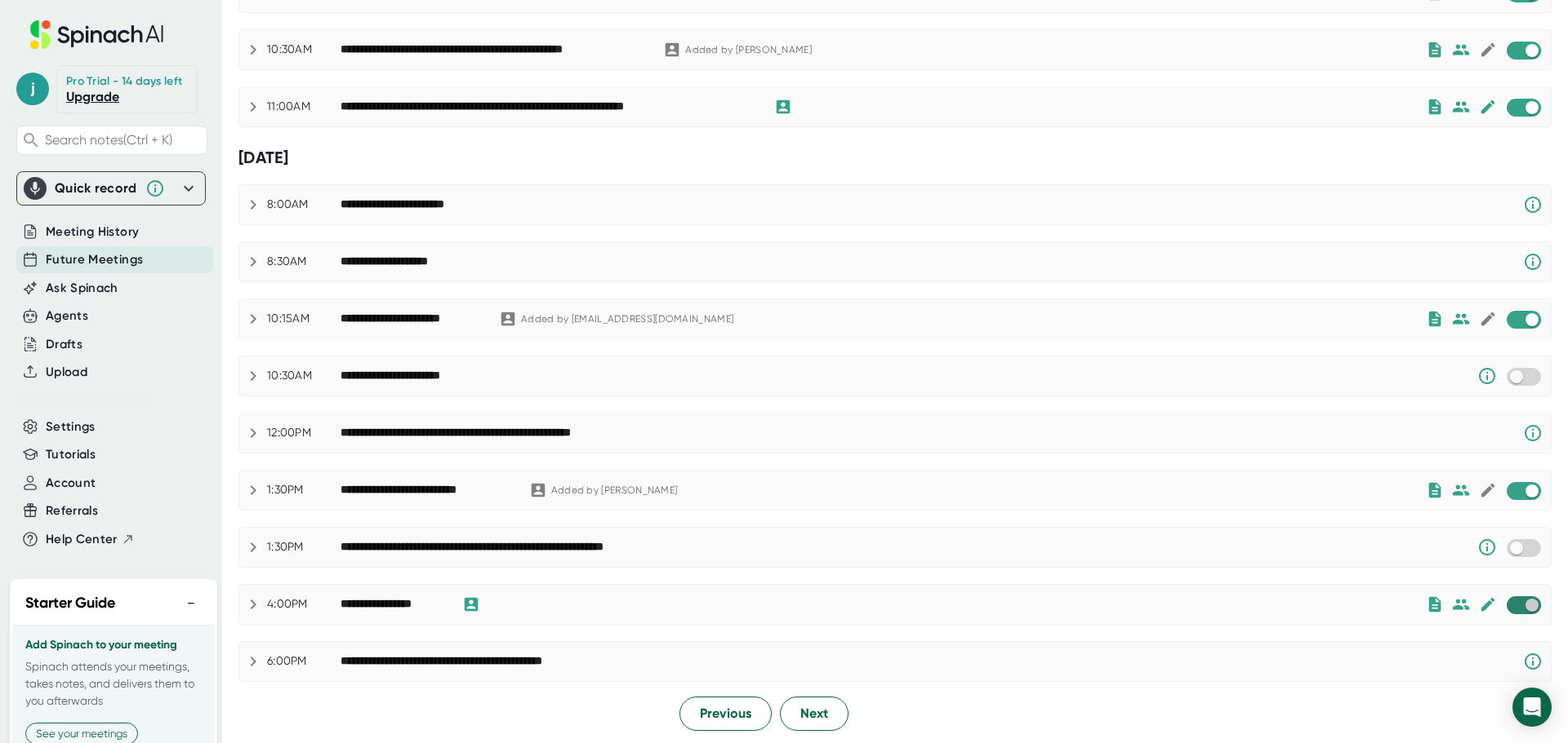
click at [1510, 607] on input "checkbox" at bounding box center [1531, 605] width 47 height 15
click at [1508, 604] on input "checkbox" at bounding box center [1531, 605] width 47 height 15
checkbox input "true"
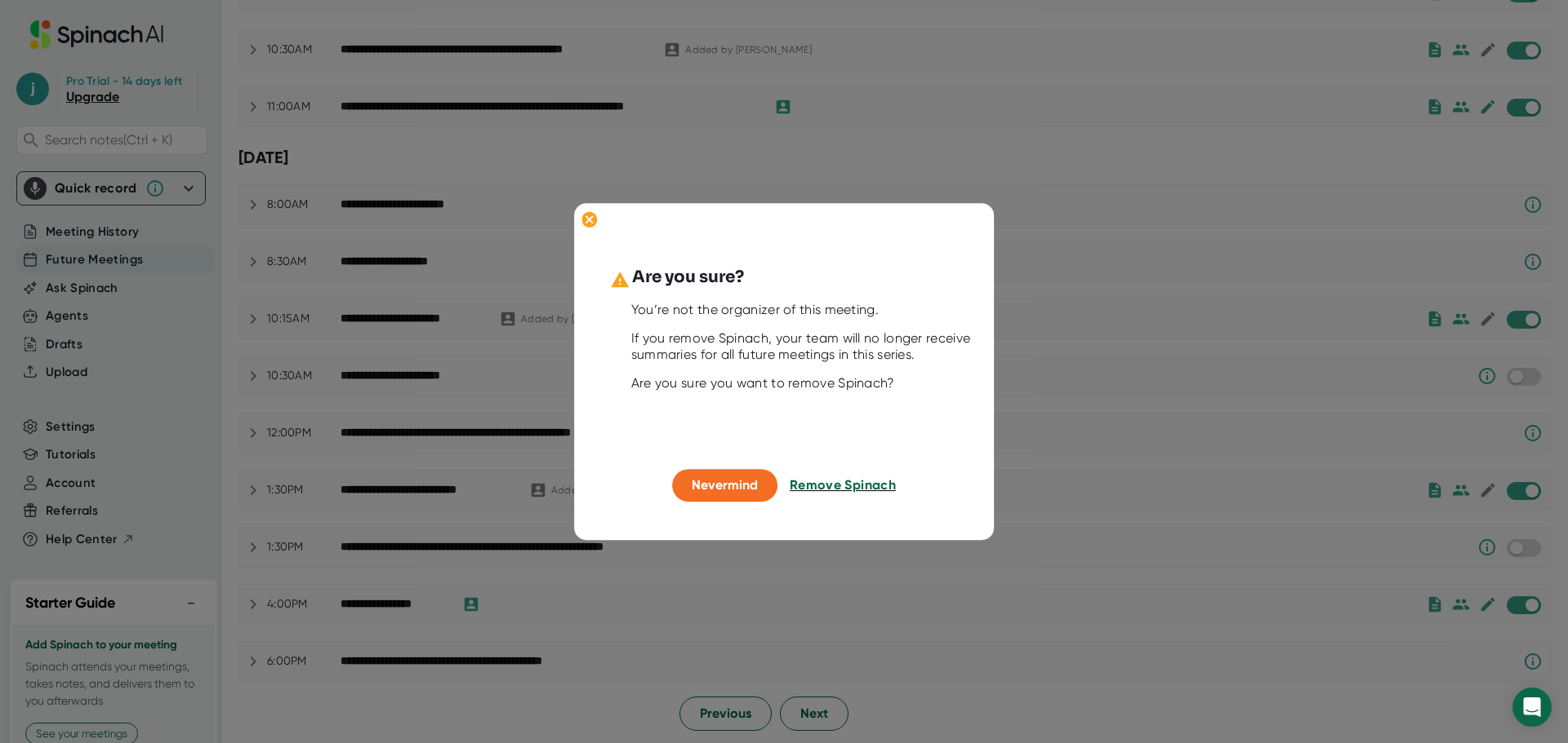
click at [844, 483] on span "Remove Spinach" at bounding box center [842, 486] width 106 height 16
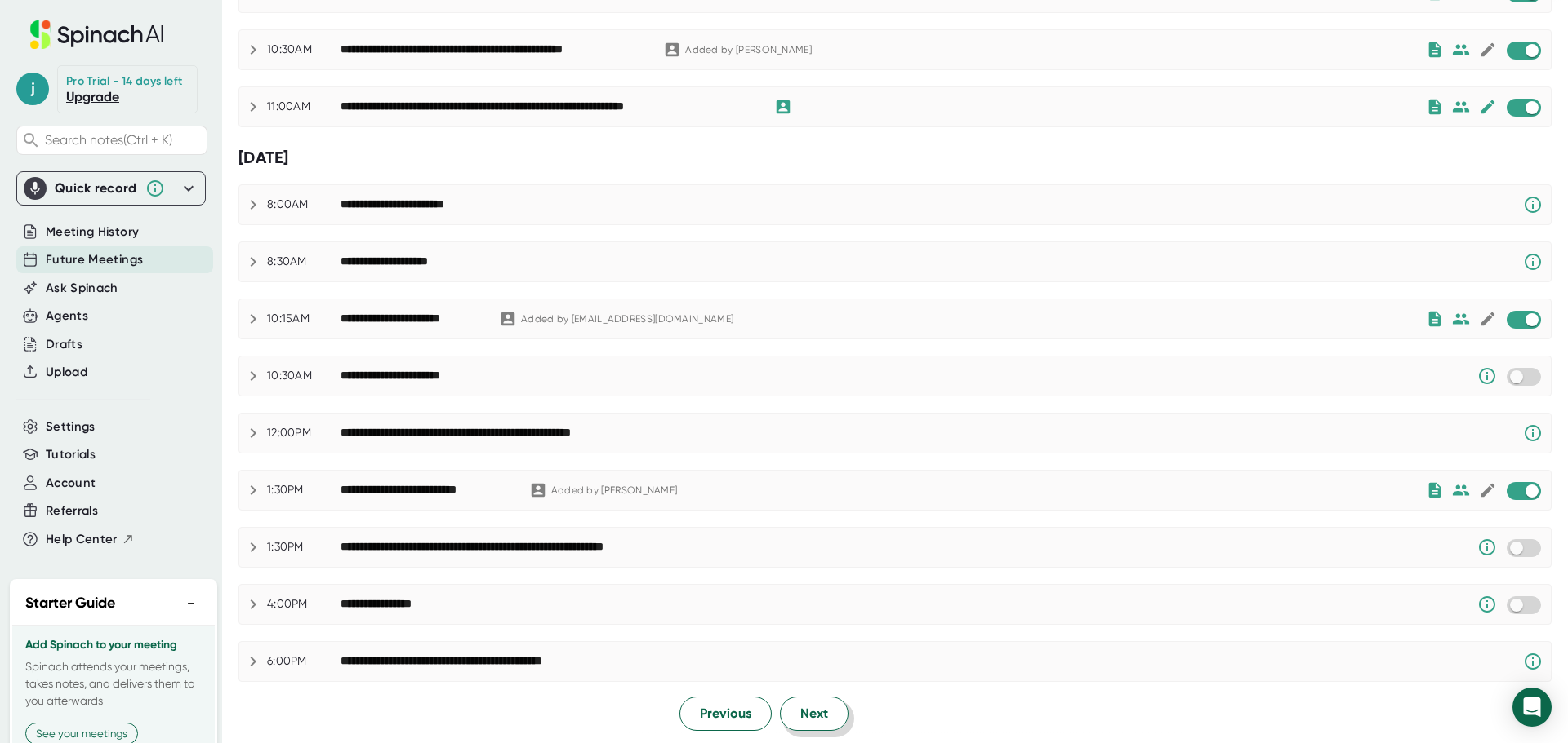
click at [806, 721] on span "Next" at bounding box center [814, 714] width 28 height 19
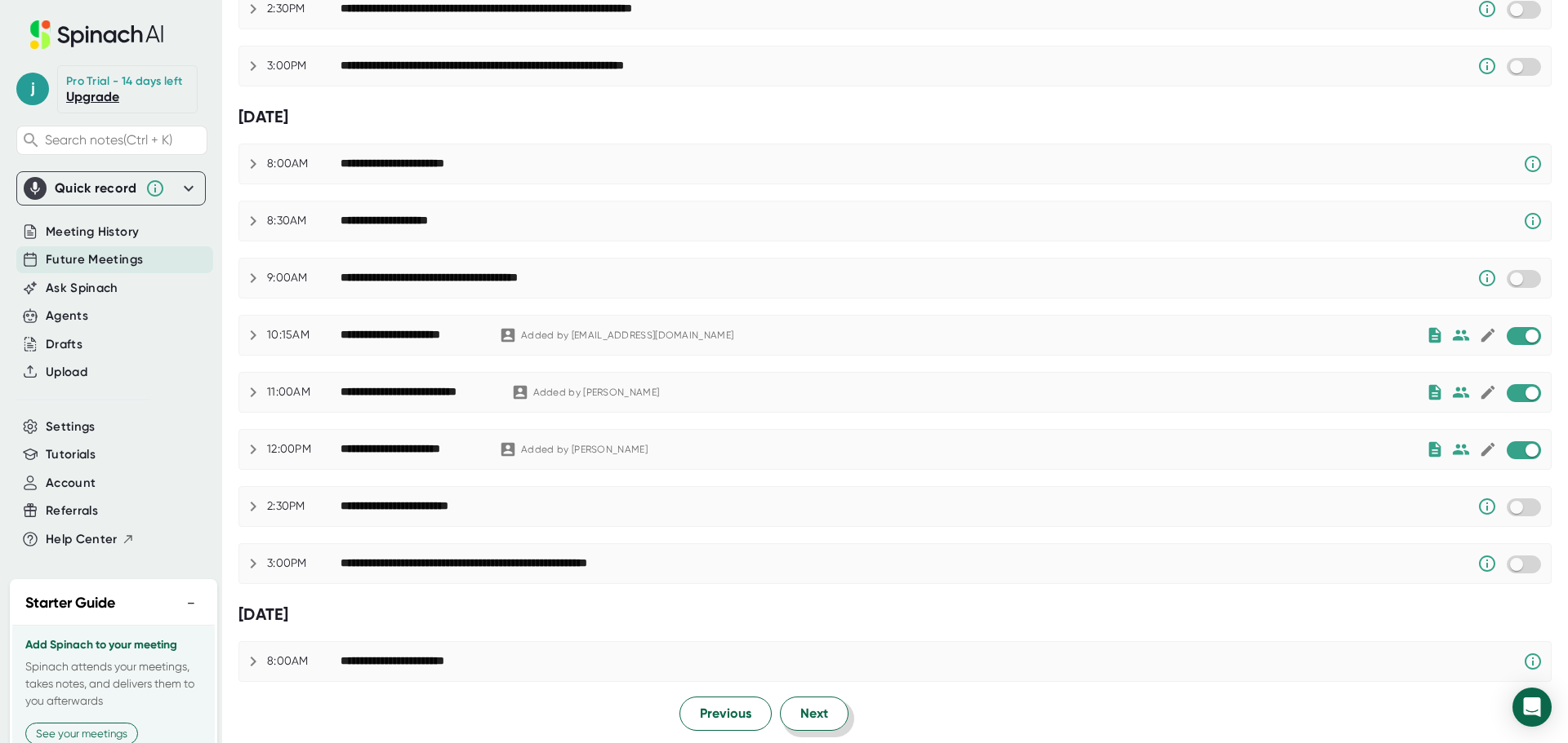
click at [810, 719] on span "Next" at bounding box center [814, 714] width 28 height 19
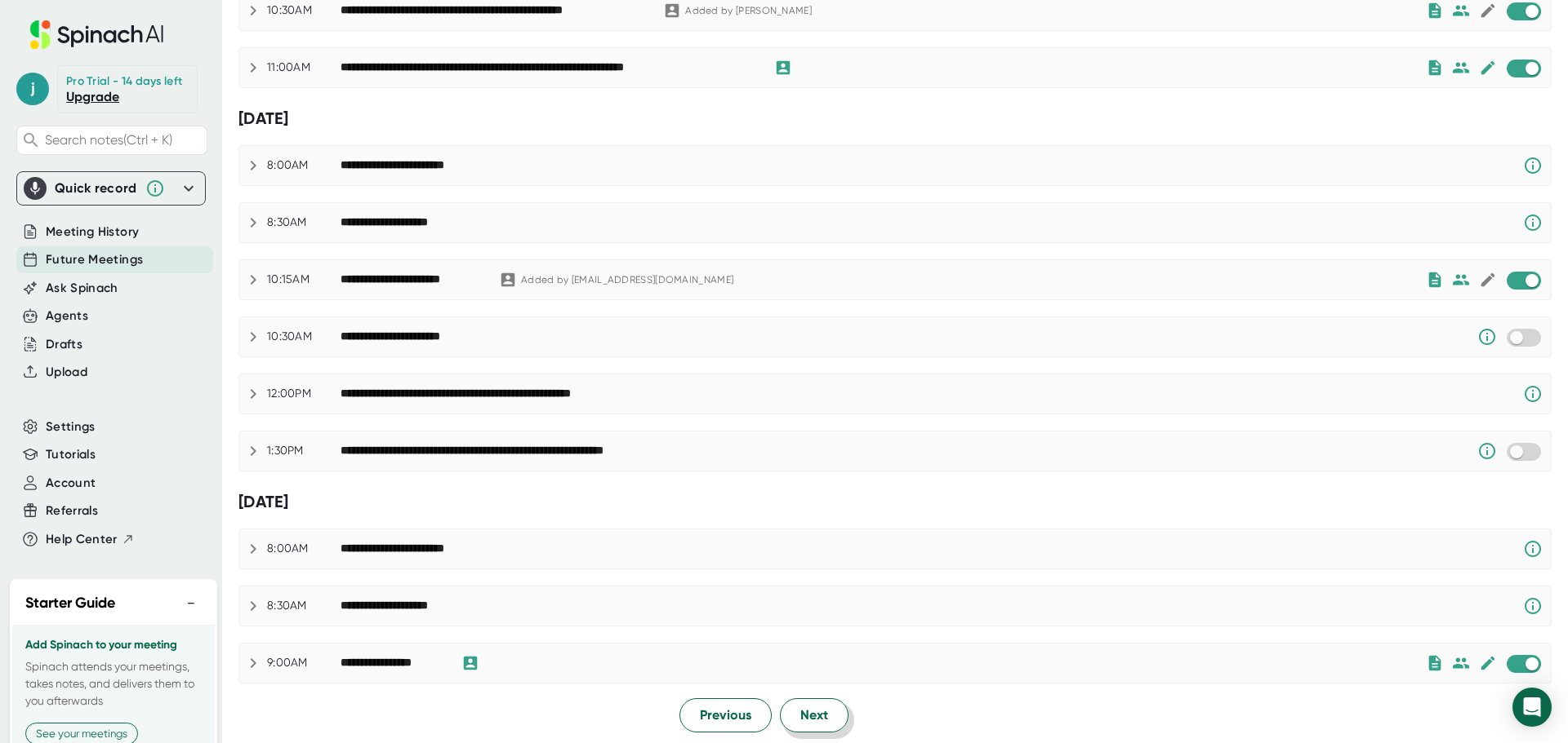
scroll to position [723, 0]
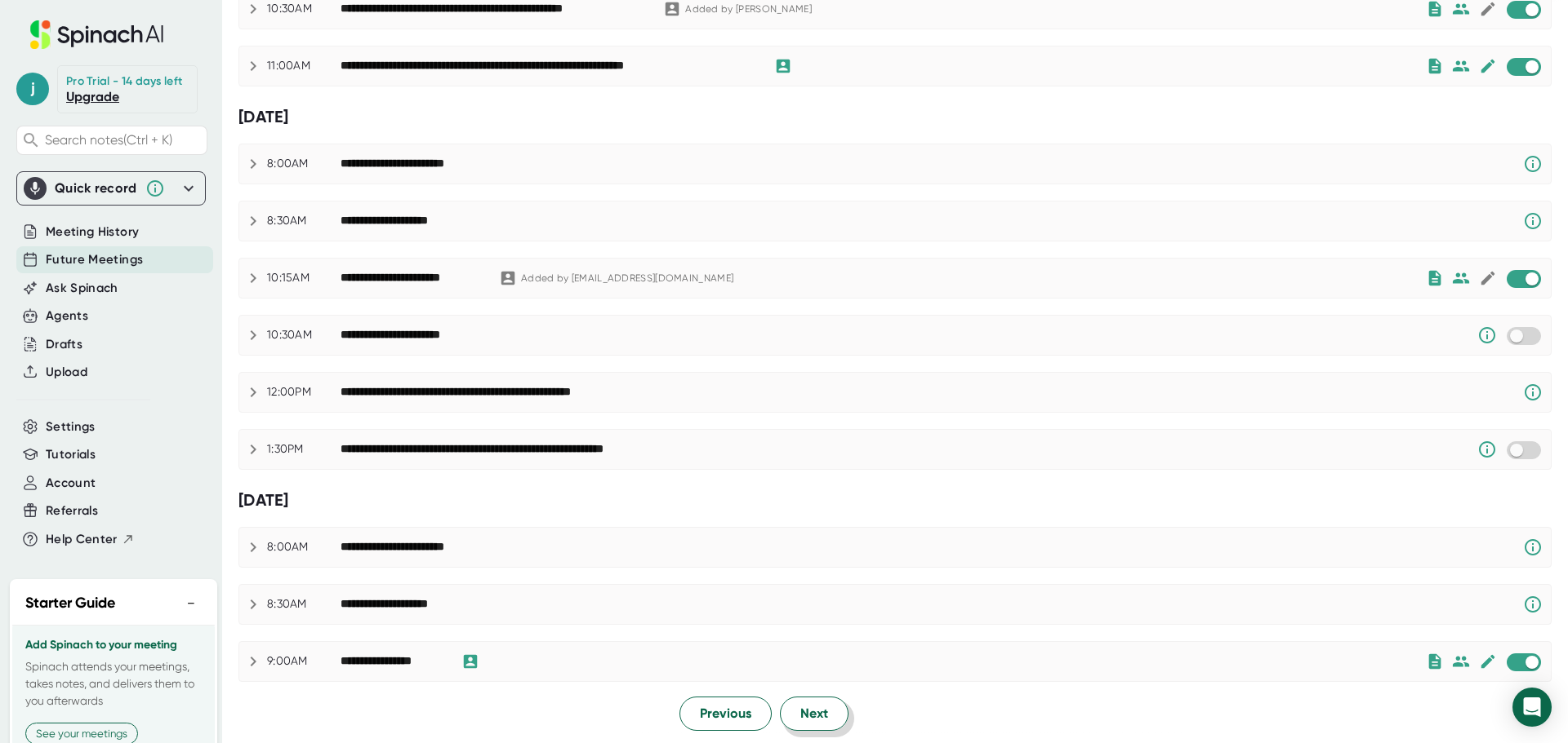
click at [806, 711] on span "Next" at bounding box center [814, 714] width 28 height 19
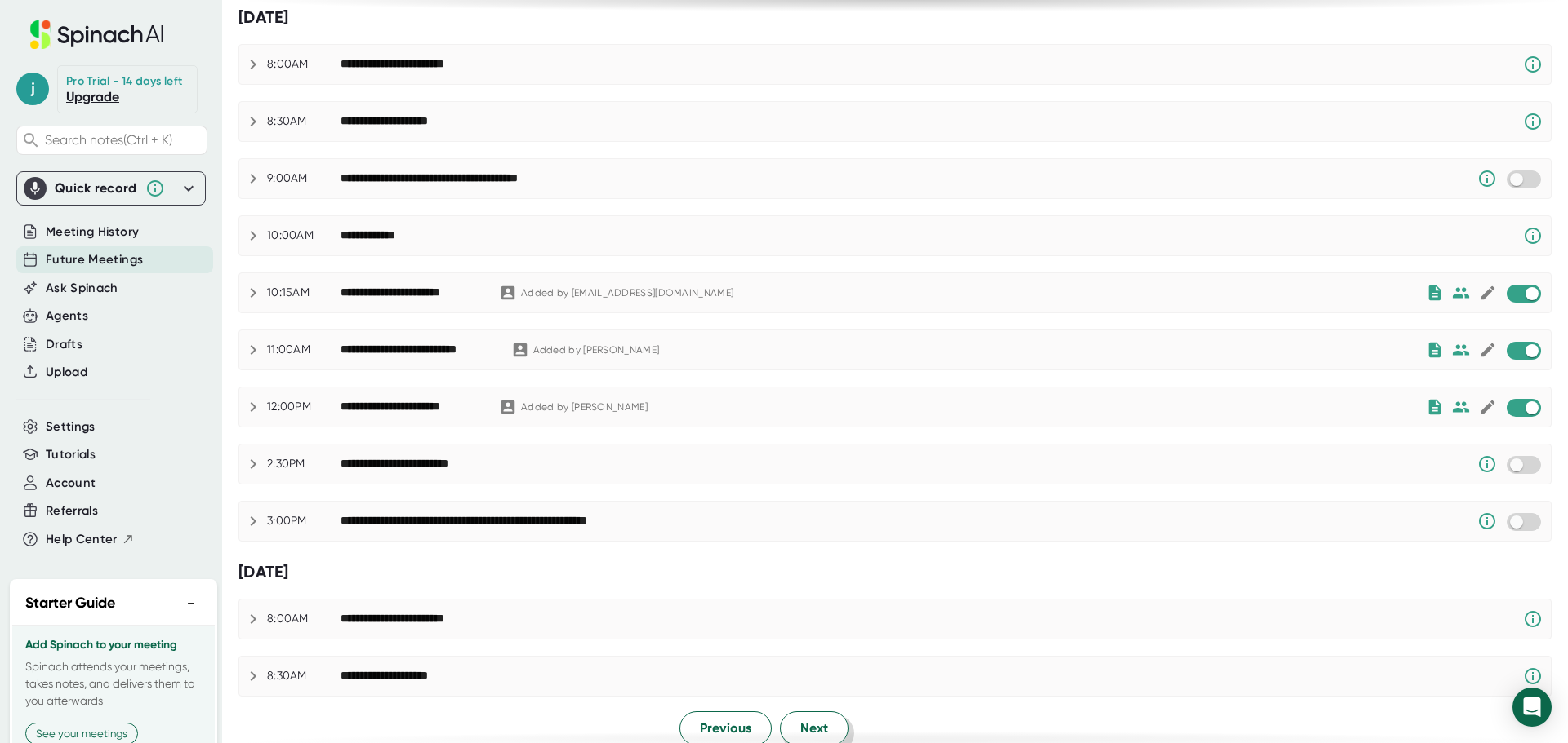
scroll to position [682, 0]
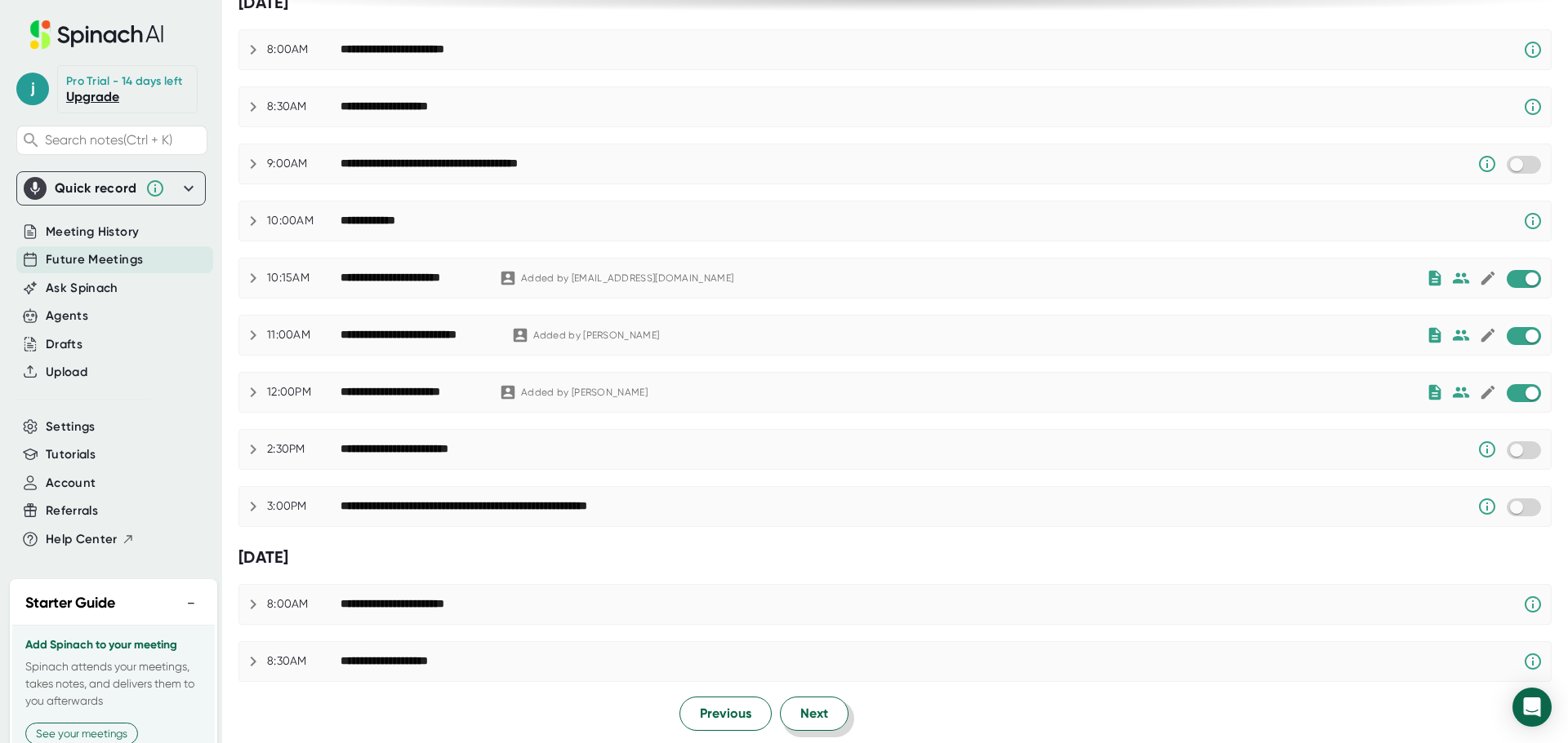
click at [810, 715] on span "Next" at bounding box center [814, 714] width 28 height 19
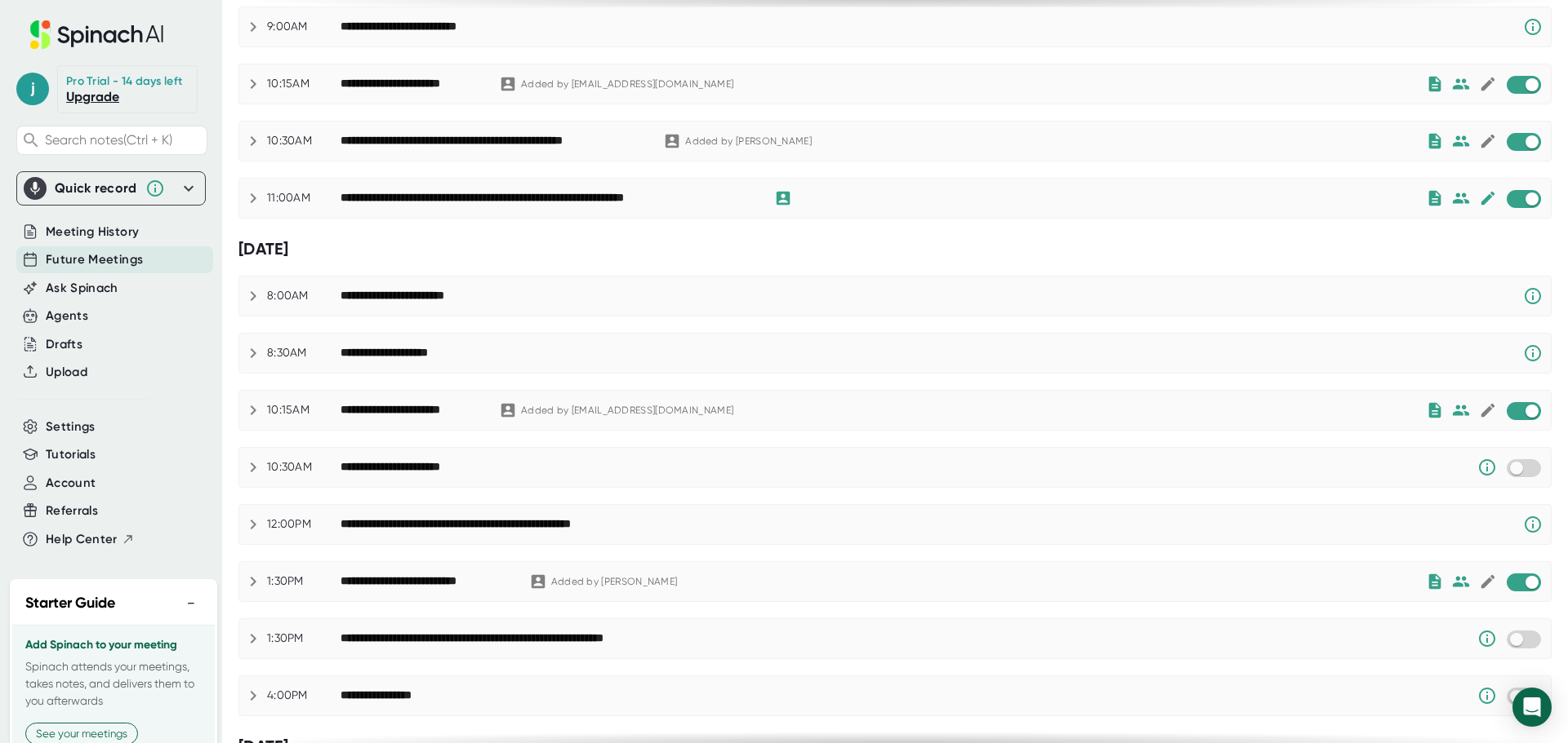
scroll to position [723, 0]
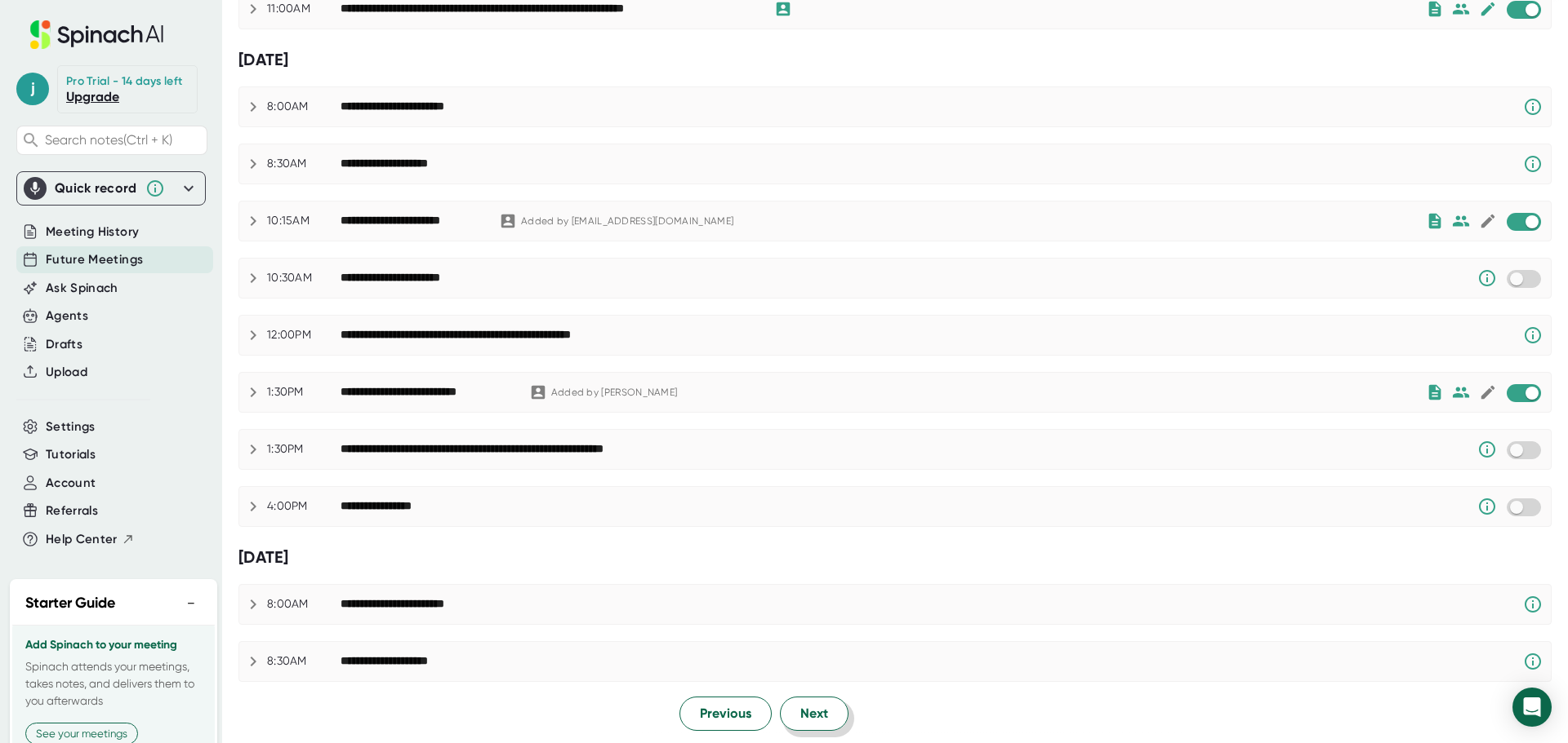
click at [807, 725] on button "Next" at bounding box center [814, 714] width 69 height 34
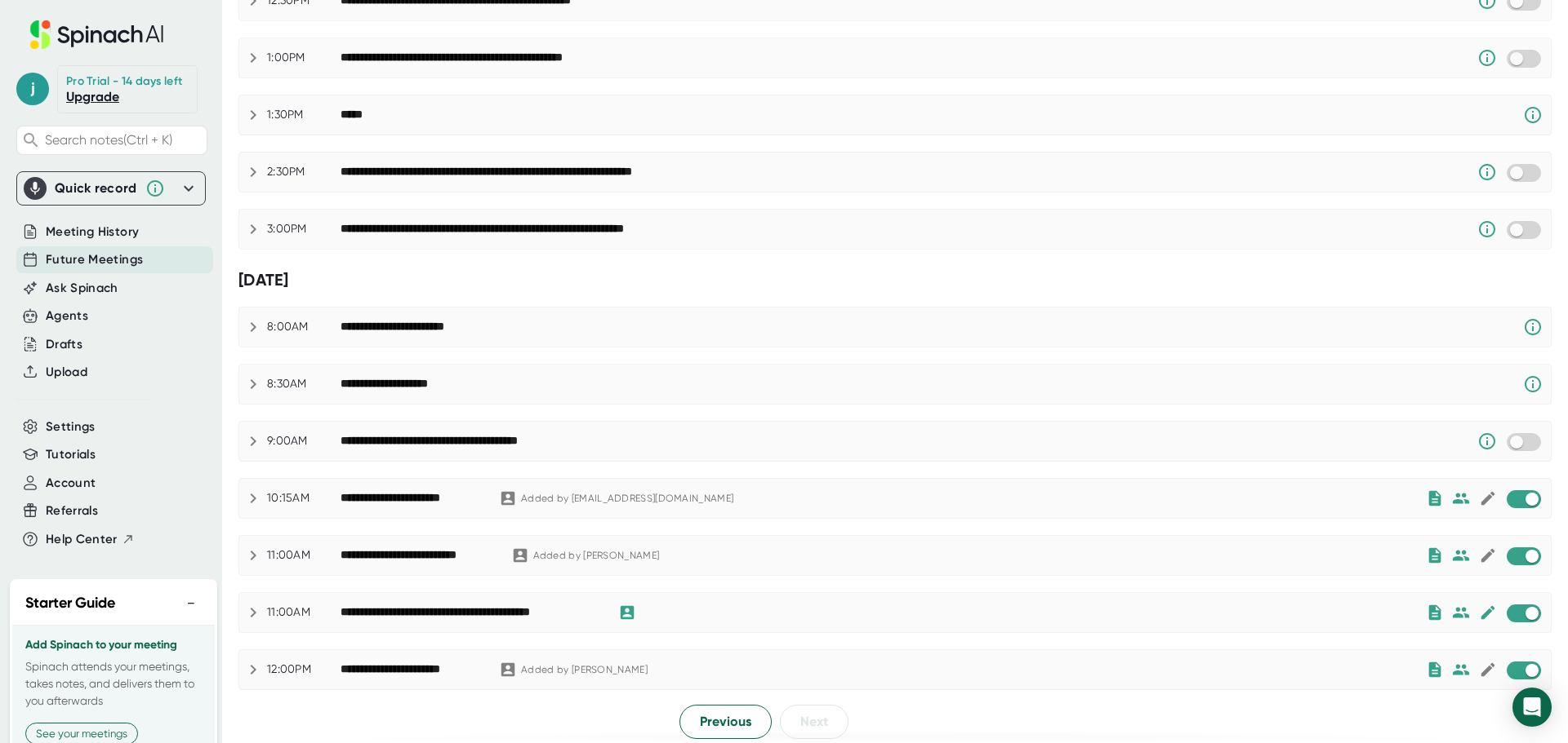
scroll to position [470, 0]
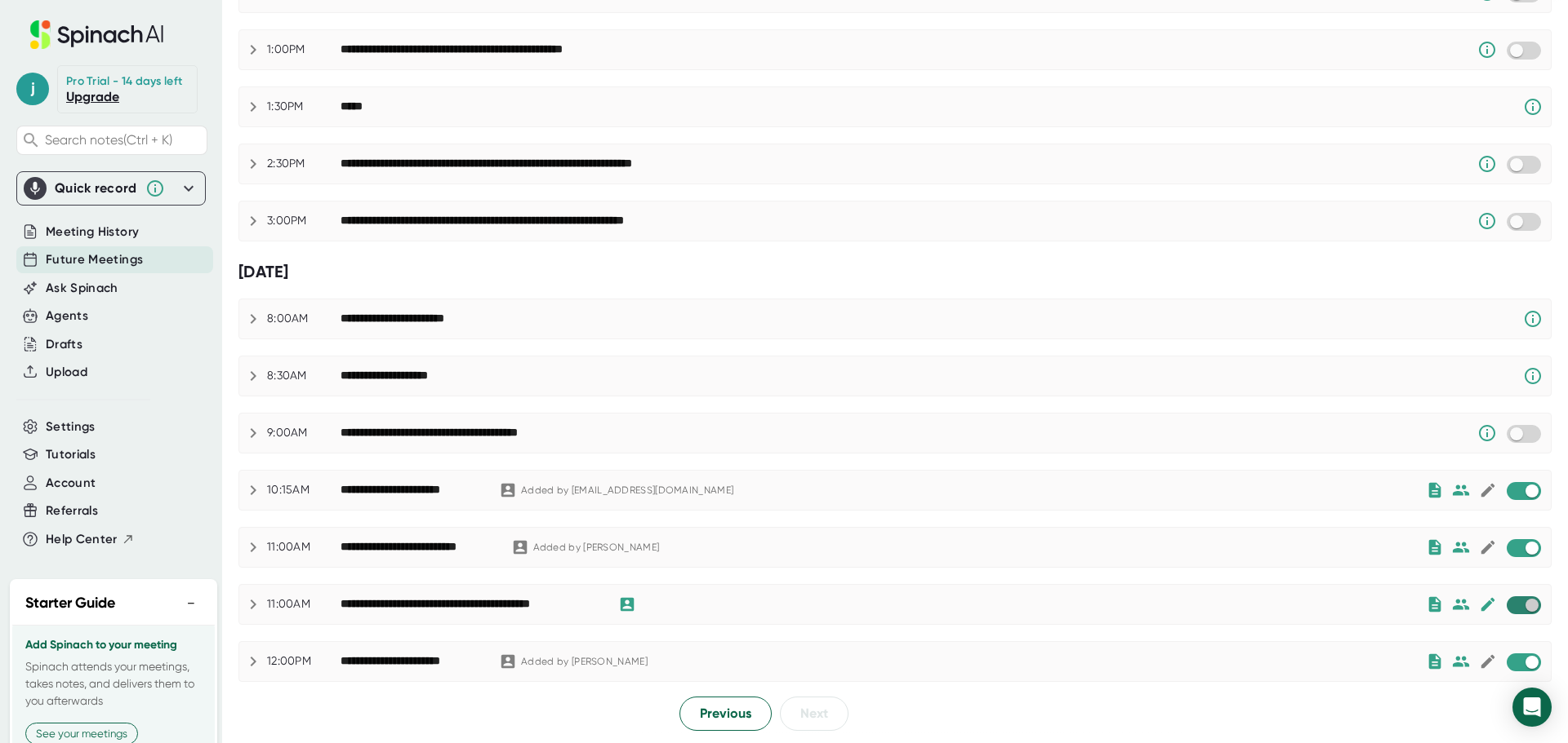
click at [1508, 607] on input "checkbox" at bounding box center [1531, 605] width 47 height 15
checkbox input "true"
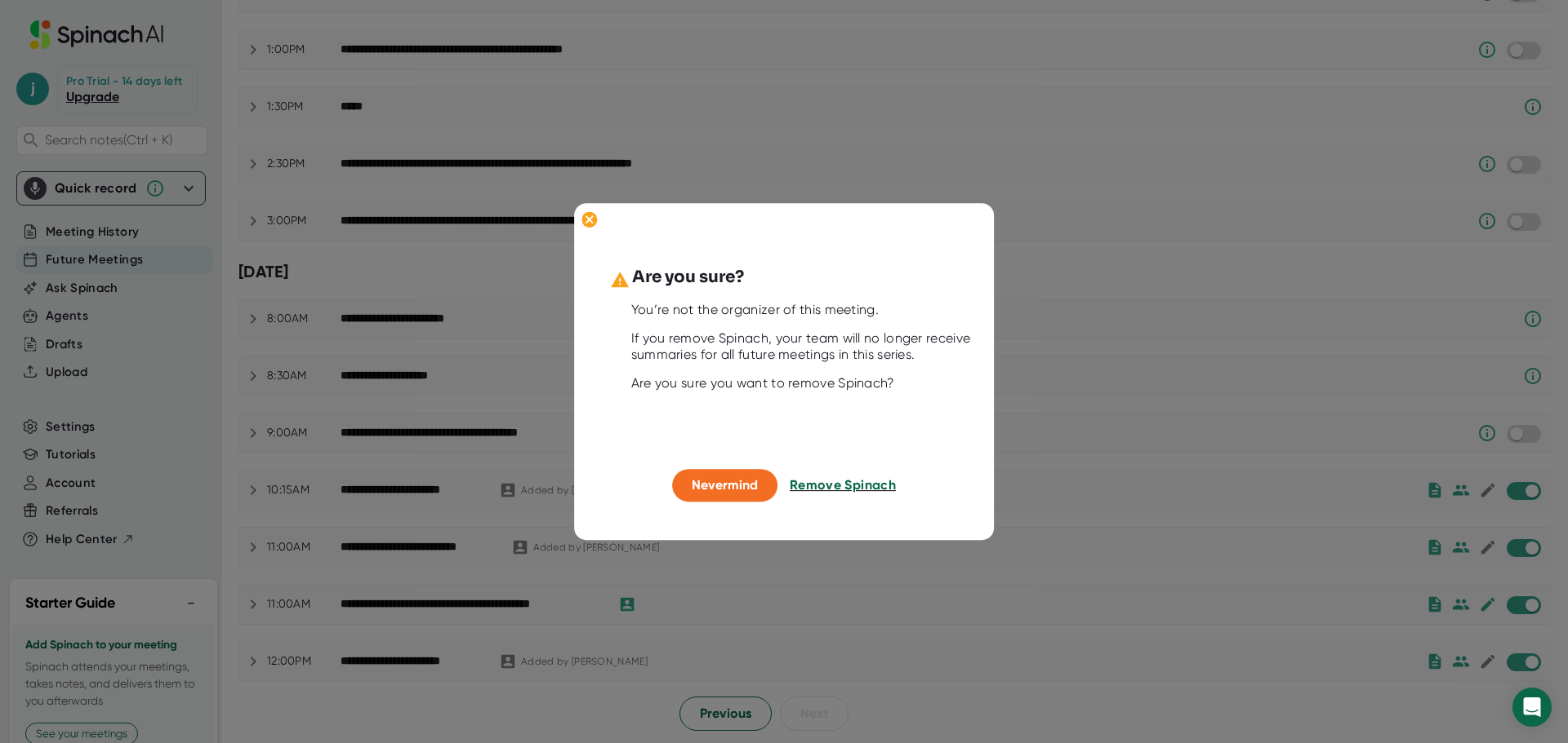
click at [827, 483] on span "Remove Spinach" at bounding box center [842, 486] width 106 height 16
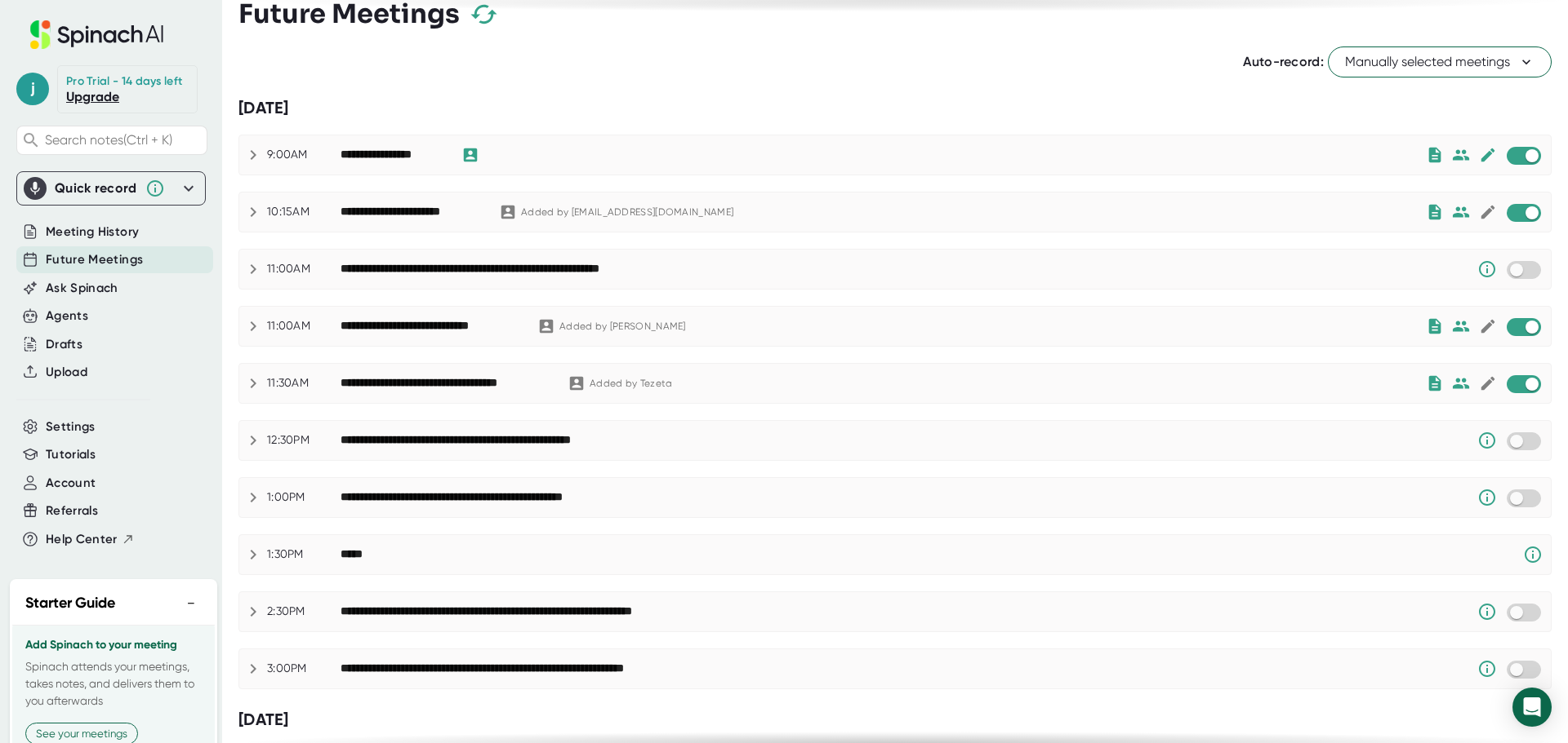
scroll to position [0, 0]
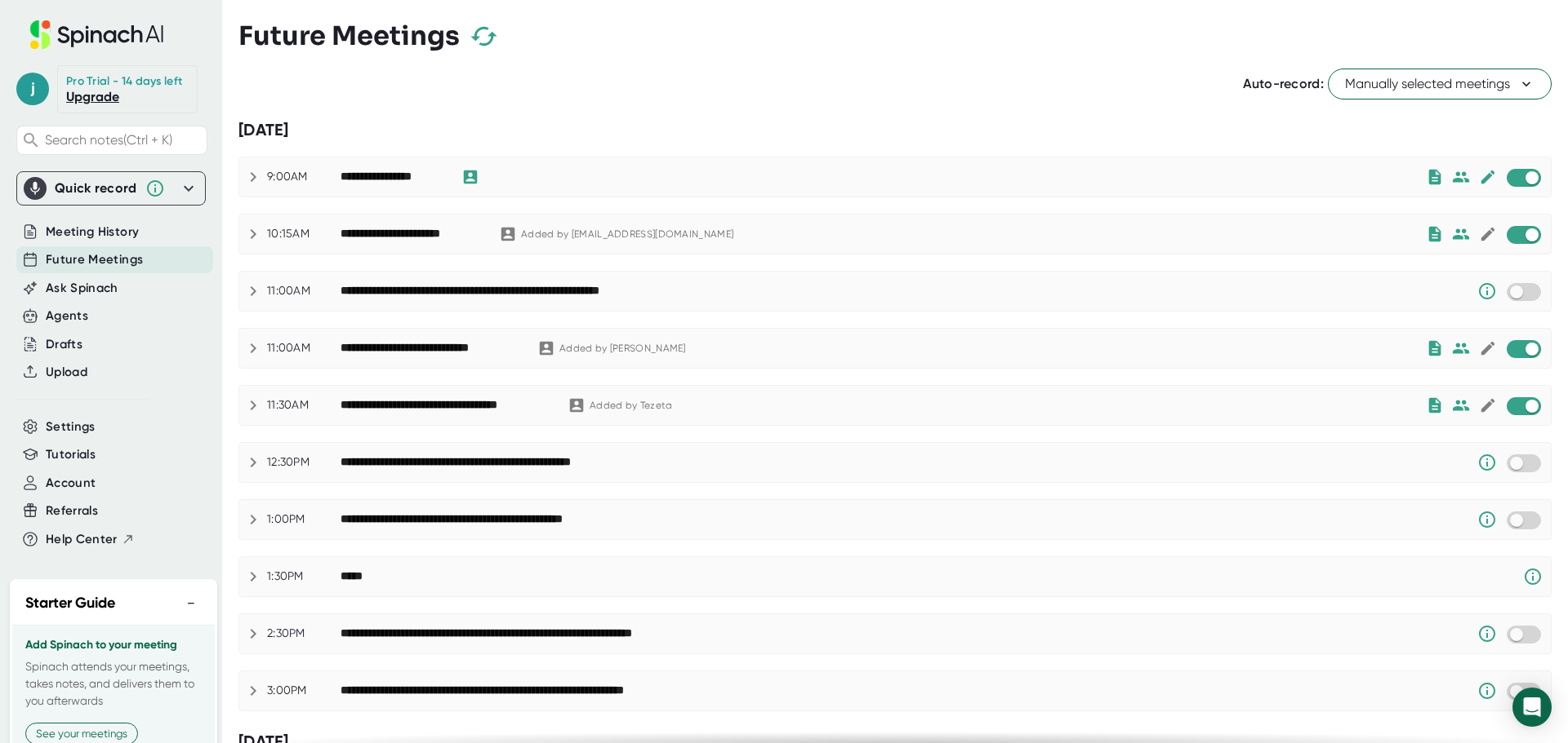
click at [1518, 87] on icon at bounding box center [1526, 84] width 17 height 17
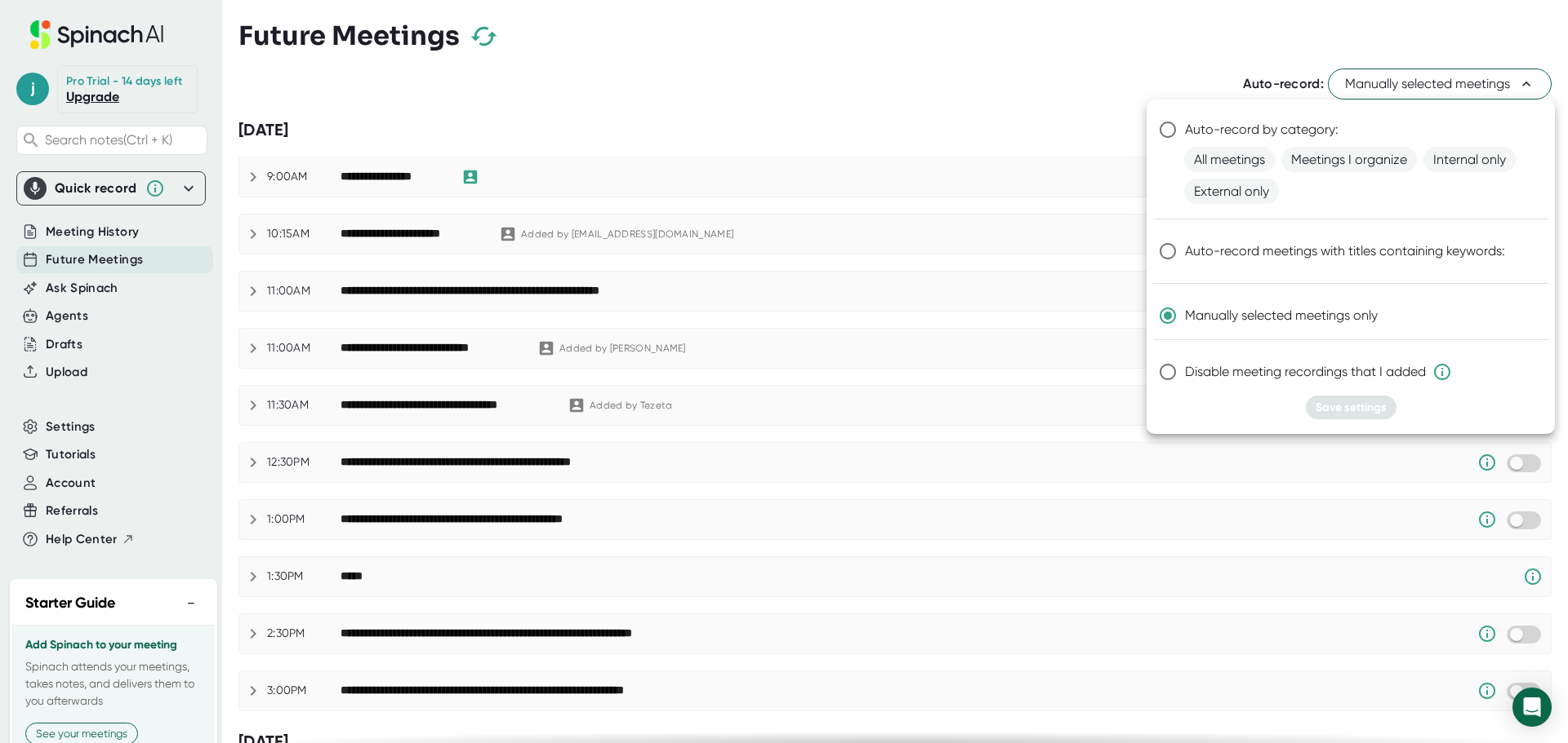
click at [911, 89] on div at bounding box center [784, 372] width 1568 height 743
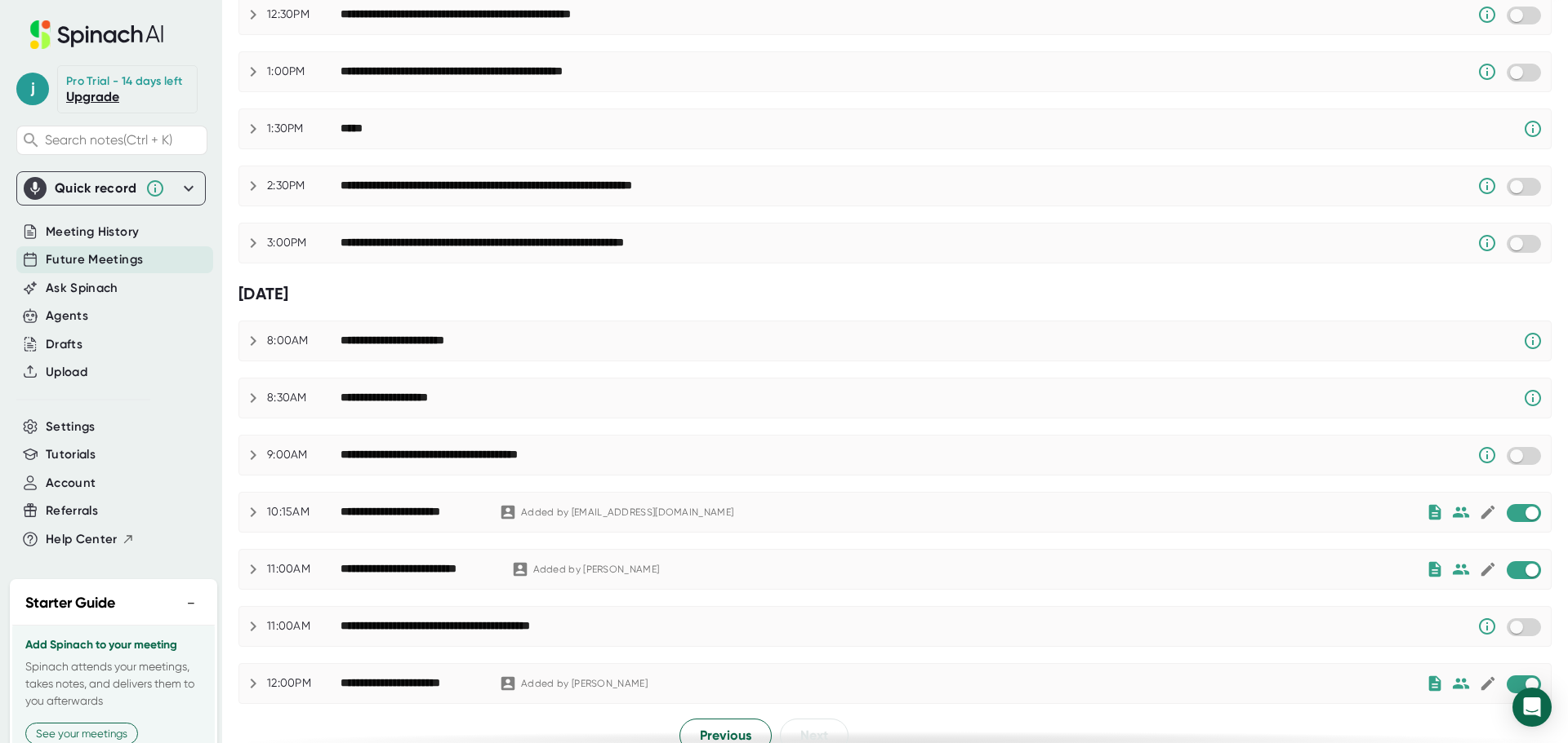
scroll to position [470, 0]
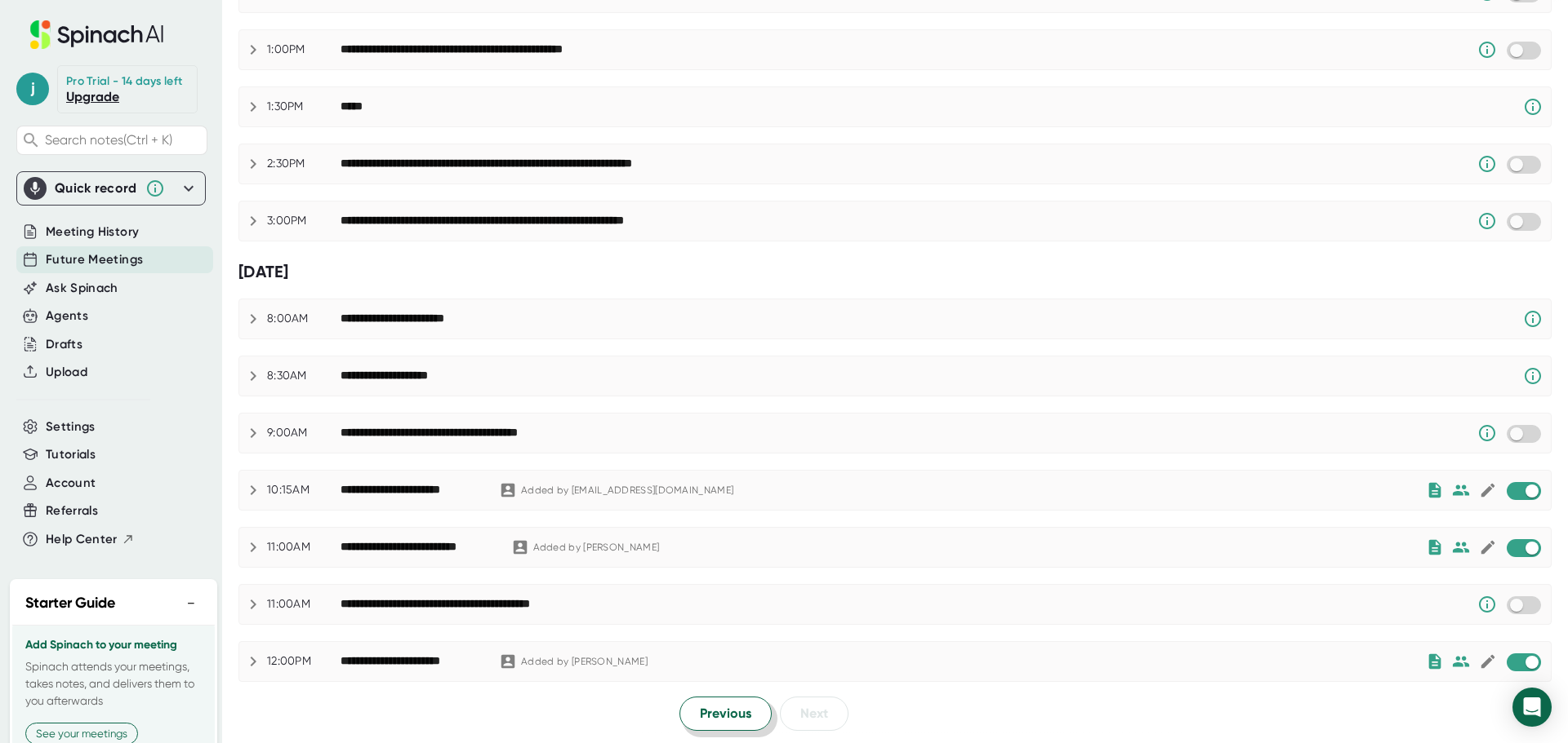
click at [720, 703] on button "Previous" at bounding box center [725, 714] width 92 height 34
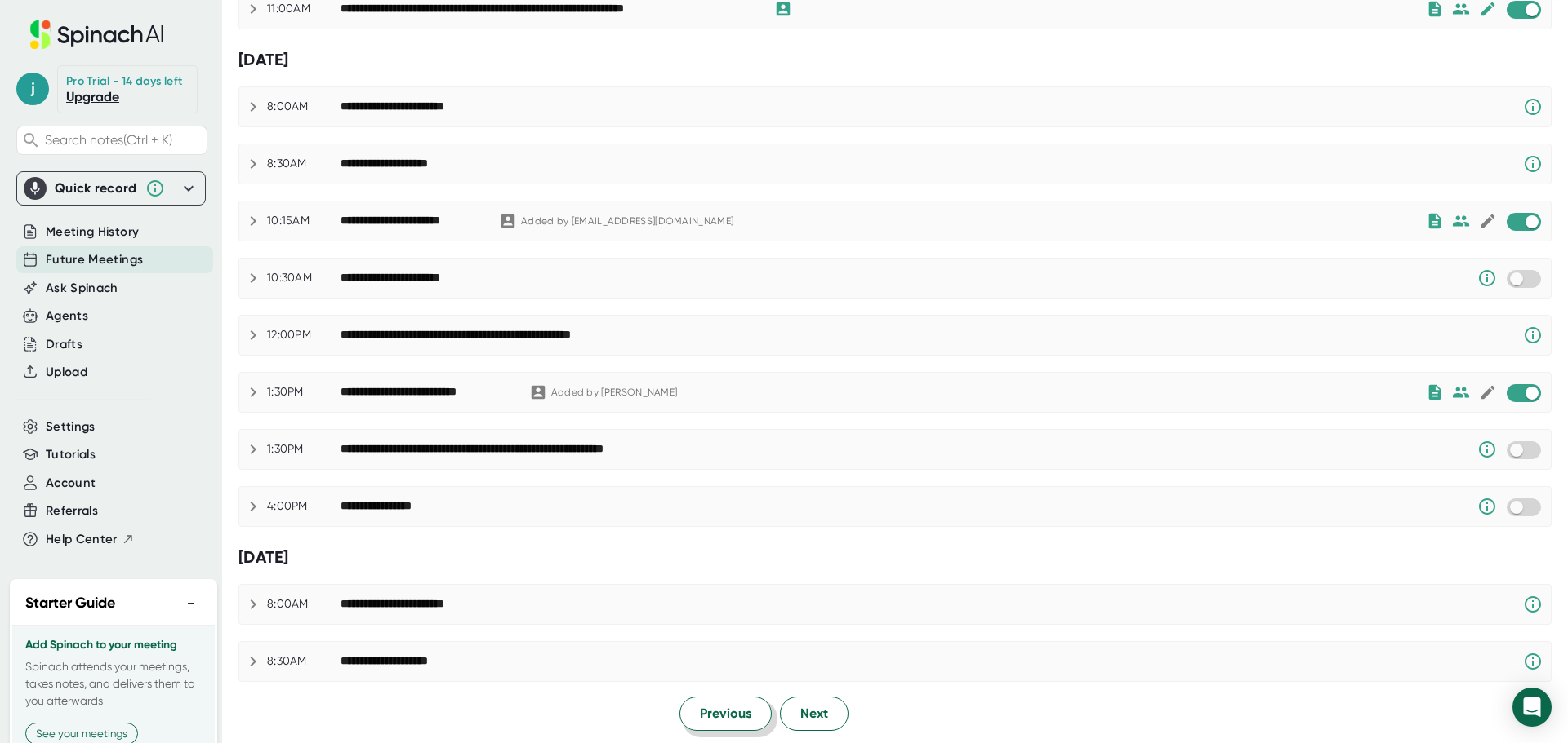
click at [708, 713] on span "Previous" at bounding box center [725, 714] width 51 height 19
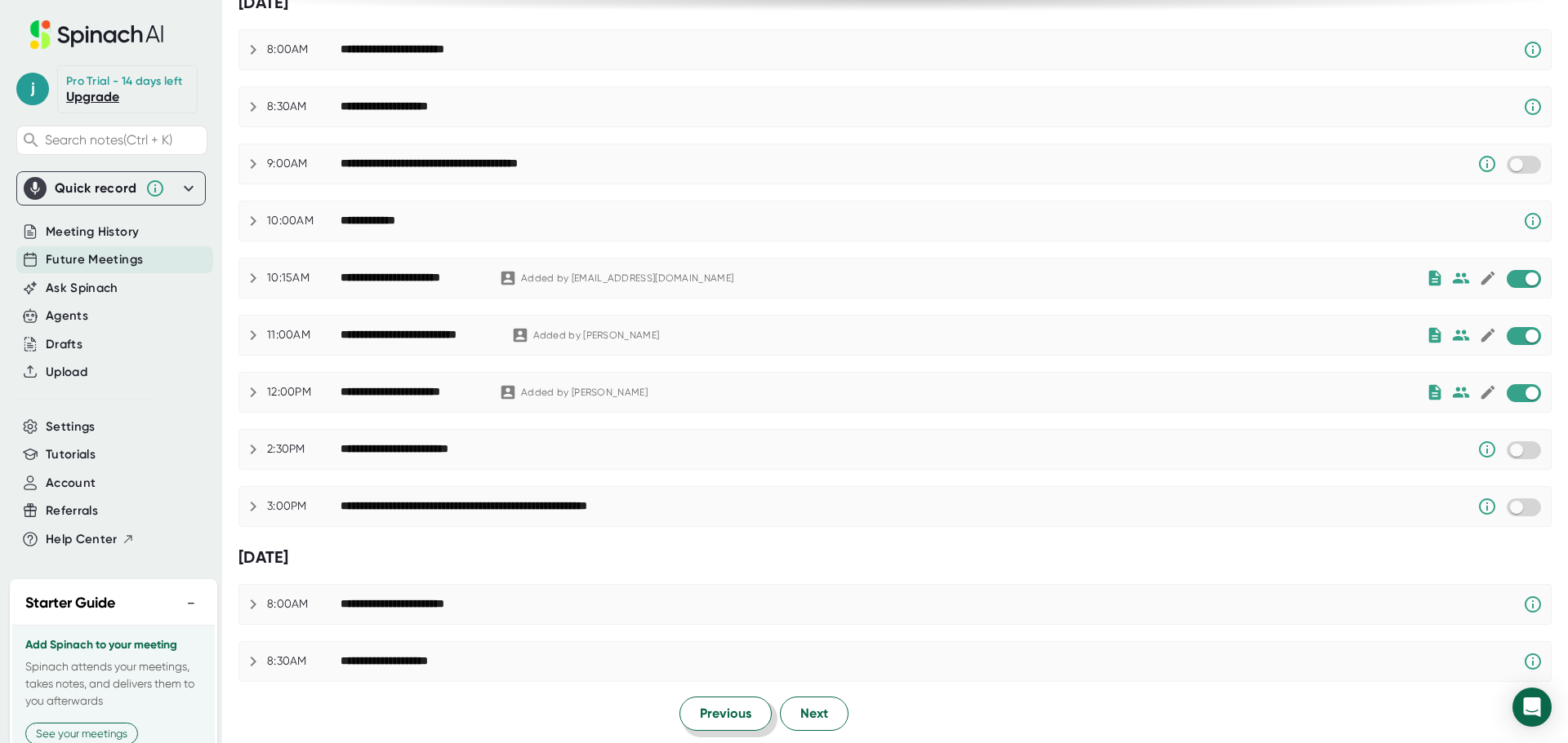
scroll to position [682, 0]
click at [716, 708] on span "Previous" at bounding box center [725, 714] width 51 height 19
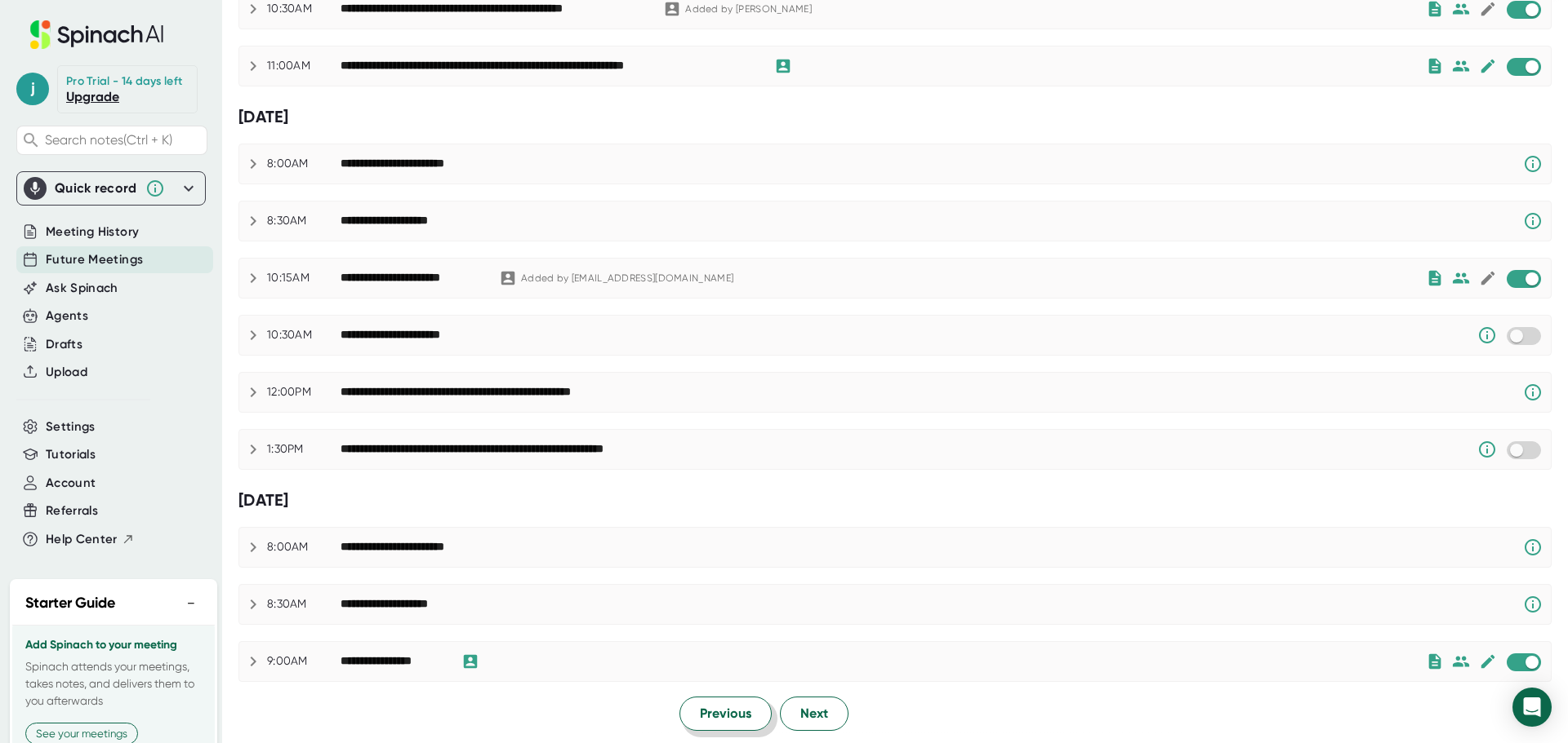
click at [706, 705] on span "Previous" at bounding box center [725, 714] width 51 height 19
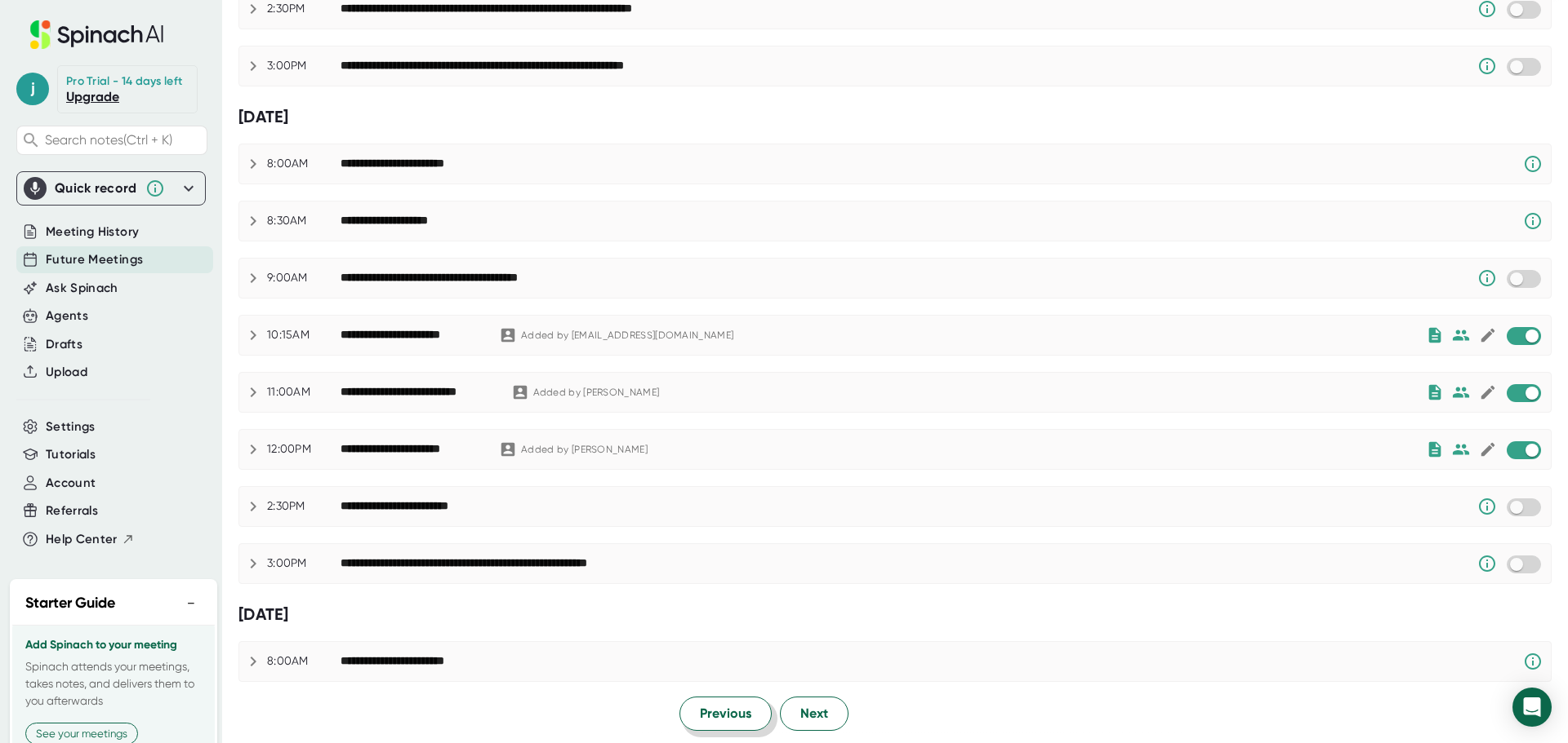
click at [718, 706] on span "Previous" at bounding box center [725, 714] width 51 height 19
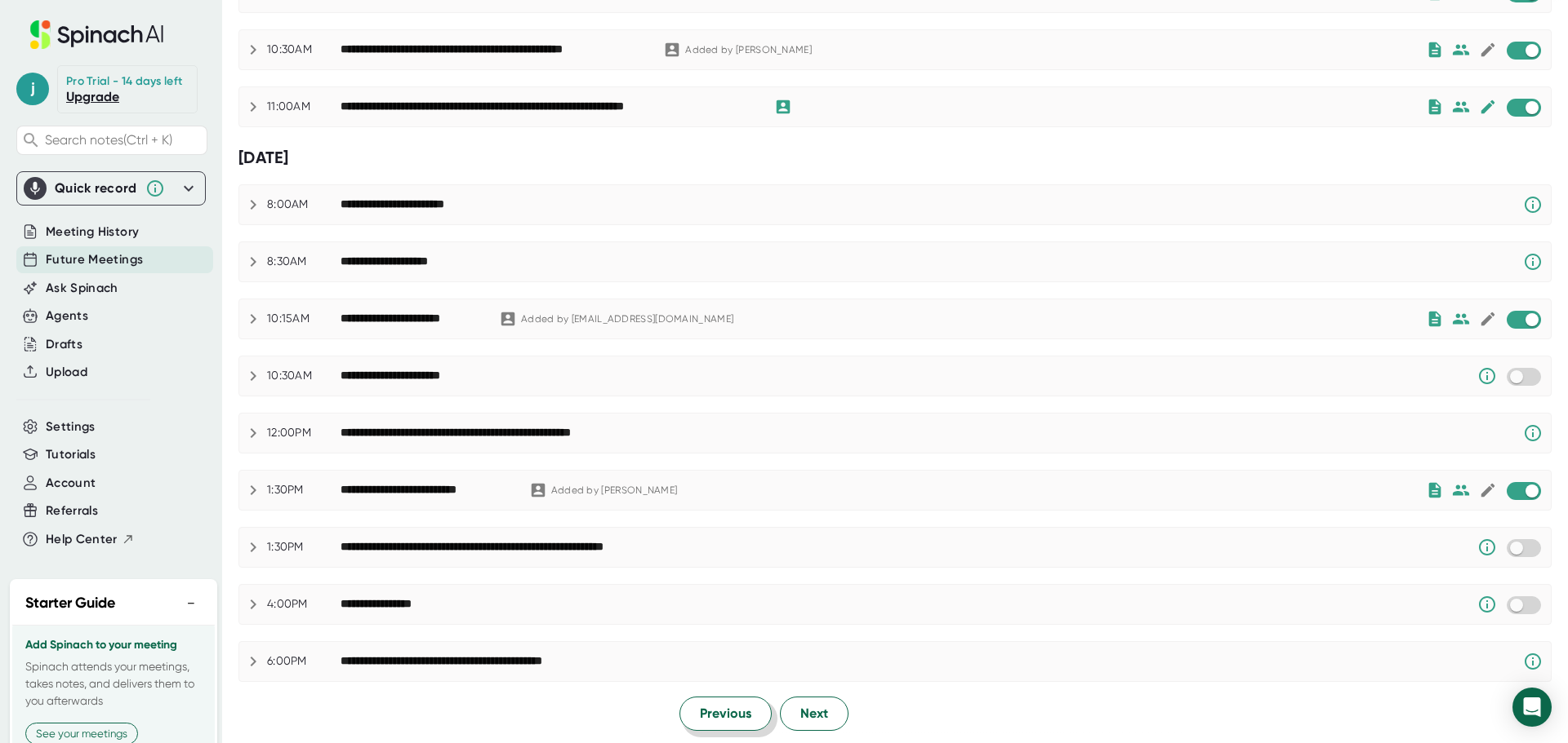
click at [718, 706] on span "Previous" at bounding box center [725, 714] width 51 height 19
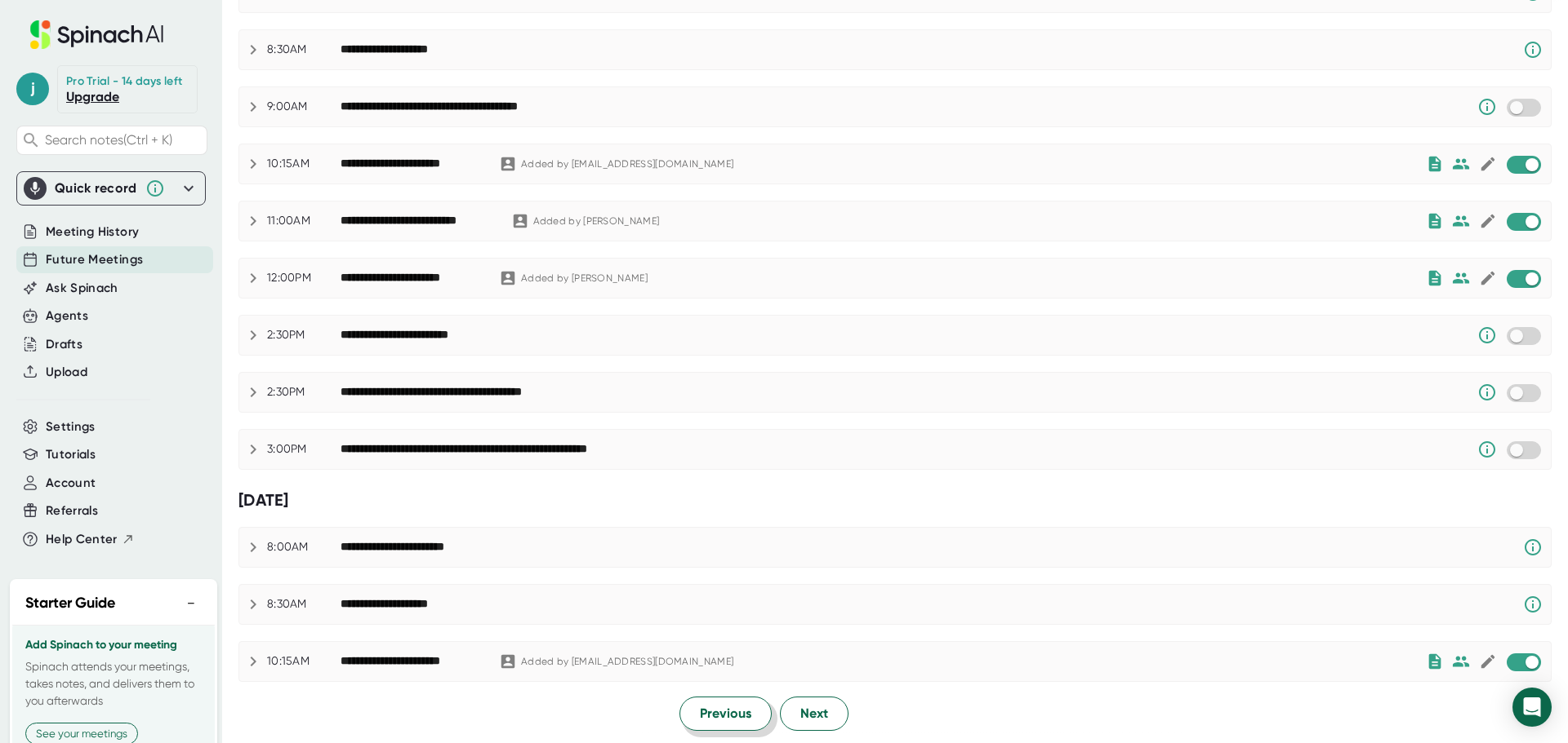
click at [711, 717] on span "Previous" at bounding box center [725, 714] width 51 height 19
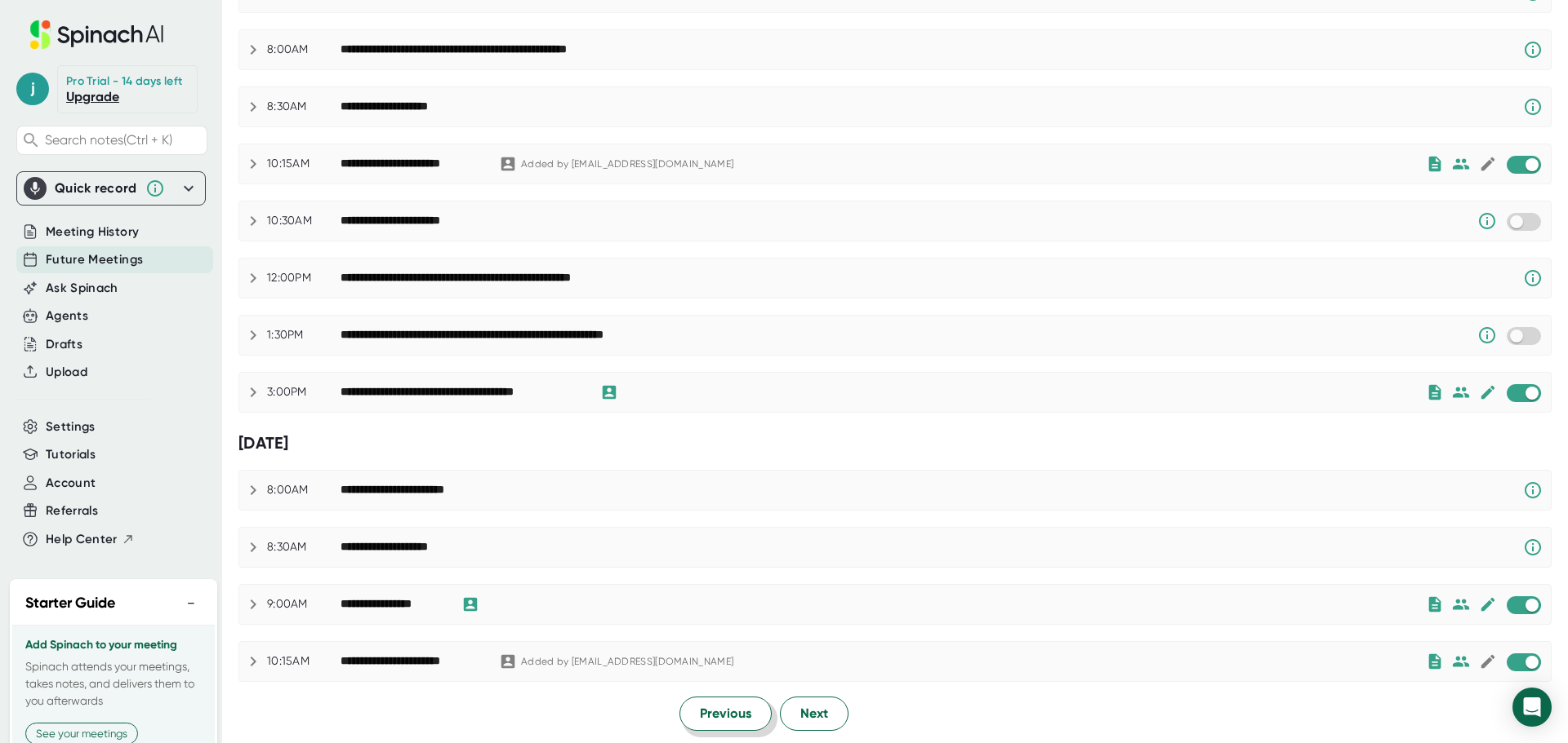
click at [711, 717] on span "Previous" at bounding box center [725, 714] width 51 height 19
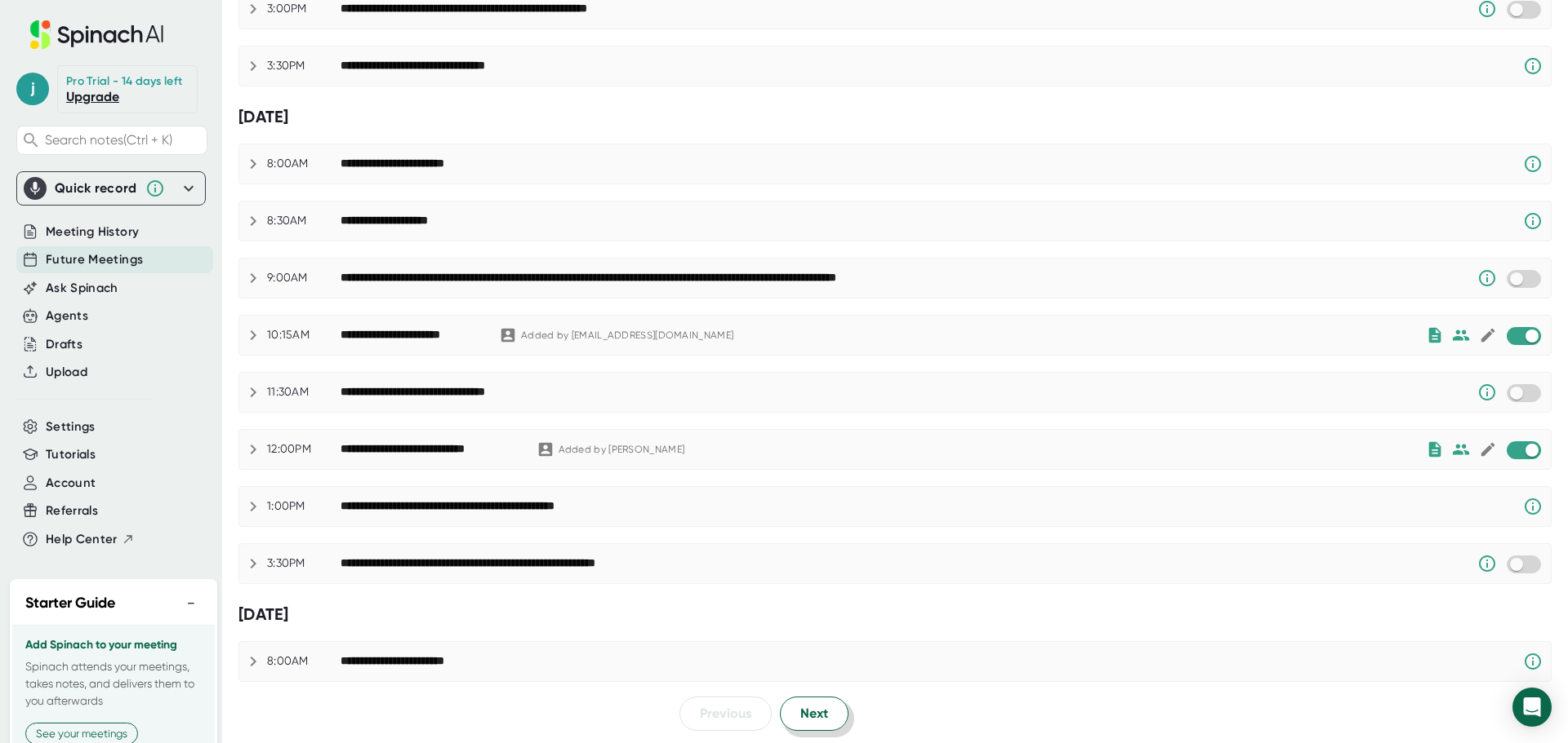
click at [820, 719] on span "Next" at bounding box center [814, 714] width 28 height 19
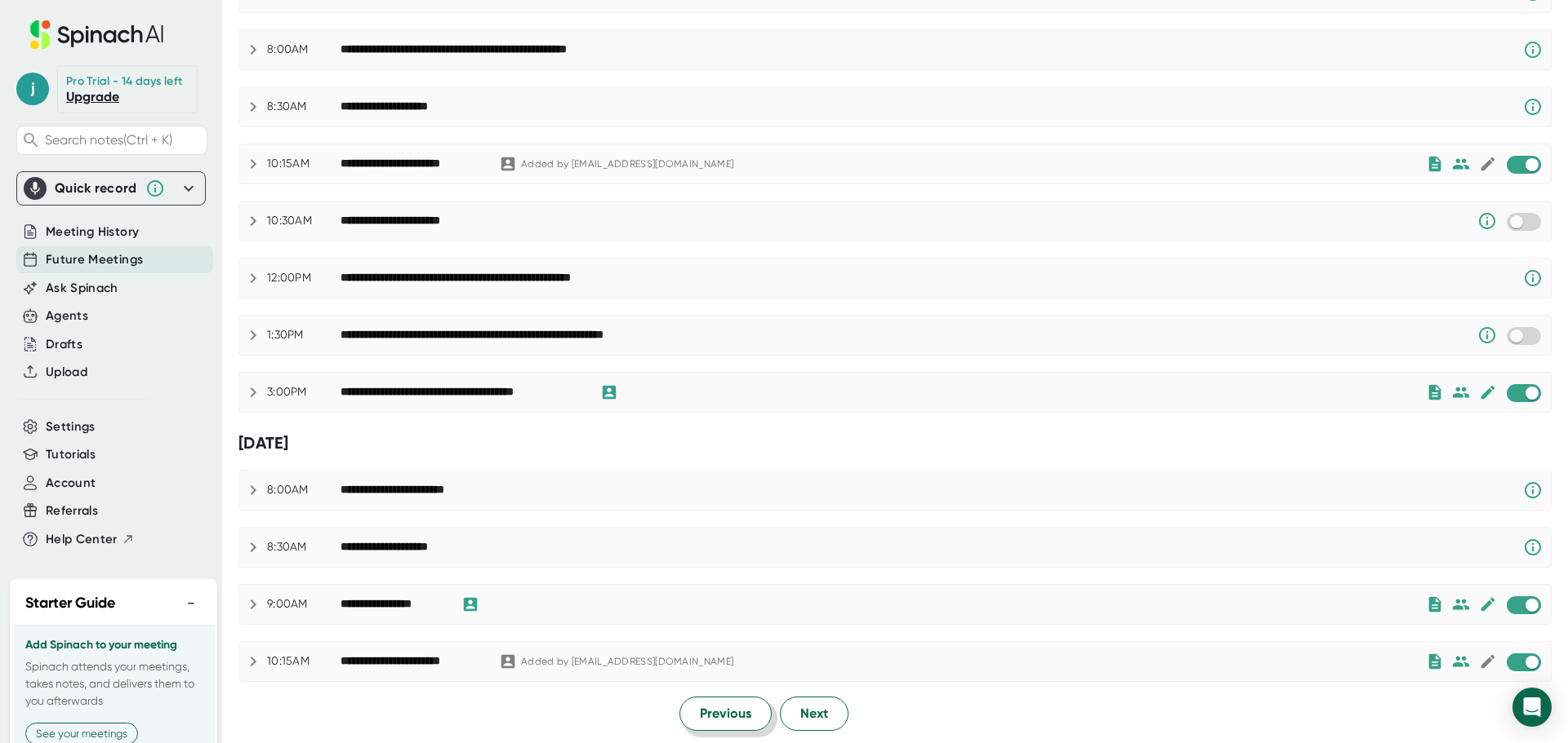
click at [729, 703] on button "Previous" at bounding box center [725, 714] width 92 height 34
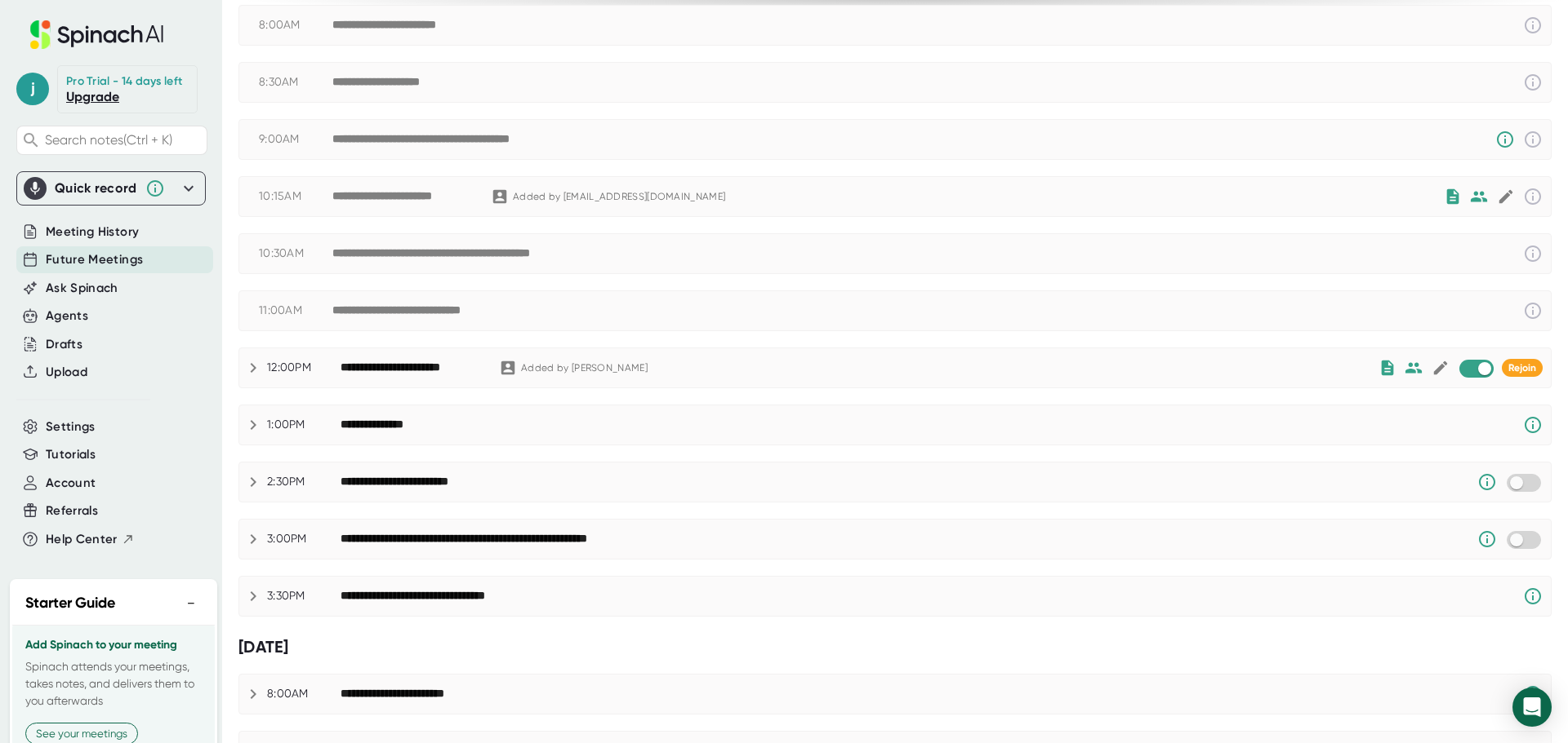
scroll to position [111, 0]
